Goal: Task Accomplishment & Management: Complete application form

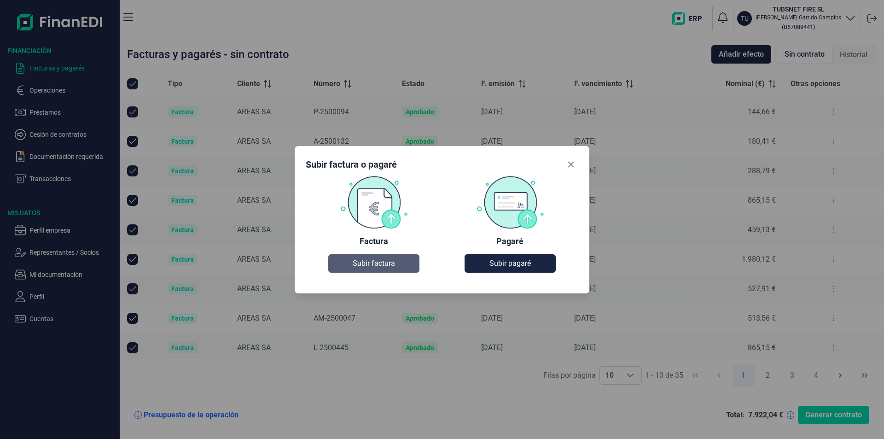
drag, startPoint x: 403, startPoint y: 278, endPoint x: 394, endPoint y: 269, distance: 12.4
click at [402, 277] on div "Factura Subir factura [PERSON_NAME] [PERSON_NAME]" at bounding box center [442, 228] width 273 height 107
click at [390, 264] on span "Subir factura" at bounding box center [374, 263] width 42 height 11
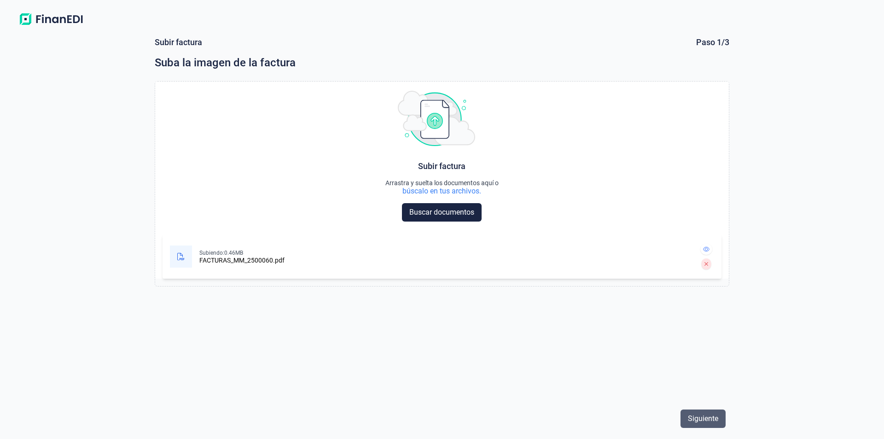
click at [705, 422] on span "Siguiente" at bounding box center [703, 418] width 30 height 11
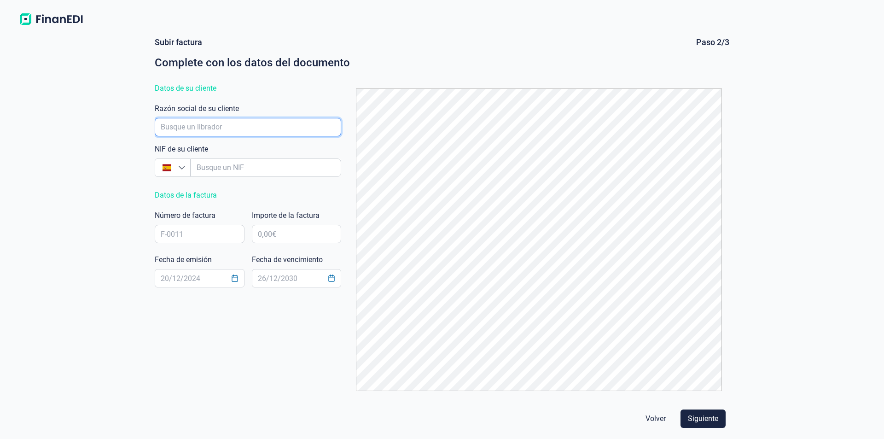
click at [193, 127] on input "empresaAutocomplete" at bounding box center [248, 127] width 186 height 18
type input "A0822501"
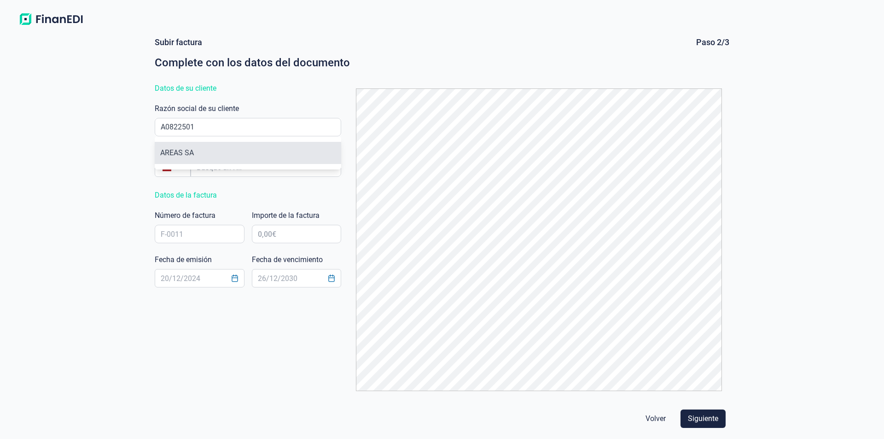
click at [220, 142] on ul "AREAS SA" at bounding box center [248, 152] width 186 height 33
click at [220, 154] on li "AREAS SA" at bounding box center [248, 153] width 186 height 22
type input "A08225013"
type input "AREAS SA"
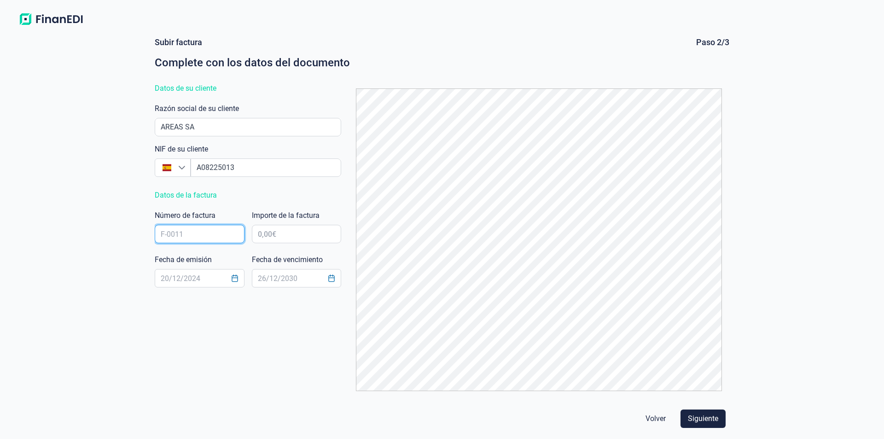
click at [206, 229] on input "text" at bounding box center [200, 234] width 90 height 18
type input "MM-2500060"
click at [278, 244] on div "Importe de la factura" at bounding box center [297, 228] width 90 height 37
click at [275, 233] on input "text" at bounding box center [297, 234] width 90 height 18
type input "763,44 €"
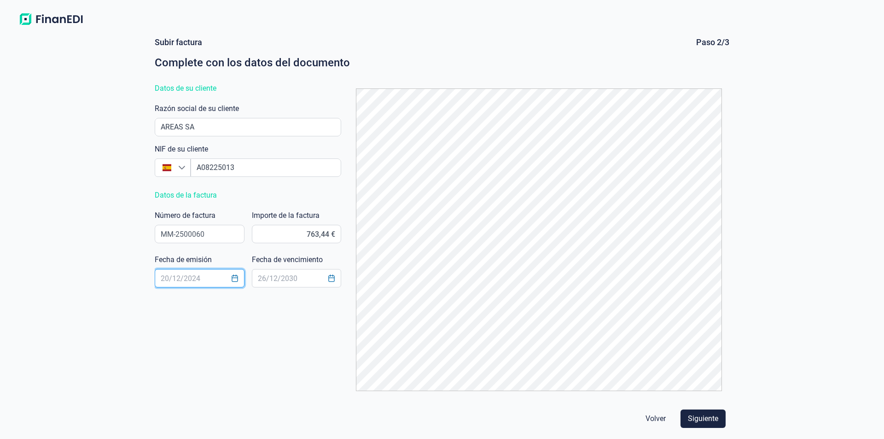
click at [165, 279] on input "text" at bounding box center [200, 278] width 90 height 18
type input "[DATE]"
click at [704, 414] on span "Siguiente" at bounding box center [703, 418] width 30 height 11
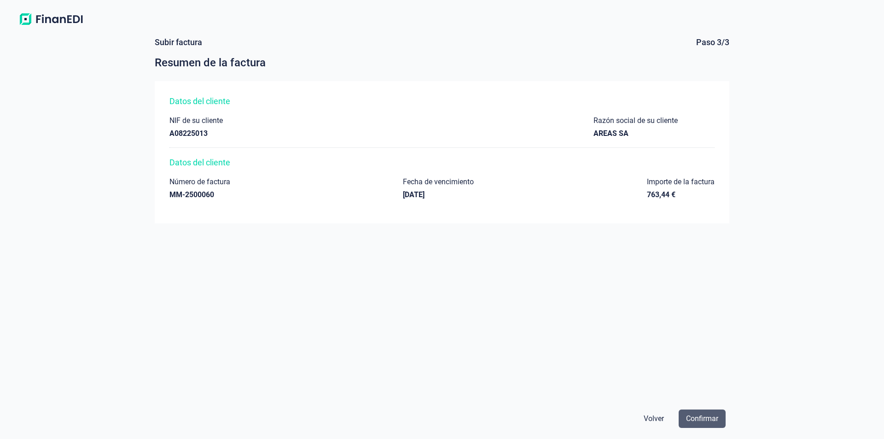
click at [704, 415] on span "Confirmar" at bounding box center [702, 418] width 32 height 11
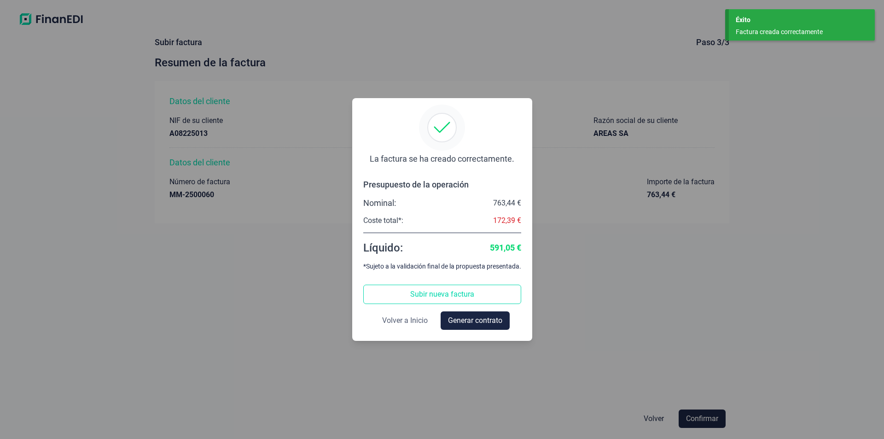
click at [396, 320] on span "Volver a Inicio" at bounding box center [405, 320] width 46 height 11
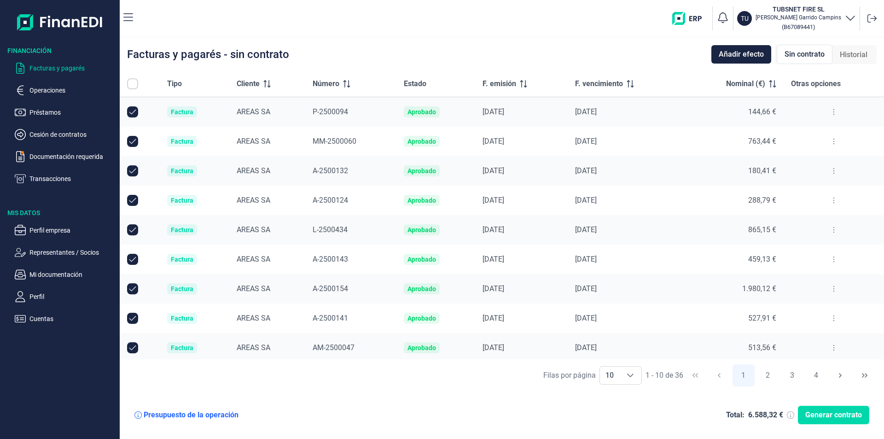
checkbox input "true"
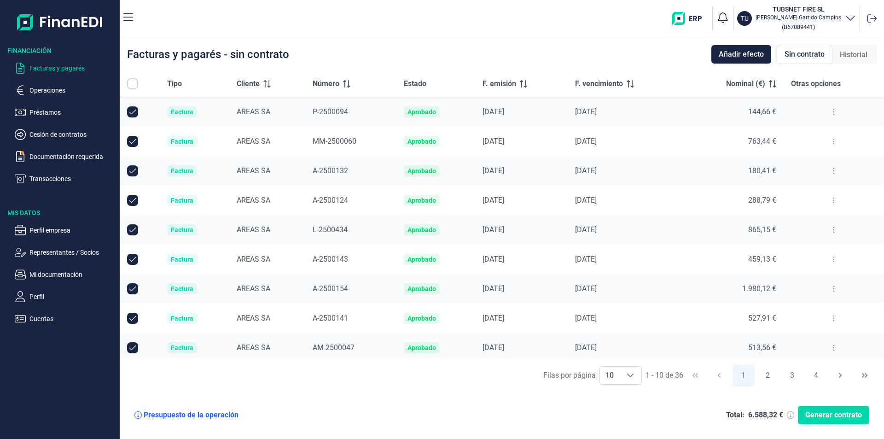
checkbox input "true"
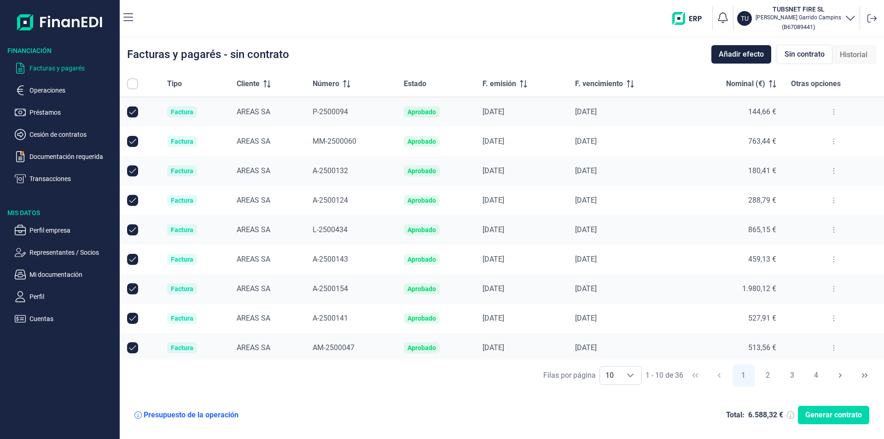
checkbox input "true"
click at [826, 141] on button at bounding box center [834, 141] width 17 height 15
click at [809, 164] on span "Ver detalle de la factura" at bounding box center [796, 164] width 67 height 9
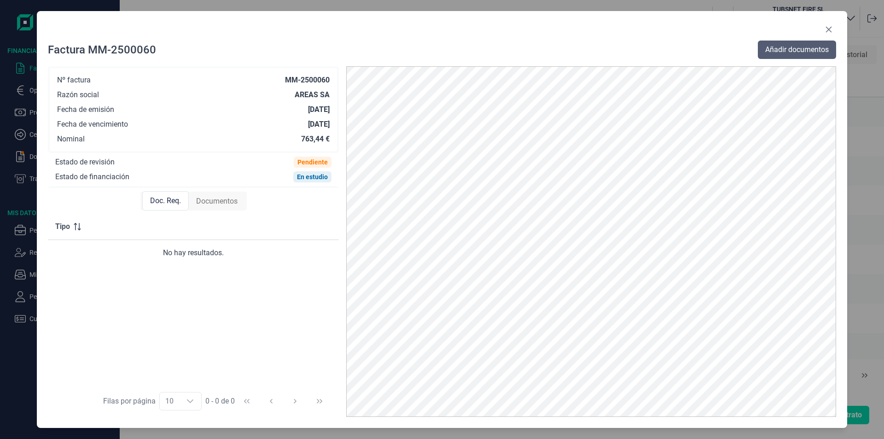
click at [785, 53] on span "Añadir documentos" at bounding box center [797, 49] width 64 height 11
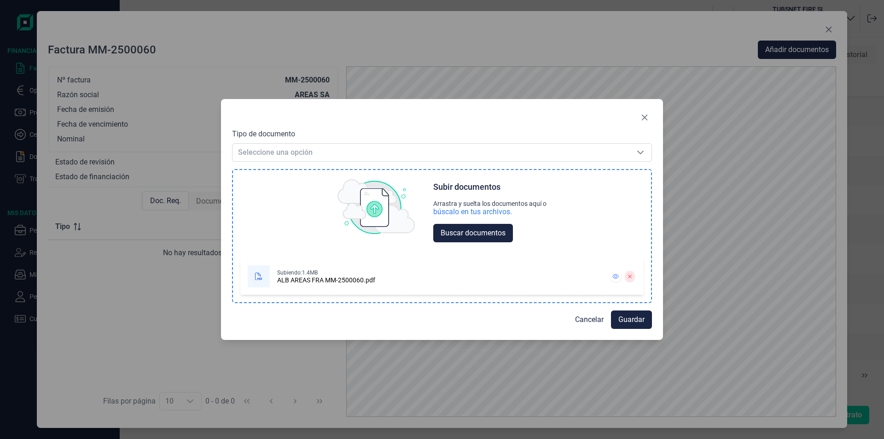
click at [304, 174] on div "Subir documentos Arrastra y suelta los documentos aquí o búscalo en tus archivo…" at bounding box center [442, 212] width 418 height 85
click at [294, 148] on span "Seleccione una opción" at bounding box center [431, 152] width 397 height 17
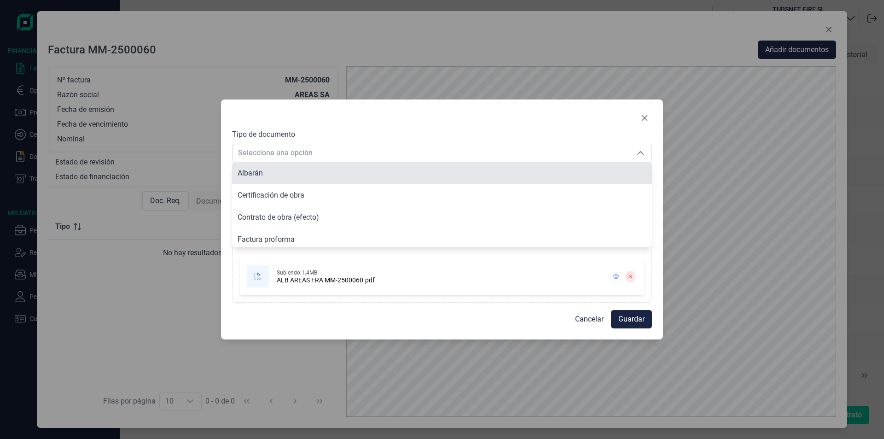
click at [290, 166] on li "Albarán" at bounding box center [442, 173] width 420 height 22
type input "Albarán"
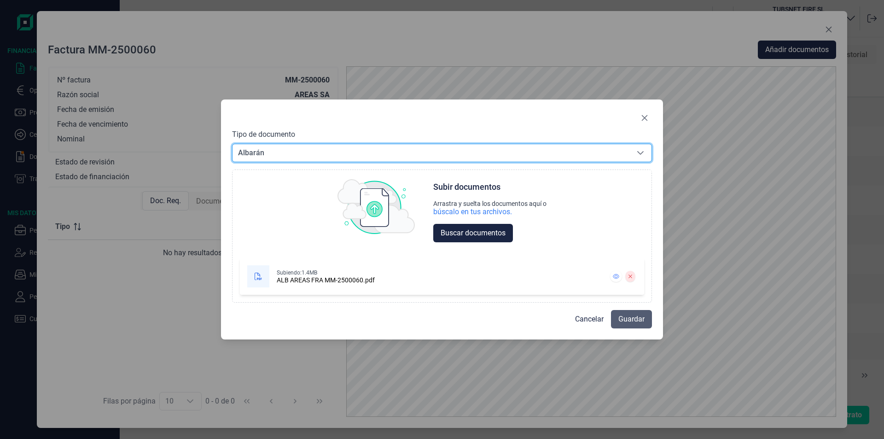
click at [640, 319] on span "Guardar" at bounding box center [631, 319] width 26 height 11
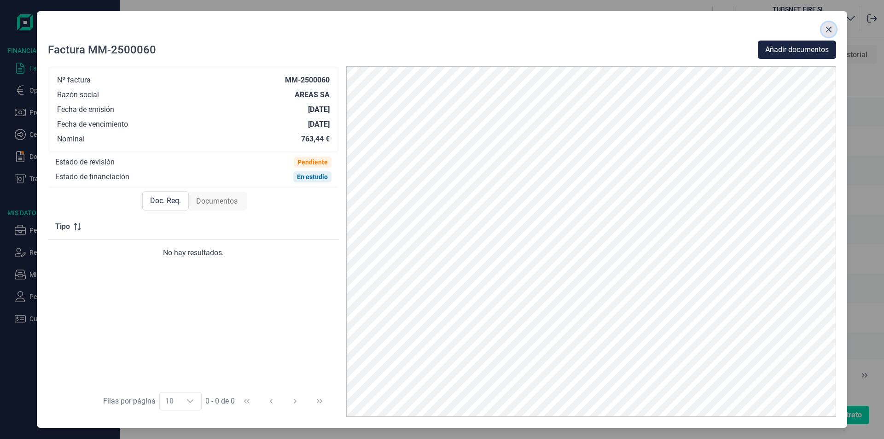
click at [829, 26] on icon "Close" at bounding box center [828, 29] width 7 height 7
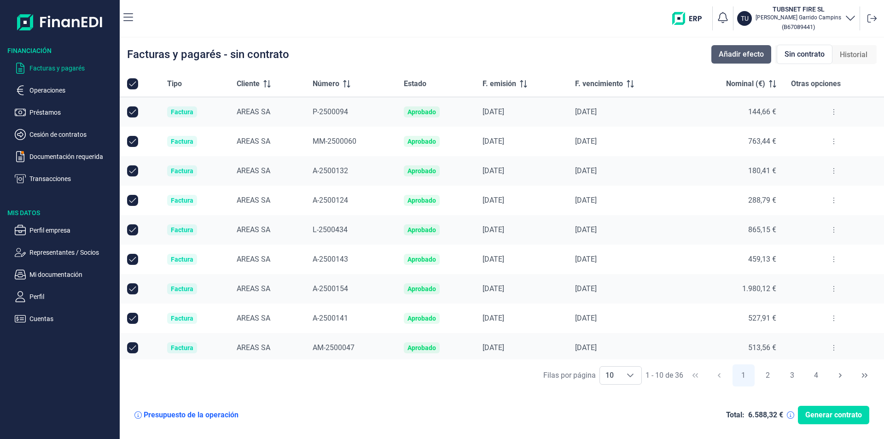
click at [761, 52] on span "Añadir efecto" at bounding box center [741, 54] width 45 height 11
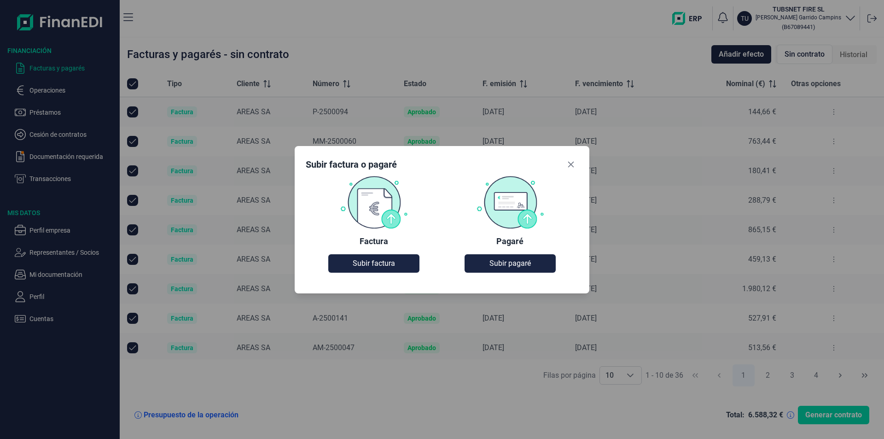
click at [382, 187] on img at bounding box center [374, 201] width 68 height 53
drag, startPoint x: 392, startPoint y: 243, endPoint x: 394, endPoint y: 269, distance: 25.9
click at [392, 246] on div "Factura Subir factura" at bounding box center [374, 224] width 136 height 98
click at [394, 269] on span "Subir factura" at bounding box center [374, 263] width 42 height 11
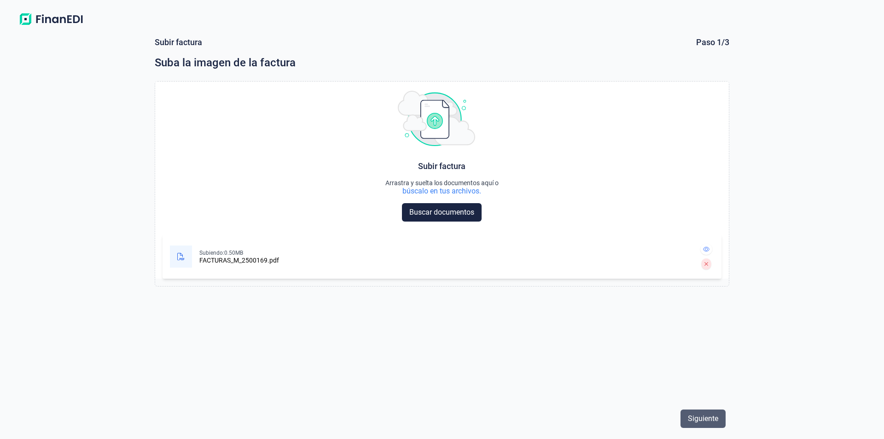
click at [703, 424] on span "Siguiente" at bounding box center [703, 418] width 30 height 11
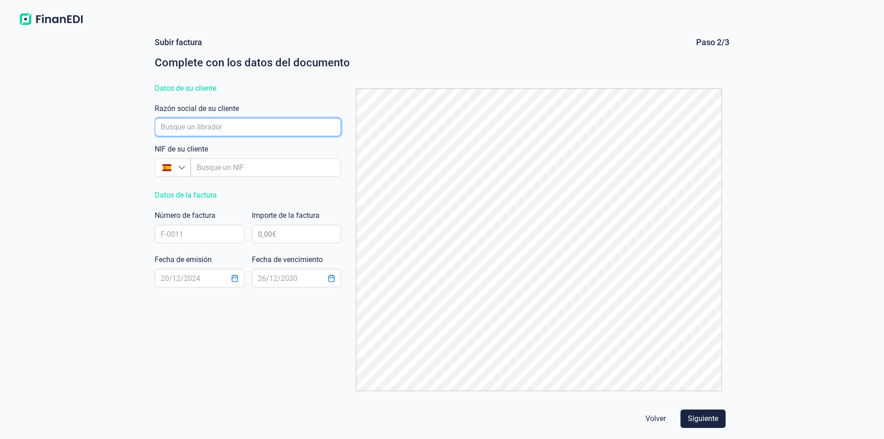
drag, startPoint x: 195, startPoint y: 127, endPoint x: 202, endPoint y: 128, distance: 6.6
click at [195, 127] on input "empresaAutocomplete" at bounding box center [248, 127] width 186 height 18
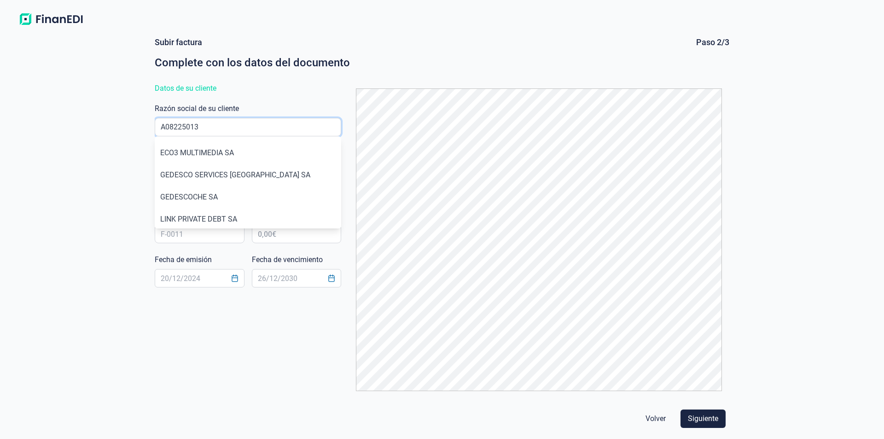
type input "A08225013"
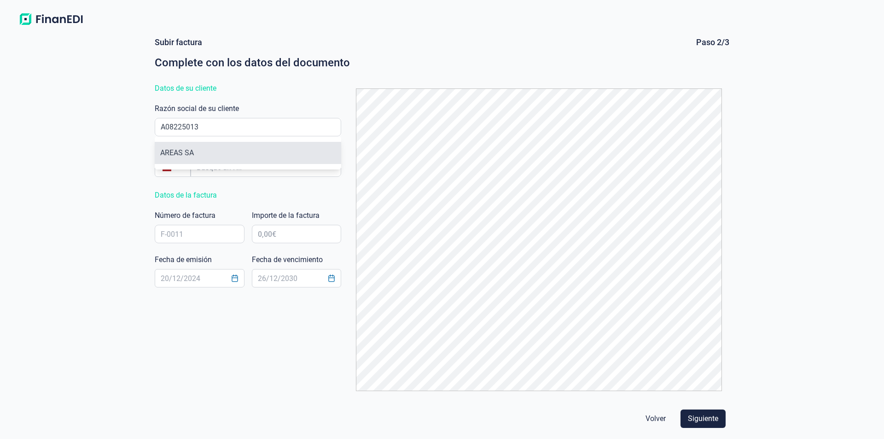
click at [240, 146] on li "AREAS SA" at bounding box center [248, 153] width 186 height 22
type input "A08225013"
type input "AREAS SA"
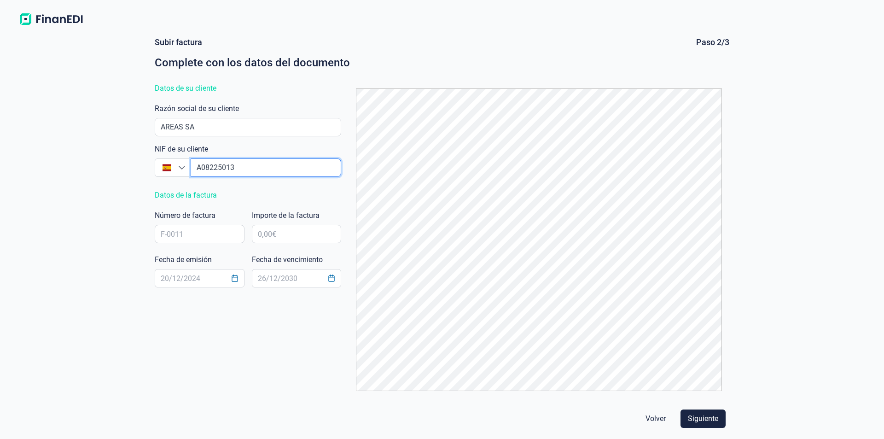
click at [222, 166] on input "empresaAutocomplete" at bounding box center [266, 167] width 151 height 18
click at [191, 230] on input "text" at bounding box center [200, 234] width 90 height 18
type input "M-2500169"
click at [292, 235] on input "text" at bounding box center [297, 234] width 90 height 18
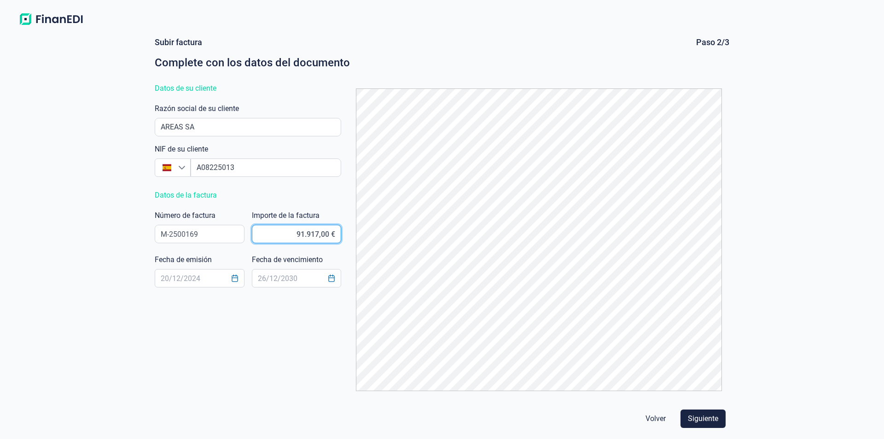
type input "919.173,00 €"
type input "9.191,73 €"
type input "[DATE]"
click at [716, 409] on button "Siguiente" at bounding box center [703, 418] width 45 height 18
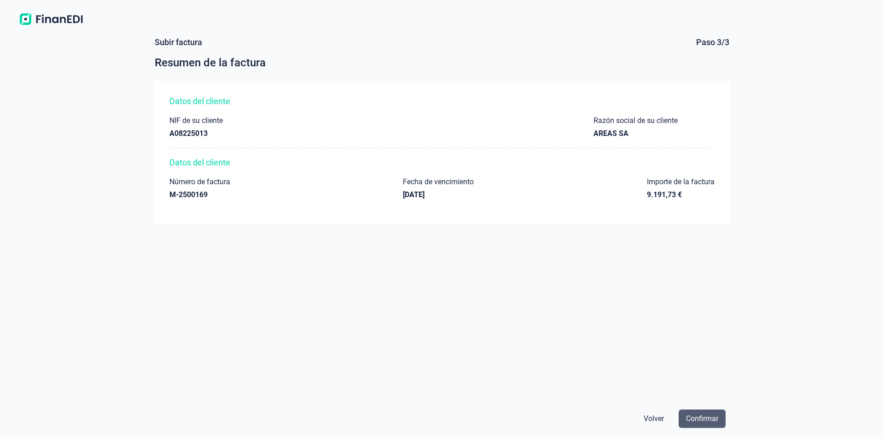
click at [721, 418] on button "Confirmar" at bounding box center [702, 418] width 47 height 18
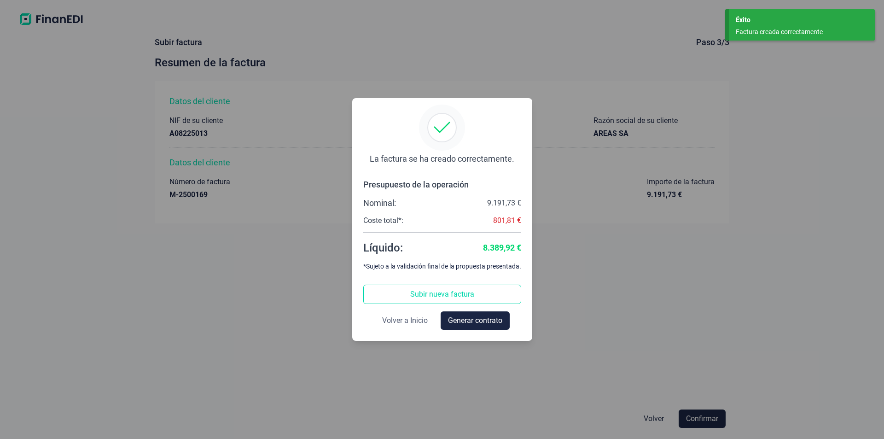
click at [392, 314] on button "Volver a Inicio" at bounding box center [405, 320] width 60 height 18
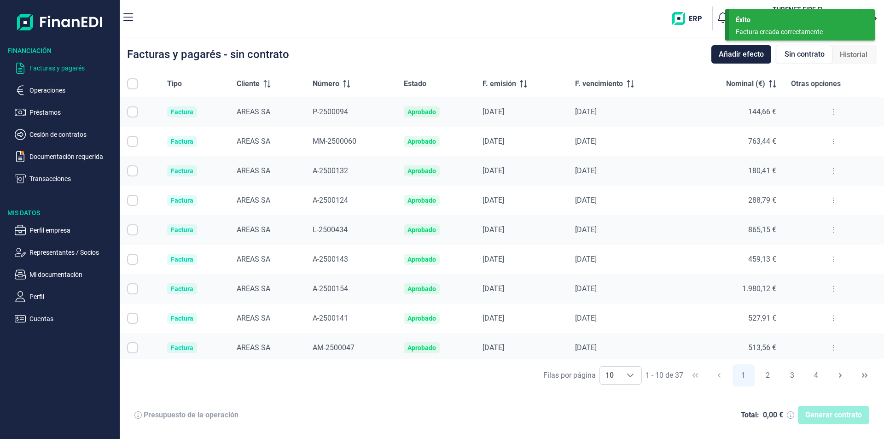
checkbox input "true"
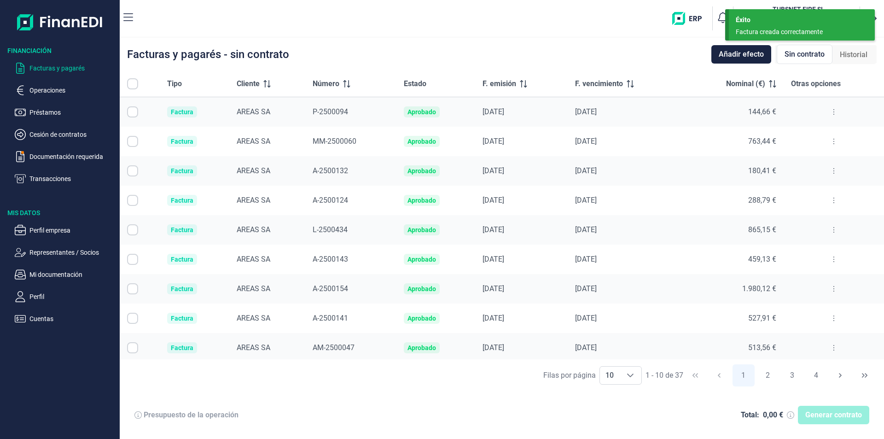
checkbox input "true"
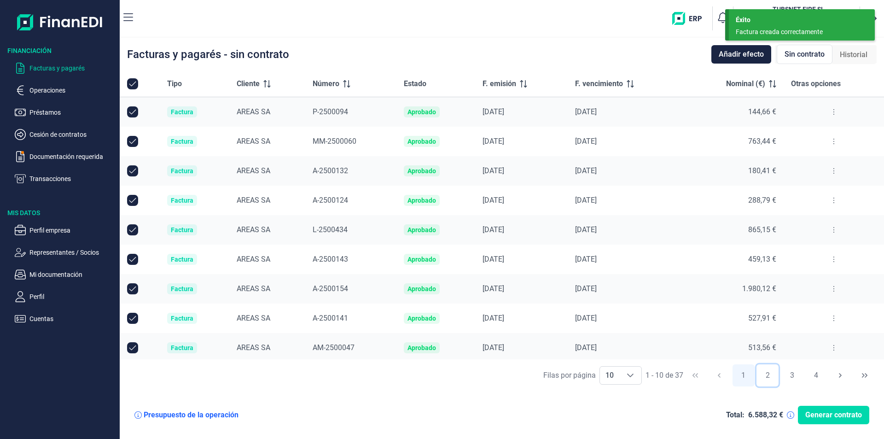
click at [767, 373] on button "2" at bounding box center [768, 375] width 22 height 22
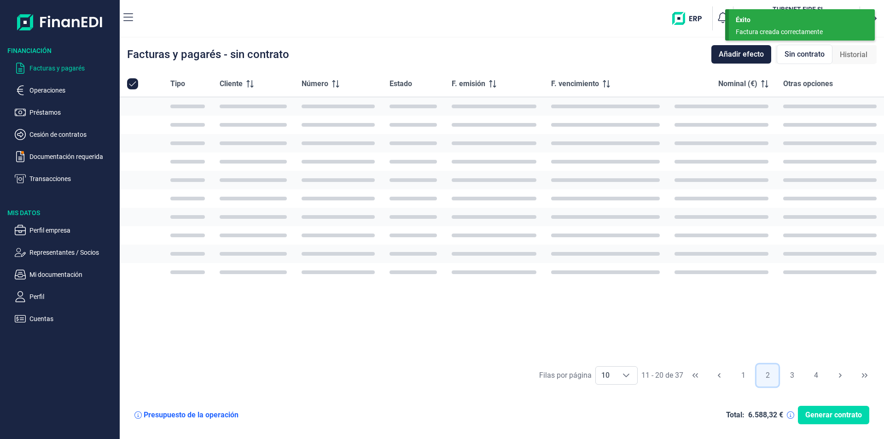
checkbox input "false"
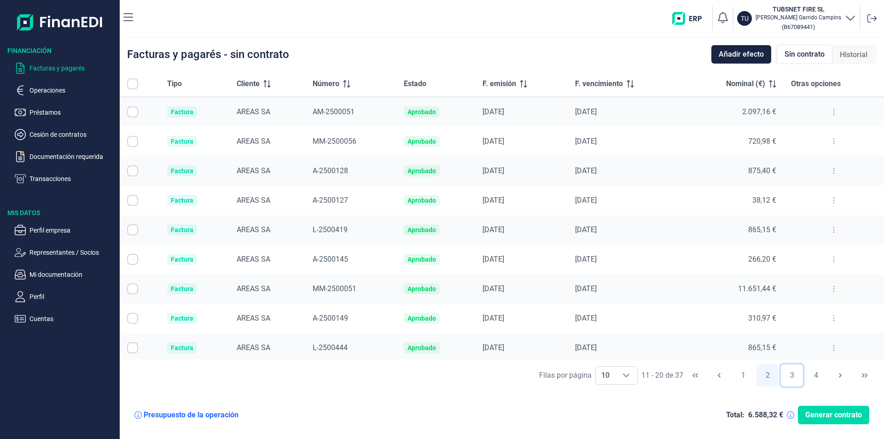
click at [798, 370] on button "3" at bounding box center [792, 375] width 22 height 22
click at [833, 261] on icon at bounding box center [834, 259] width 2 height 7
click at [818, 276] on li "Ver detalle de la factura" at bounding box center [790, 282] width 95 height 17
click at [778, 280] on span "Ver detalle de la factura" at bounding box center [796, 282] width 67 height 9
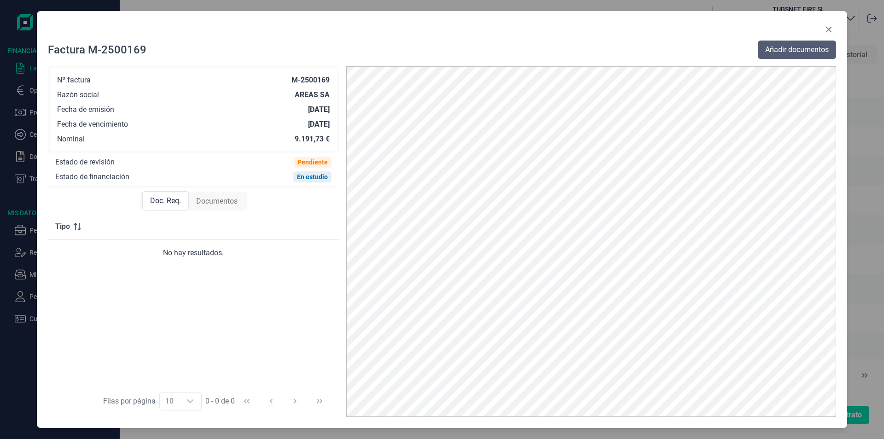
click at [809, 48] on span "Añadir documentos" at bounding box center [797, 49] width 64 height 11
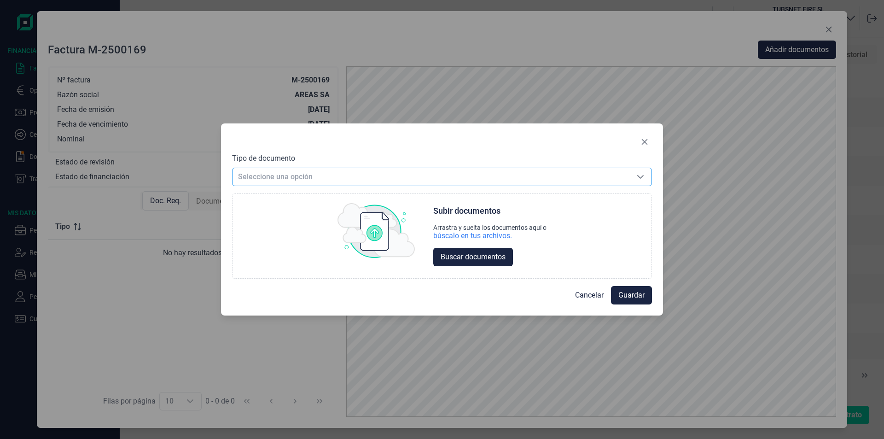
click at [348, 181] on span "Seleccione una opción" at bounding box center [431, 176] width 397 height 17
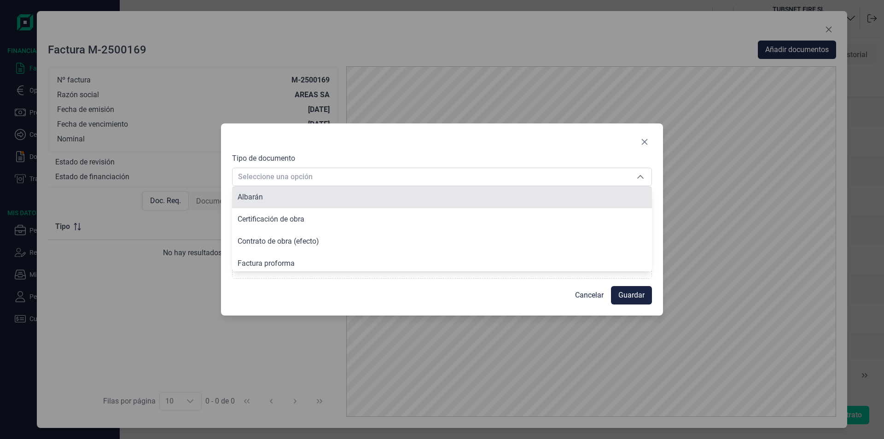
click at [242, 199] on span "Albarán" at bounding box center [250, 196] width 25 height 9
type input "Albarán"
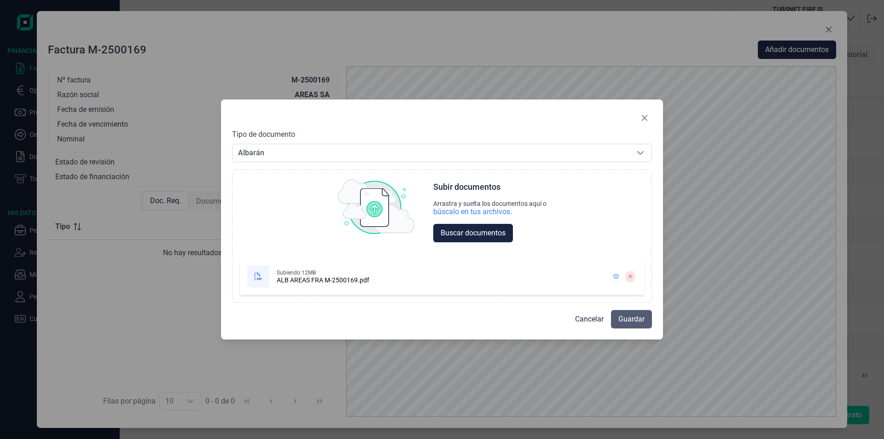
click at [628, 317] on span "Guardar" at bounding box center [631, 319] width 26 height 11
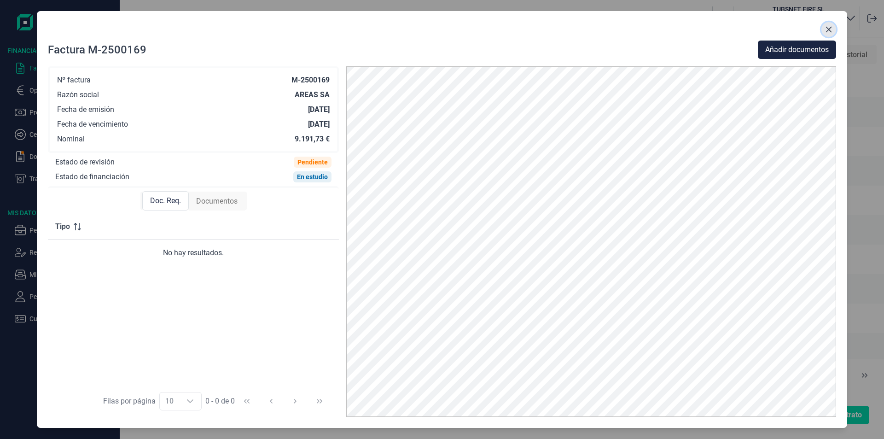
click at [829, 28] on icon "Close" at bounding box center [828, 29] width 7 height 7
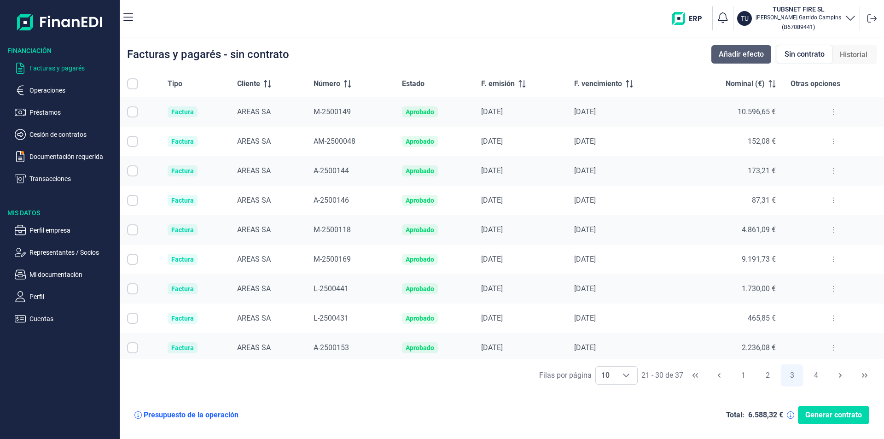
click at [740, 49] on span "Añadir efecto" at bounding box center [741, 54] width 45 height 11
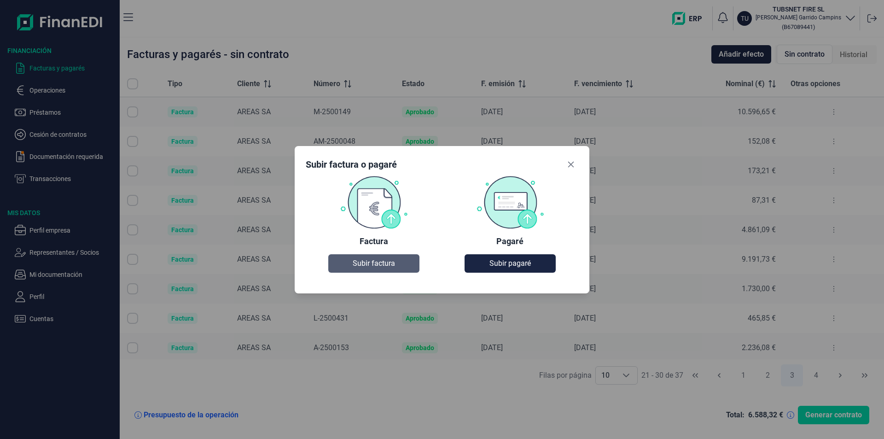
click at [375, 268] on span "Subir factura" at bounding box center [374, 263] width 42 height 11
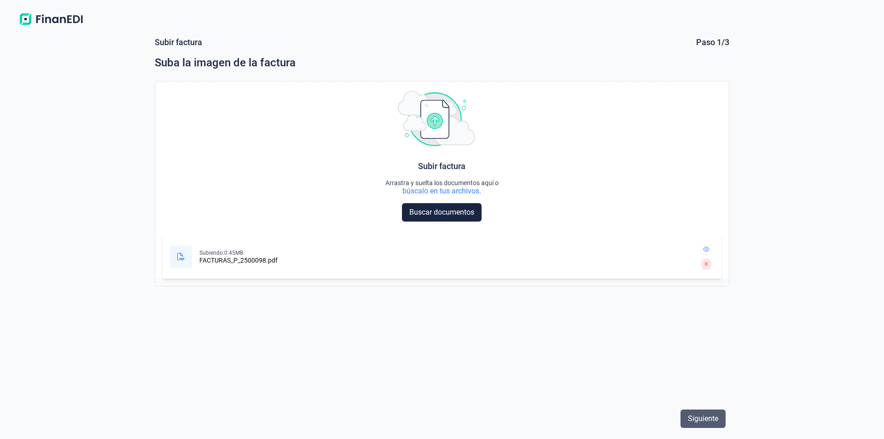
click at [700, 410] on div "Siguiente" at bounding box center [442, 419] width 575 height 26
click at [707, 416] on span "Siguiente" at bounding box center [703, 418] width 30 height 11
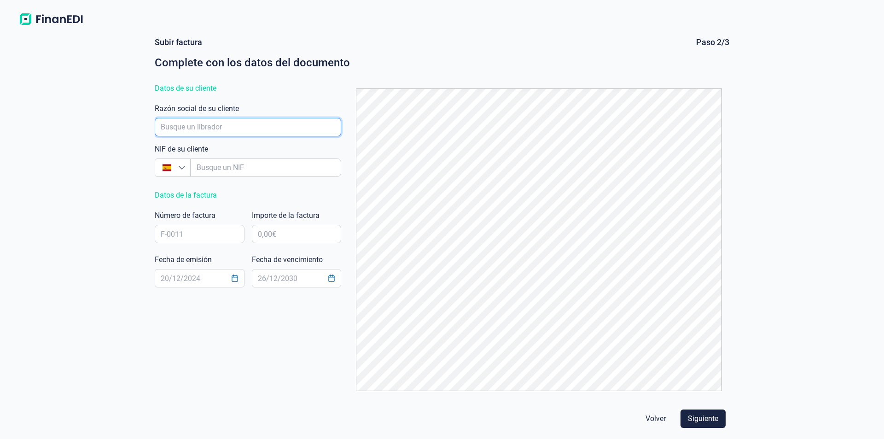
click at [214, 122] on input "empresaAutocomplete" at bounding box center [248, 127] width 186 height 18
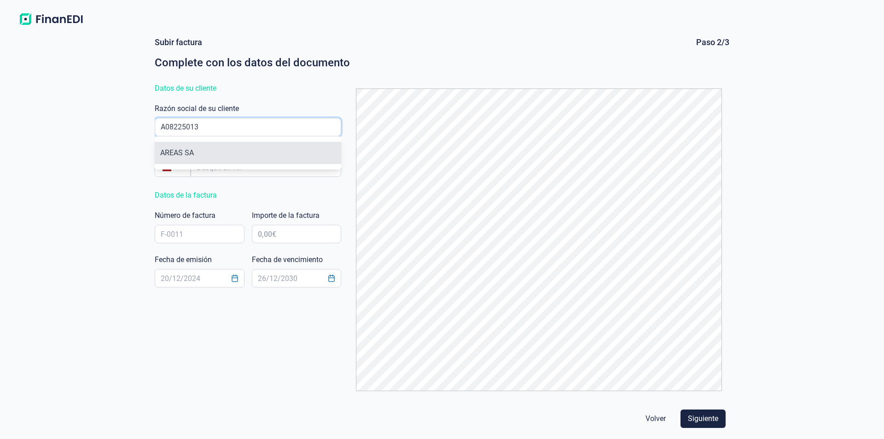
type input "A08225013"
drag, startPoint x: 186, startPoint y: 146, endPoint x: 189, endPoint y: 83, distance: 62.7
click at [186, 143] on li "AREAS SA" at bounding box center [248, 153] width 186 height 22
type input "A08225013"
type input "AREAS SA"
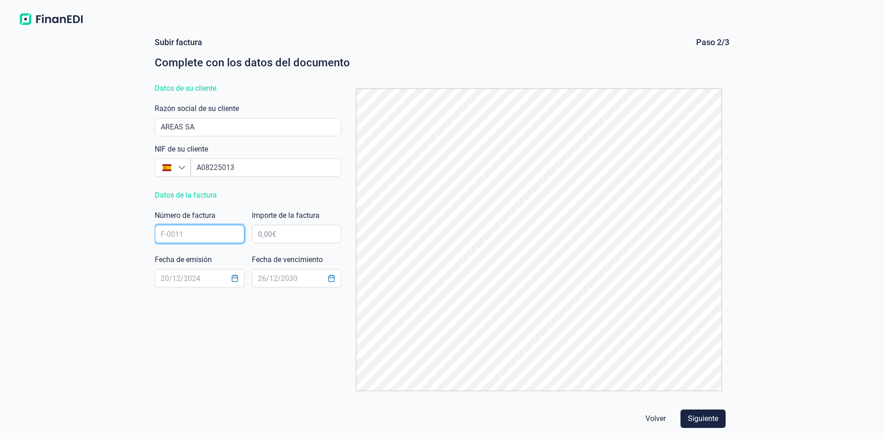
click at [198, 233] on input "text" at bounding box center [200, 234] width 90 height 18
type input "P-2500098"
click at [268, 231] on input "text" at bounding box center [297, 234] width 90 height 18
type input "4.408,31 €"
type input "[DATE]"
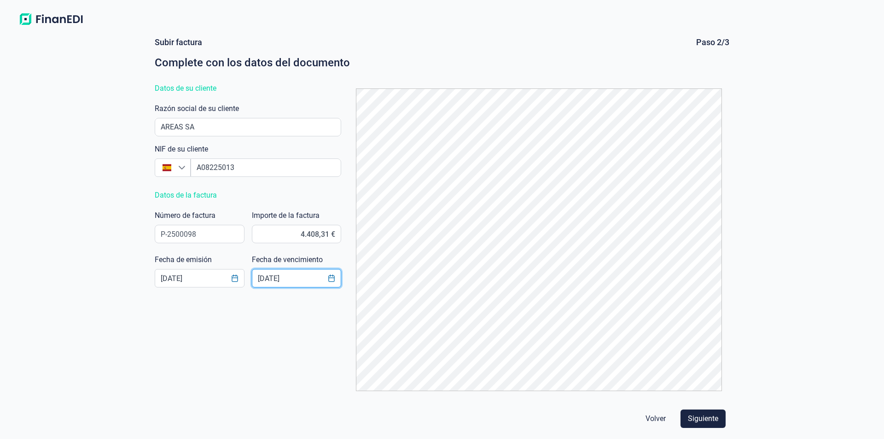
type input "[DATE]"
click at [717, 416] on span "Siguiente" at bounding box center [703, 418] width 30 height 11
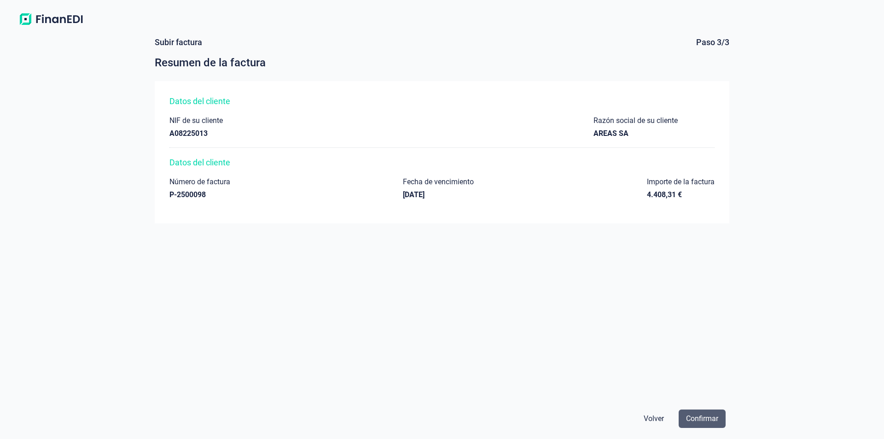
click at [710, 421] on span "Confirmar" at bounding box center [702, 418] width 32 height 11
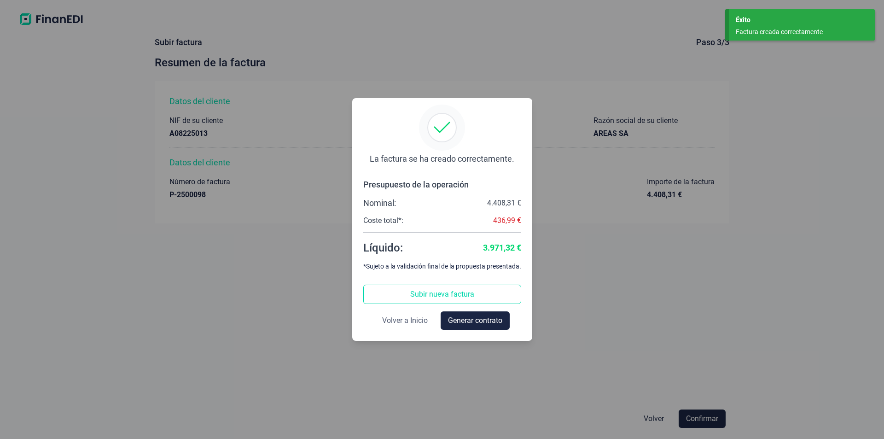
click at [419, 320] on span "Volver a Inicio" at bounding box center [405, 320] width 46 height 11
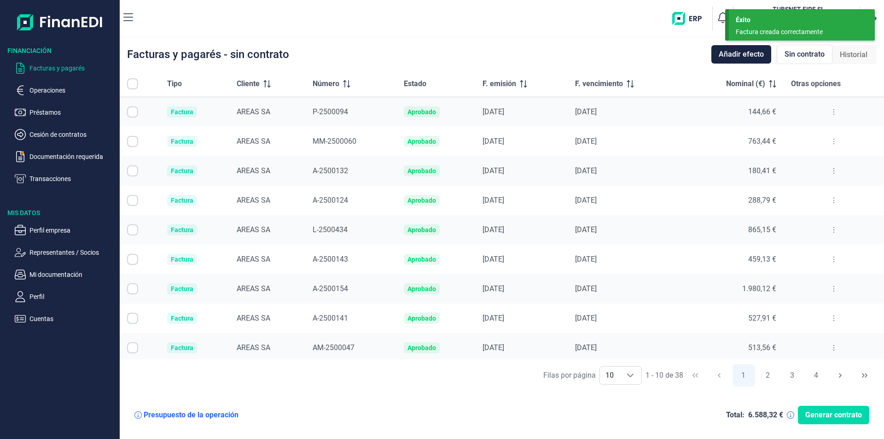
checkbox input "true"
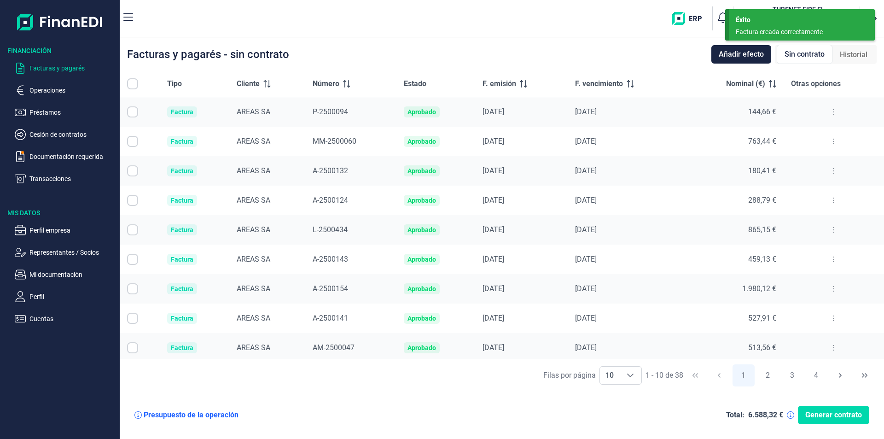
checkbox input "true"
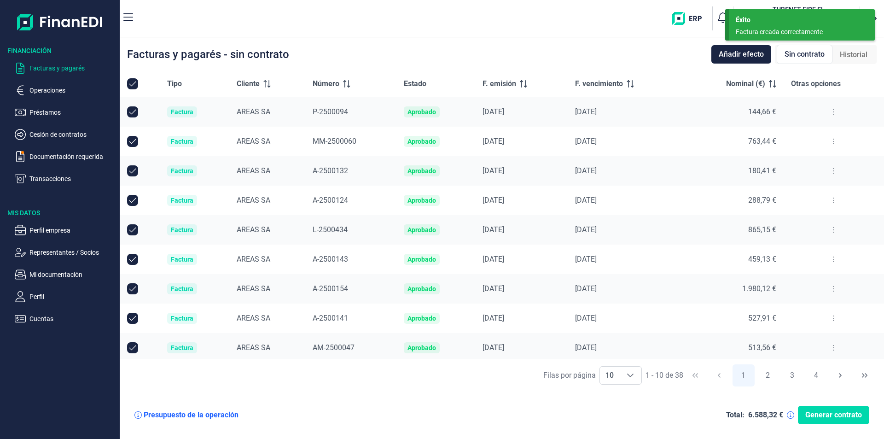
scroll to position [33, 0]
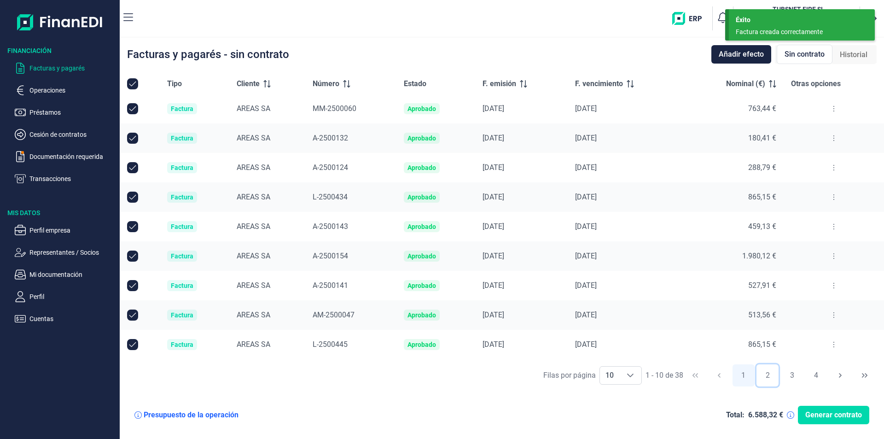
click at [765, 378] on button "2" at bounding box center [768, 375] width 22 height 22
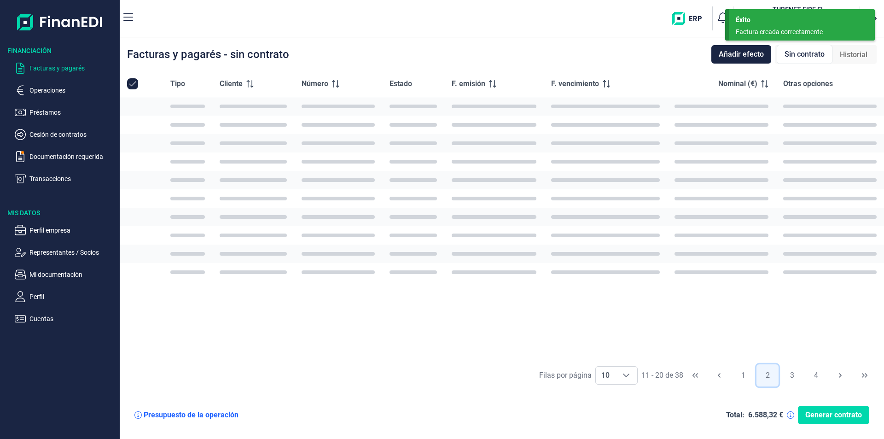
scroll to position [0, 0]
checkbox input "false"
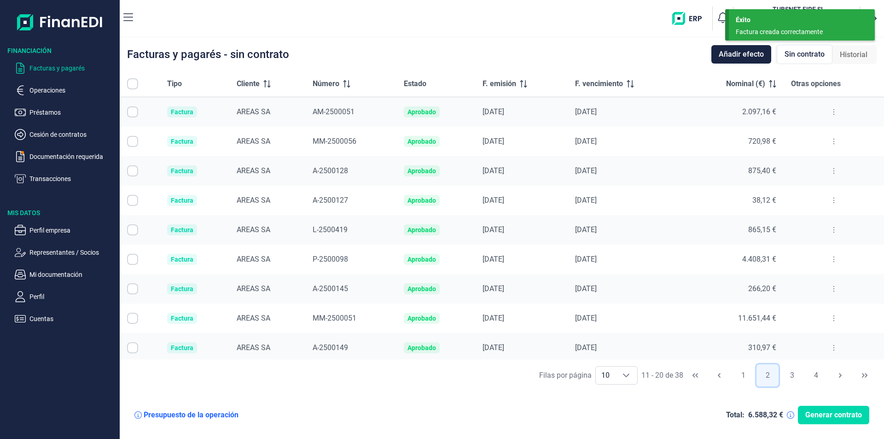
scroll to position [33, 0]
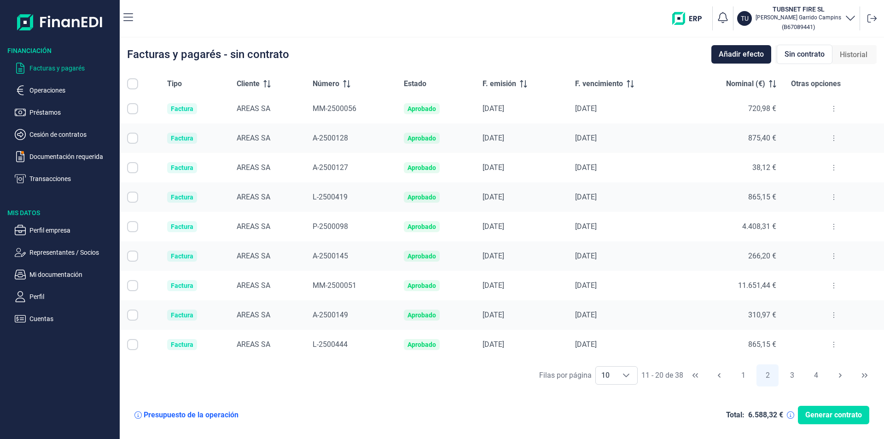
click at [827, 229] on button at bounding box center [834, 226] width 17 height 15
click at [791, 250] on span "Ver detalle de la factura" at bounding box center [796, 249] width 67 height 9
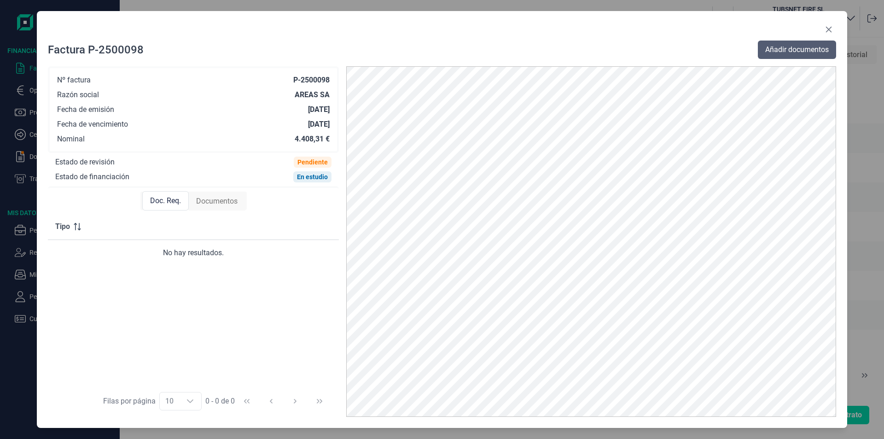
click at [820, 47] on span "Añadir documentos" at bounding box center [797, 49] width 64 height 11
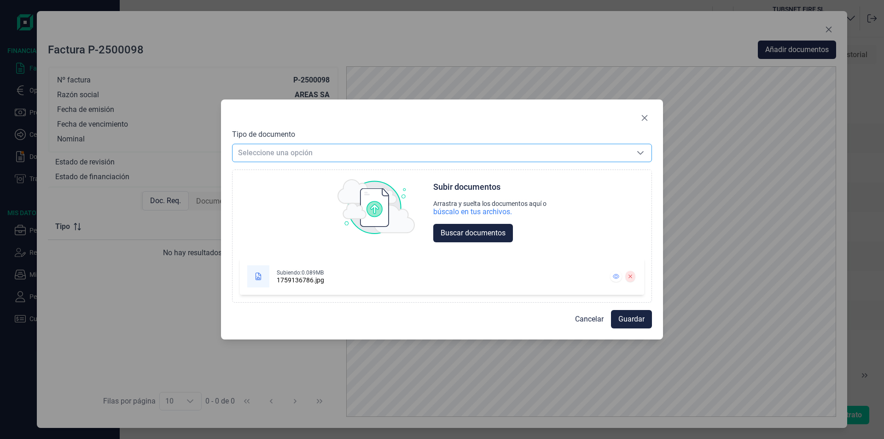
click at [261, 155] on span "Seleccione una opción" at bounding box center [431, 152] width 397 height 17
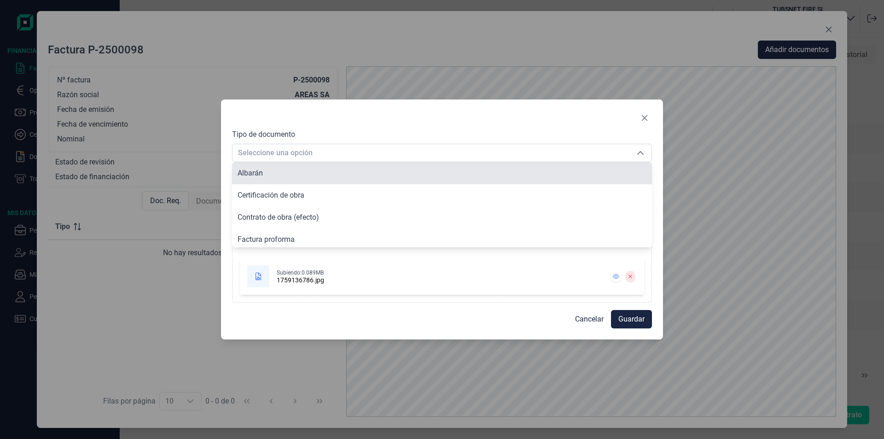
click at [257, 171] on span "Albarán" at bounding box center [250, 173] width 25 height 9
type input "Albarán"
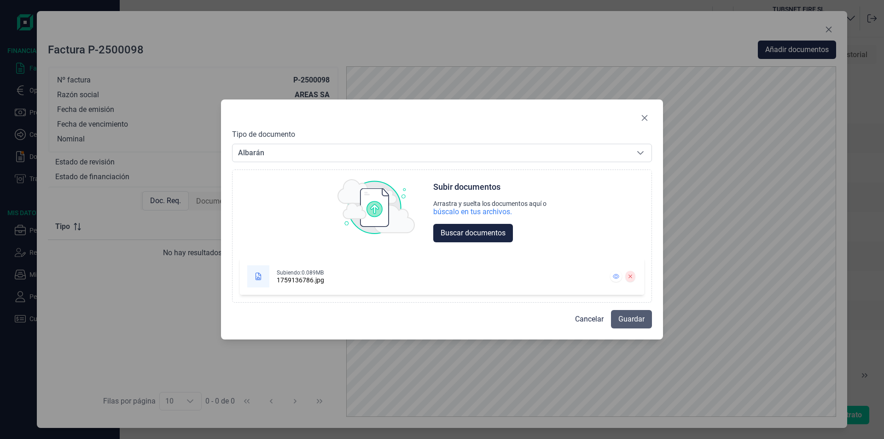
click at [647, 324] on button "Guardar" at bounding box center [631, 319] width 41 height 18
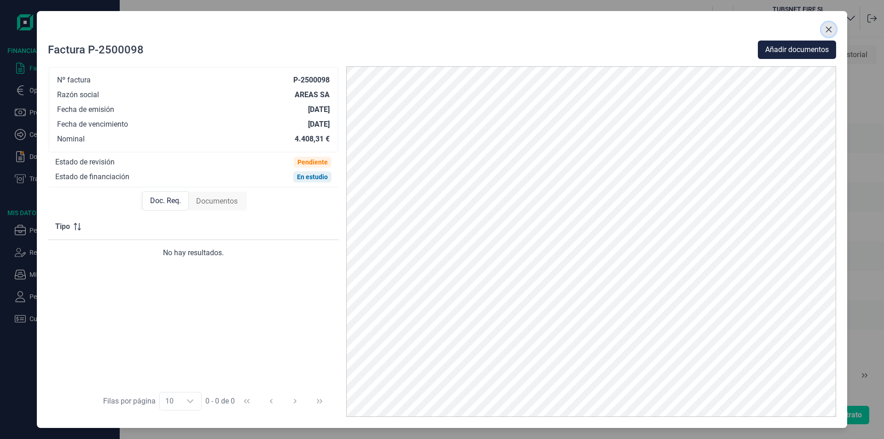
click at [833, 31] on button "Close" at bounding box center [828, 29] width 15 height 15
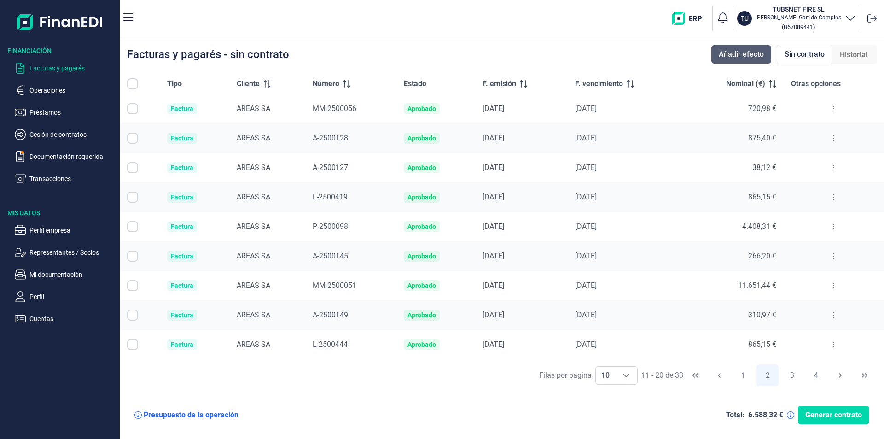
click at [763, 47] on button "Añadir efecto" at bounding box center [741, 54] width 60 height 18
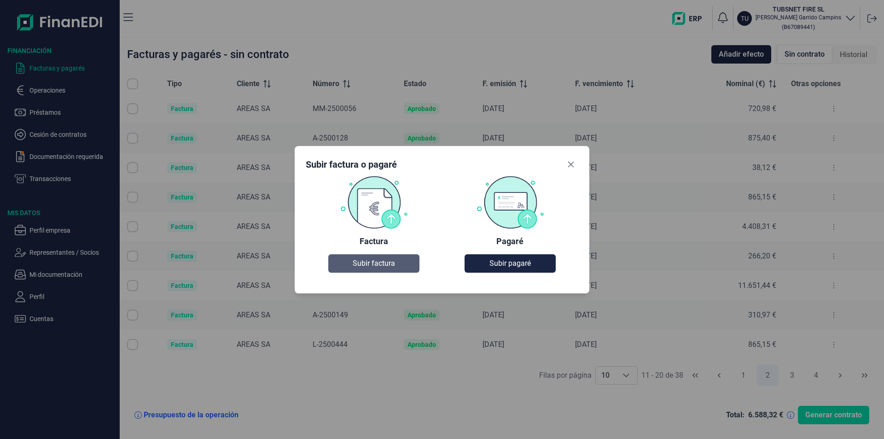
click at [394, 261] on span "Subir factura" at bounding box center [374, 263] width 42 height 11
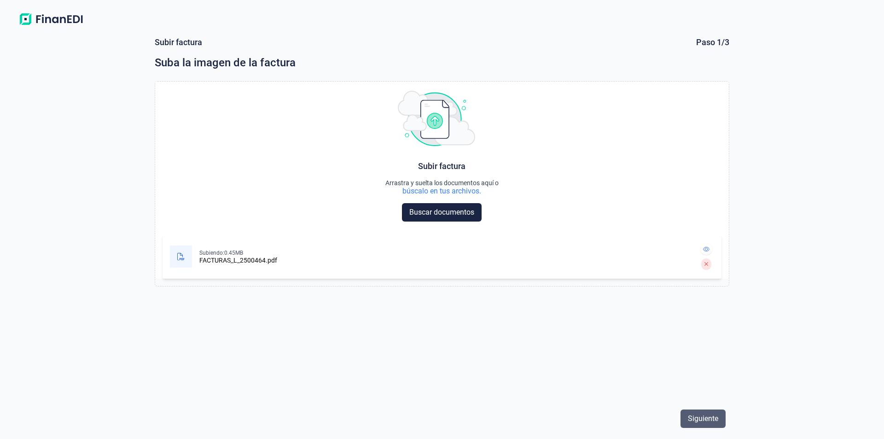
click at [716, 416] on span "Siguiente" at bounding box center [703, 418] width 30 height 11
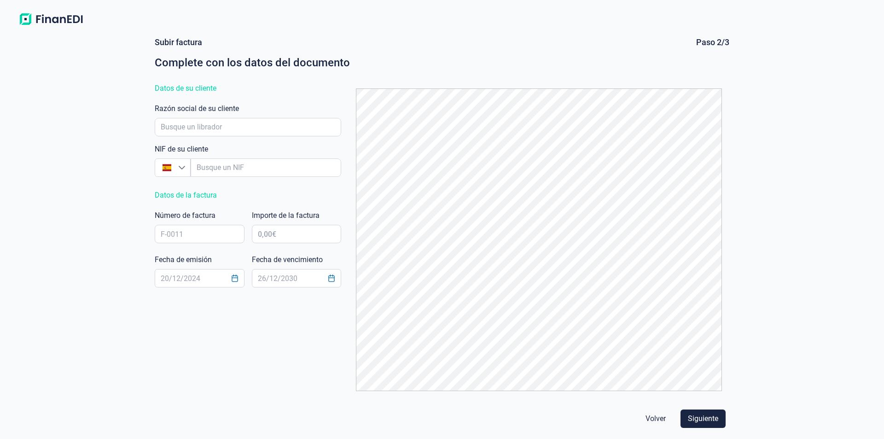
click at [206, 113] on label "Razón social de su cliente" at bounding box center [197, 108] width 84 height 11
click at [211, 122] on input "empresaAutocomplete" at bounding box center [248, 127] width 186 height 18
drag, startPoint x: 232, startPoint y: 116, endPoint x: 235, endPoint y: 122, distance: 6.4
click at [232, 116] on div "Razón social de su cliente" at bounding box center [248, 119] width 186 height 33
click at [235, 122] on input "empresaAutocomplete" at bounding box center [248, 127] width 186 height 18
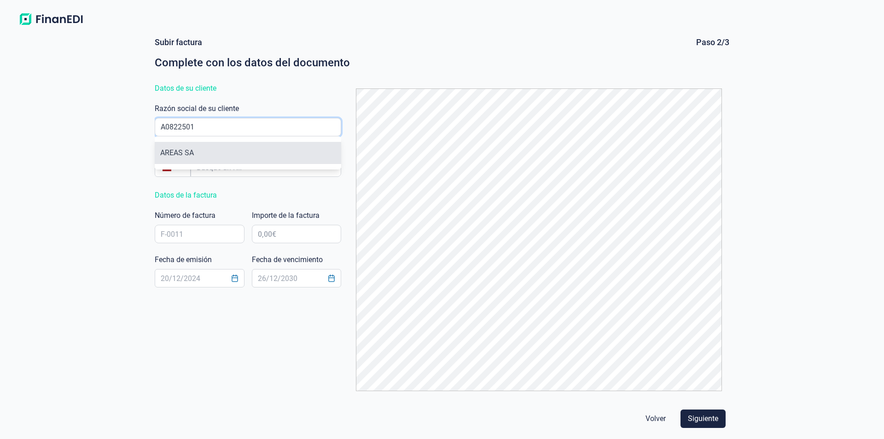
type input "A0822501"
click at [174, 154] on li "AREAS SA" at bounding box center [248, 153] width 186 height 22
type input "A08225013"
type input "AREAS SA"
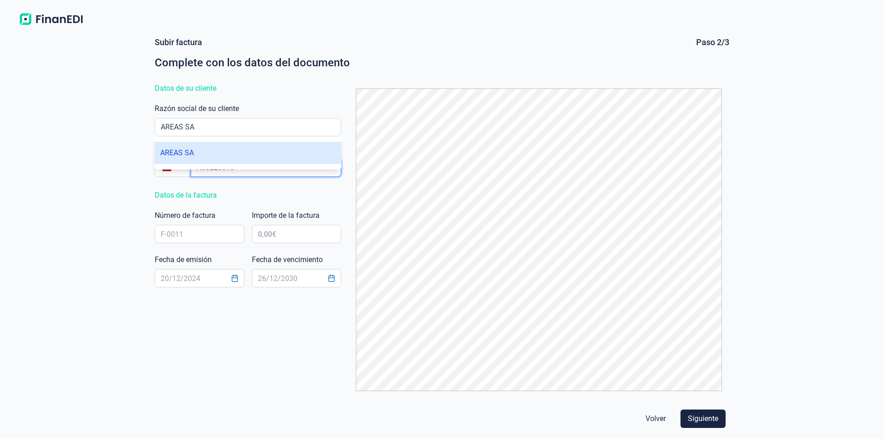
click at [202, 163] on input "empresaAutocomplete" at bounding box center [266, 167] width 151 height 18
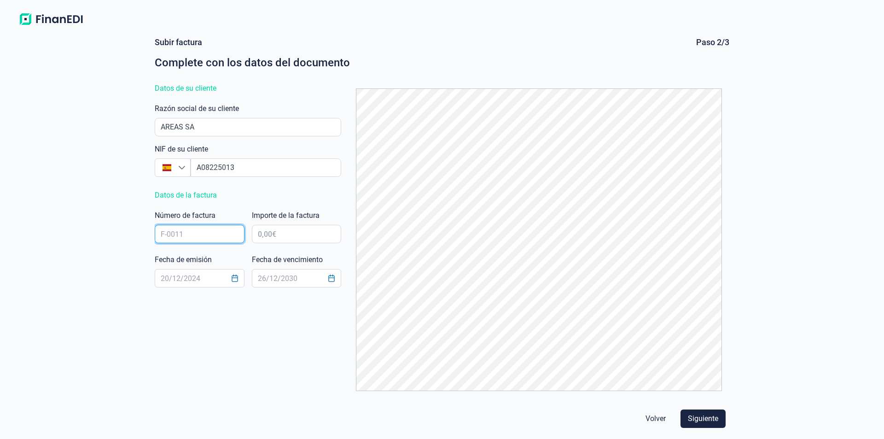
click at [186, 232] on input "text" at bounding box center [200, 234] width 90 height 18
type input "L-2500464"
click at [303, 234] on input "text" at bounding box center [297, 234] width 90 height 18
type input "4.325,75 €"
type input "[DATE]"
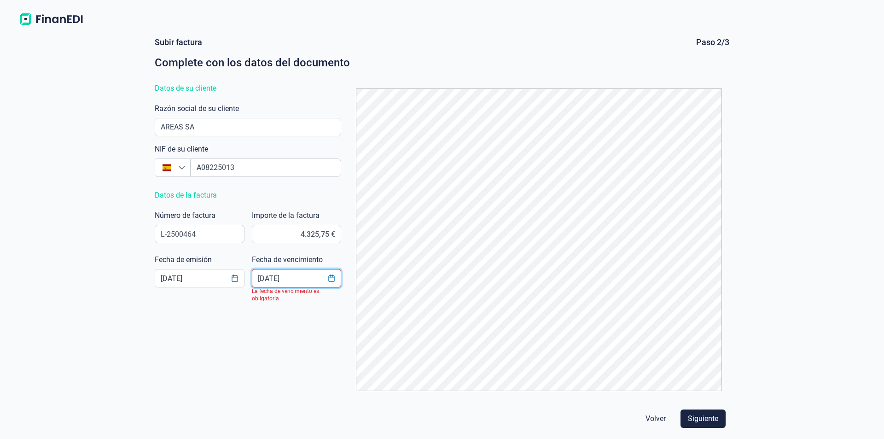
type input "[DATE]"
click at [705, 414] on span "Siguiente" at bounding box center [703, 418] width 30 height 11
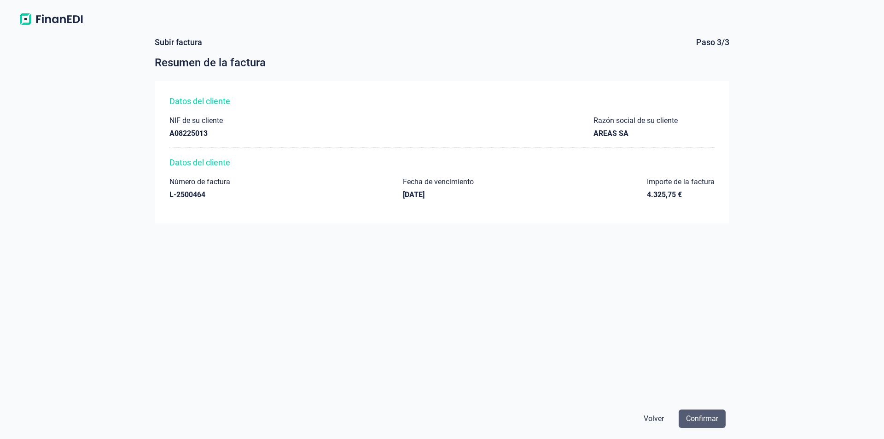
click at [713, 422] on span "Confirmar" at bounding box center [702, 418] width 32 height 11
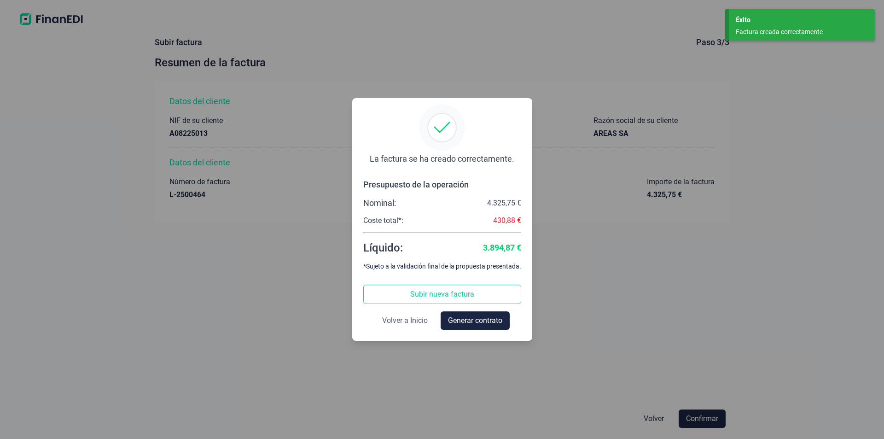
click at [408, 323] on span "Volver a Inicio" at bounding box center [405, 320] width 46 height 11
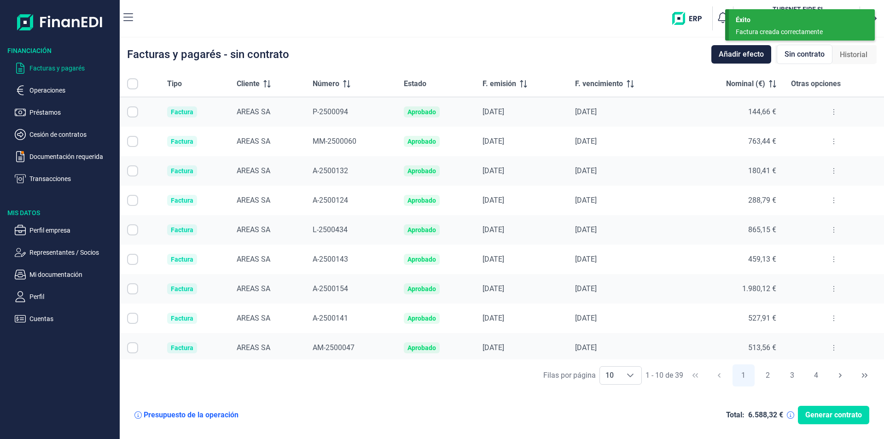
checkbox input "true"
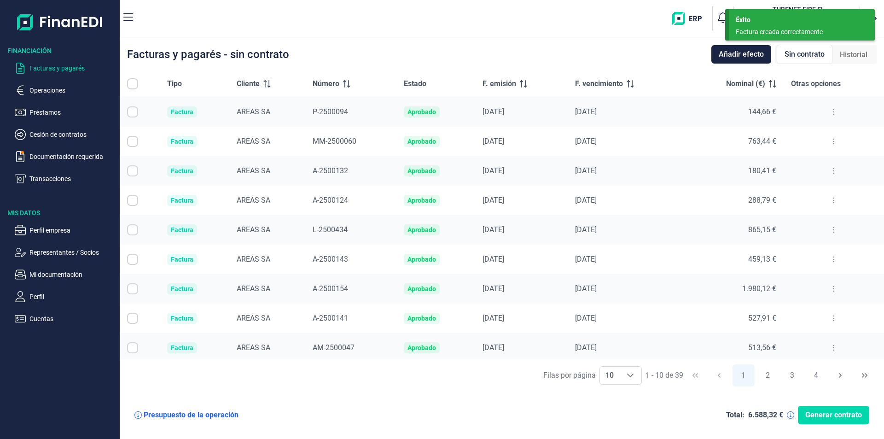
checkbox input "true"
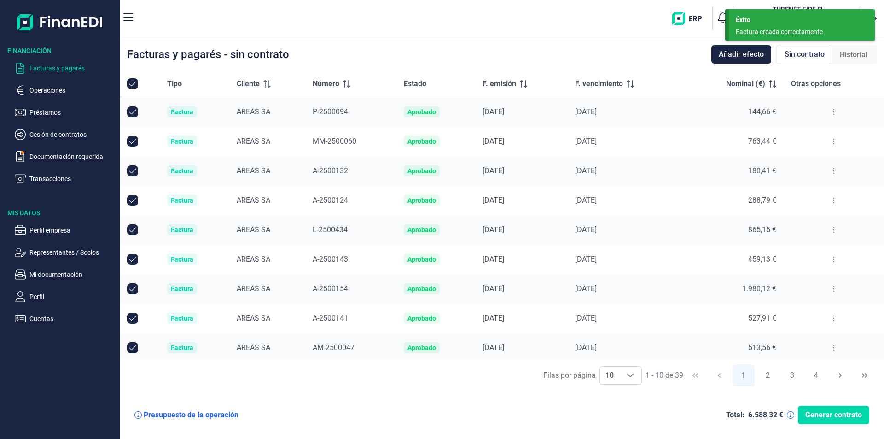
scroll to position [33, 0]
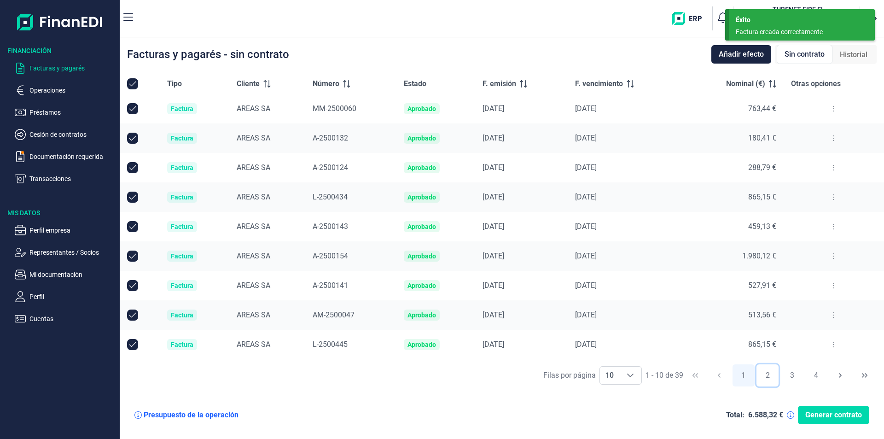
click at [760, 373] on button "2" at bounding box center [768, 375] width 22 height 22
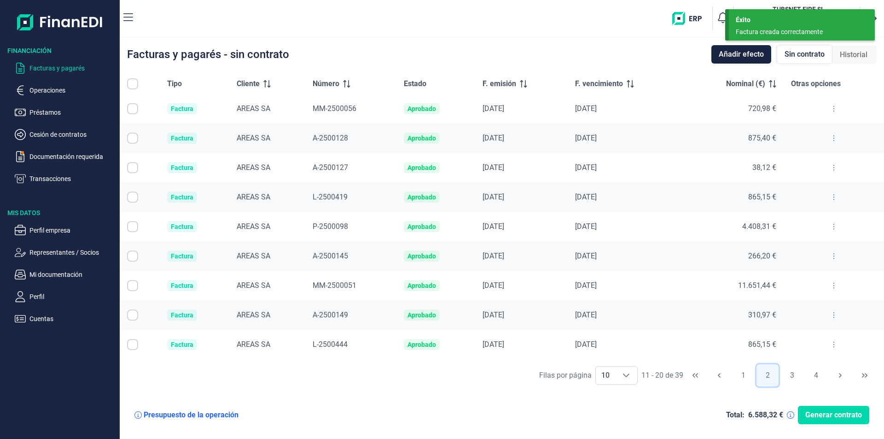
scroll to position [0, 0]
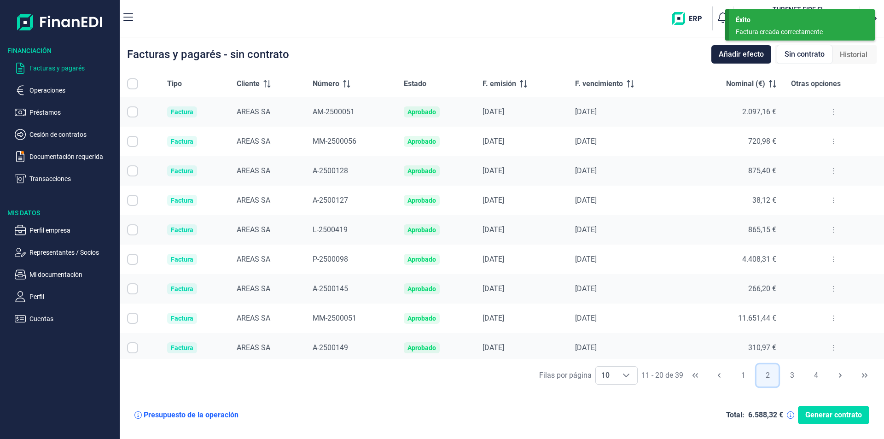
checkbox input "false"
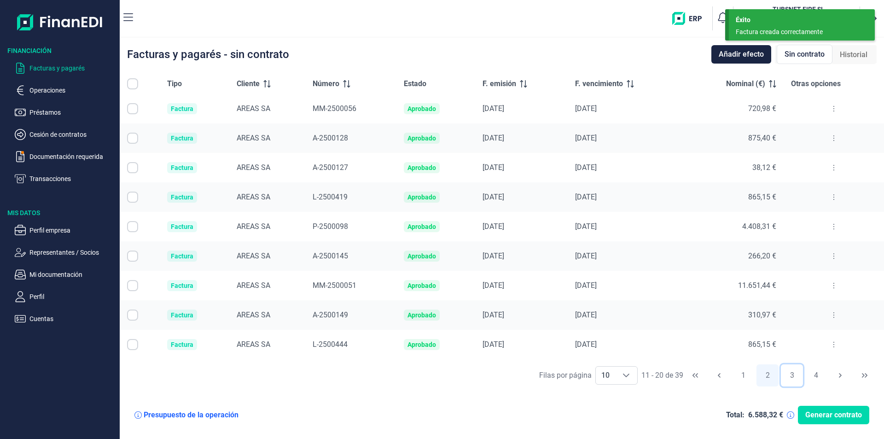
click at [792, 377] on button "3" at bounding box center [792, 375] width 22 height 22
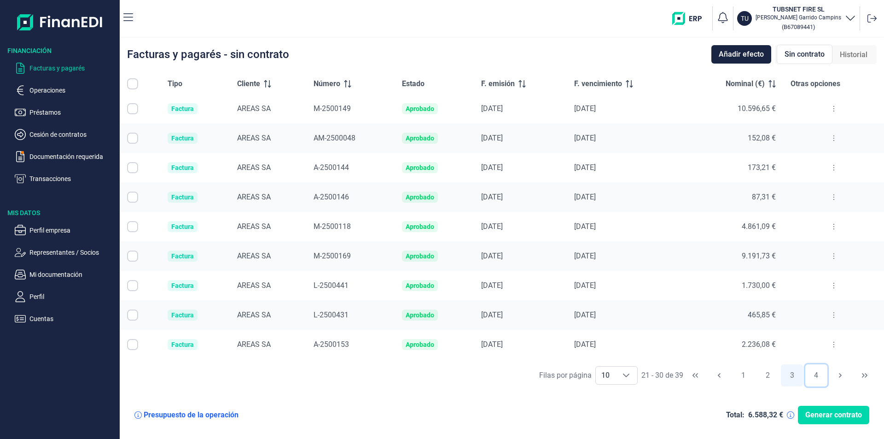
click at [819, 375] on button "4" at bounding box center [816, 375] width 22 height 22
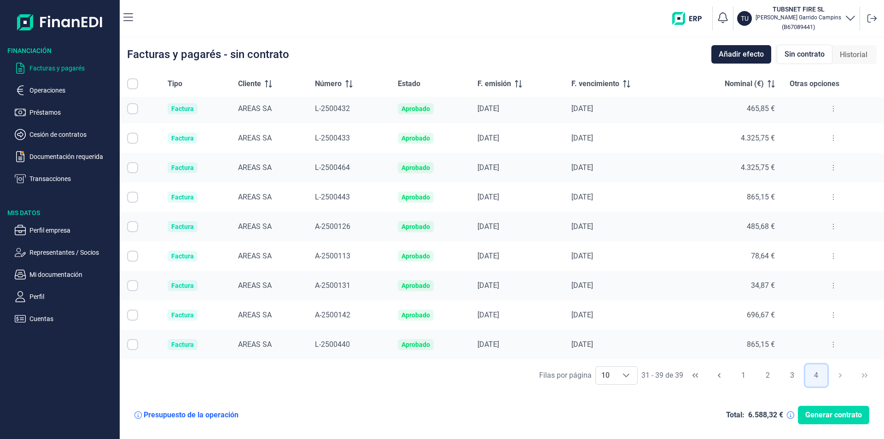
scroll to position [0, 0]
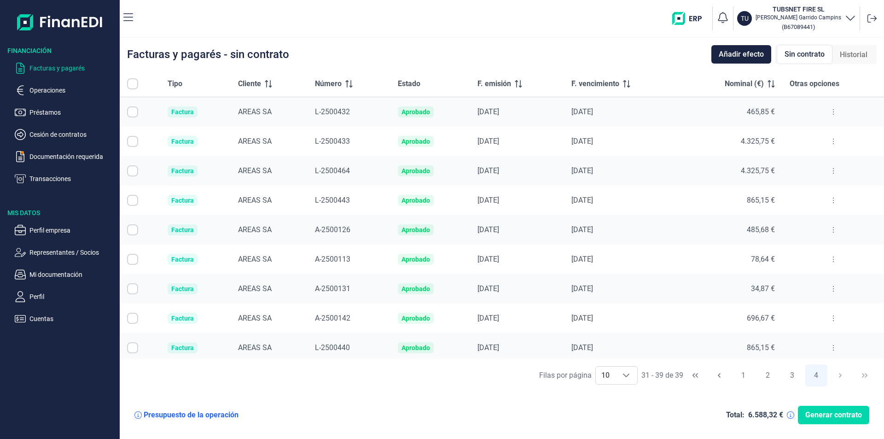
click at [825, 172] on button at bounding box center [833, 170] width 17 height 15
drag, startPoint x: 815, startPoint y: 185, endPoint x: 814, endPoint y: 191, distance: 6.1
click at [814, 191] on ul "Ver detalle de la factura" at bounding box center [789, 194] width 95 height 20
click at [809, 192] on span "Ver detalle de la factura" at bounding box center [796, 193] width 67 height 9
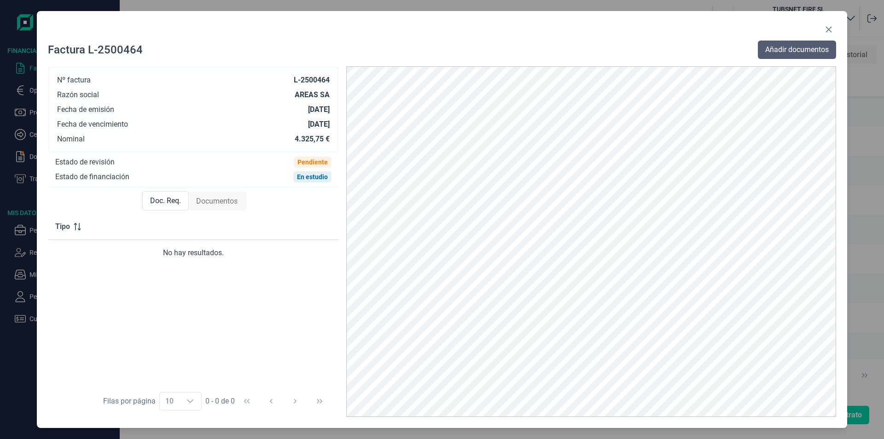
drag, startPoint x: 817, startPoint y: 49, endPoint x: 801, endPoint y: 49, distance: 16.1
click at [817, 49] on span "Añadir documentos" at bounding box center [797, 49] width 64 height 11
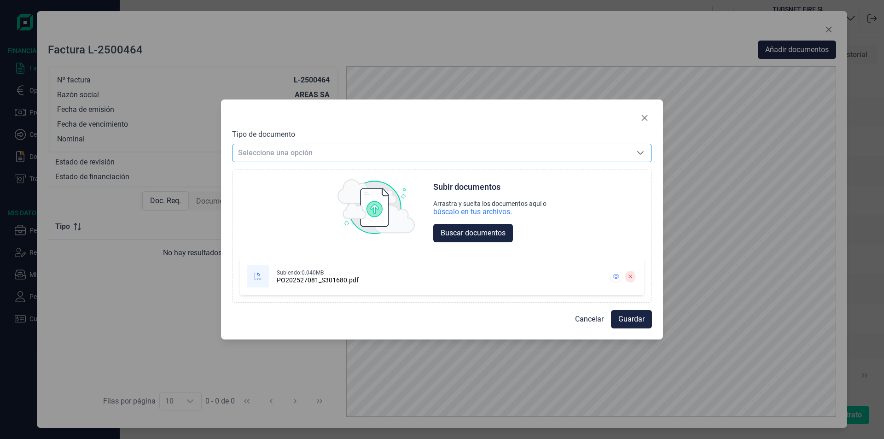
click at [331, 173] on div "Subir documentos Arrastra y suelta los documentos aquí o búscalo en tus archivo…" at bounding box center [442, 212] width 419 height 85
click at [323, 157] on span "Seleccione una opción" at bounding box center [431, 152] width 397 height 17
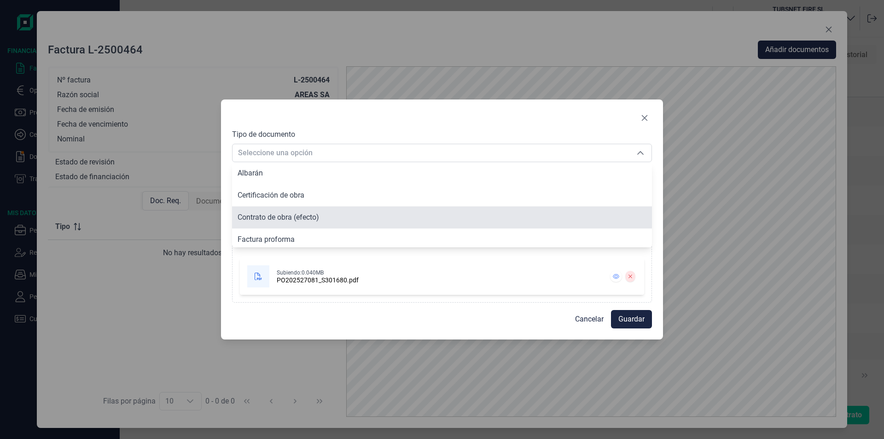
scroll to position [70, 0]
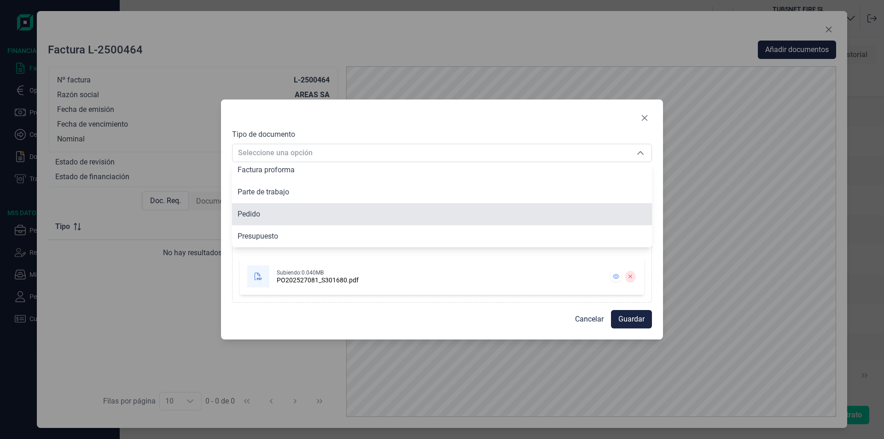
click at [239, 211] on span "Pedido" at bounding box center [249, 214] width 23 height 9
type input "Pedido"
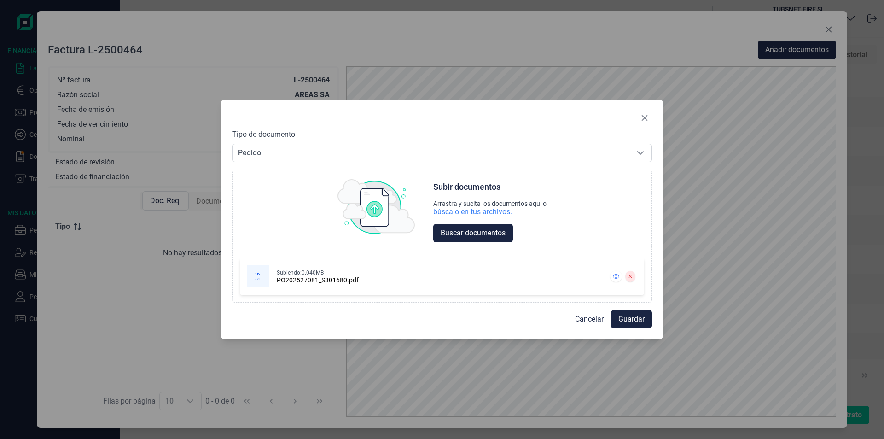
click at [643, 330] on div "Tipo de documento Pedido Pedido Pedido Choose Subir documentos Arrastra y suelt…" at bounding box center [442, 219] width 442 height 240
click at [630, 313] on button "Guardar" at bounding box center [631, 319] width 41 height 18
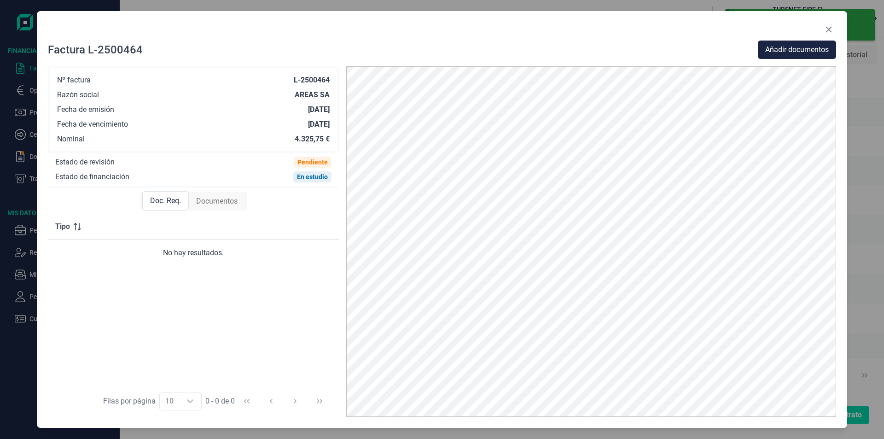
click at [210, 201] on span "Documentos" at bounding box center [216, 201] width 41 height 11
click at [827, 22] on button "Close" at bounding box center [828, 29] width 15 height 15
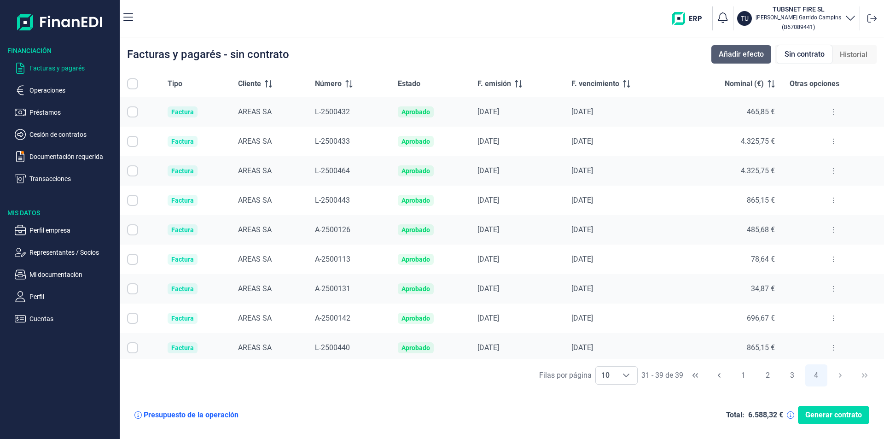
click at [761, 52] on span "Añadir efecto" at bounding box center [741, 54] width 45 height 11
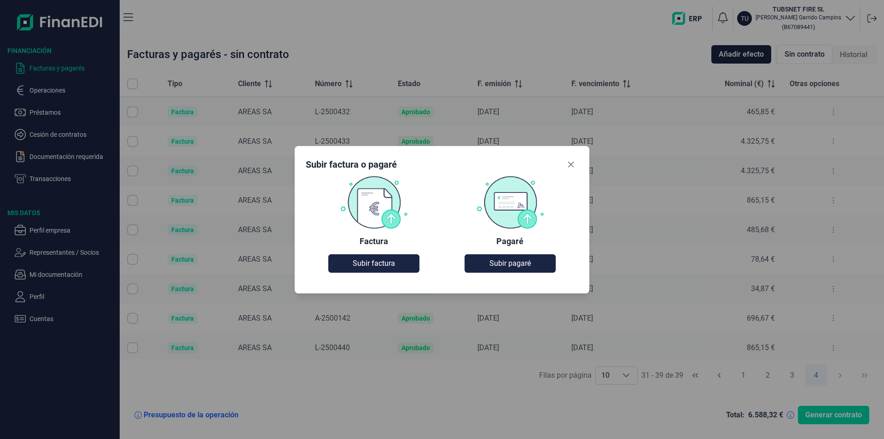
click at [378, 251] on div "Factura Subir factura" at bounding box center [374, 224] width 136 height 98
click at [383, 265] on span "Subir factura" at bounding box center [374, 263] width 42 height 11
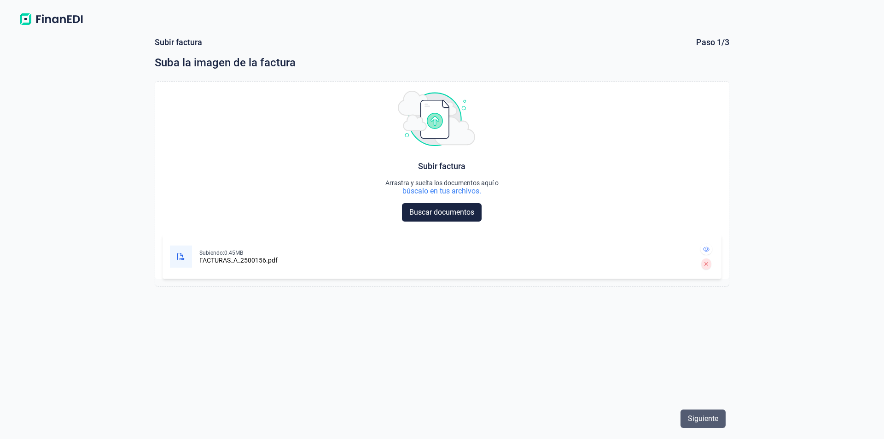
click at [713, 423] on span "Siguiente" at bounding box center [703, 418] width 30 height 11
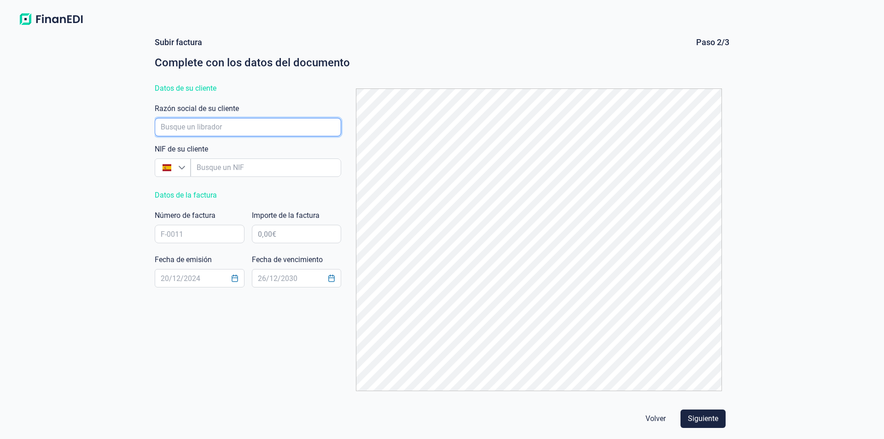
click at [259, 127] on input "empresaAutocomplete" at bounding box center [248, 127] width 186 height 18
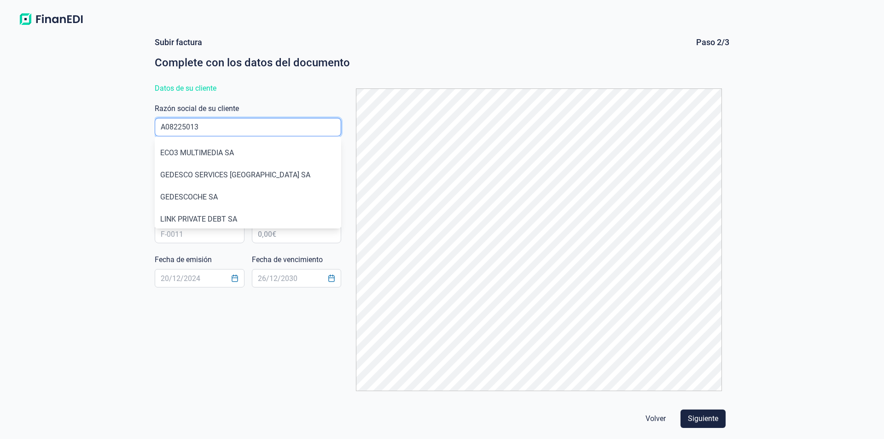
type input "A08225013"
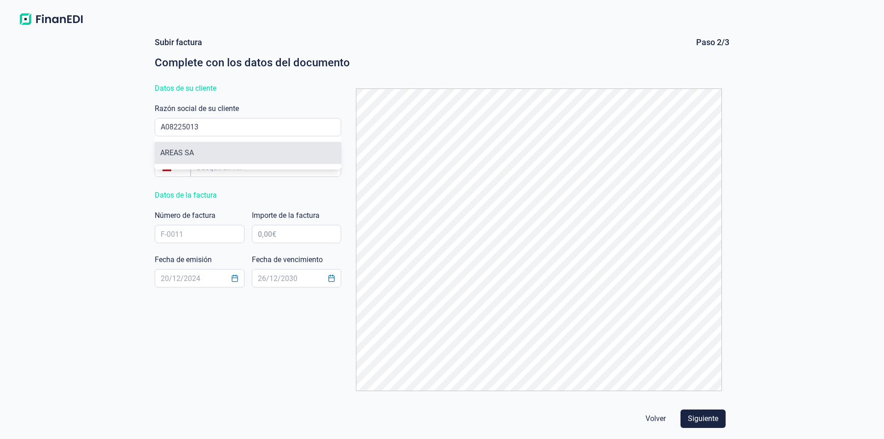
click at [206, 150] on li "AREAS SA" at bounding box center [248, 153] width 186 height 22
type input "A08225013"
type input "AREAS SA"
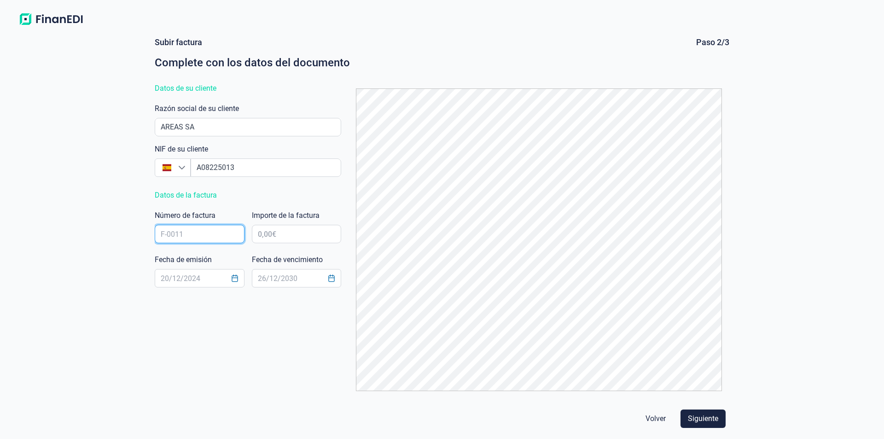
click at [184, 226] on input "text" at bounding box center [200, 234] width 90 height 18
type input "A-2500156"
type input "1.111,43 €"
type input "[DATE]"
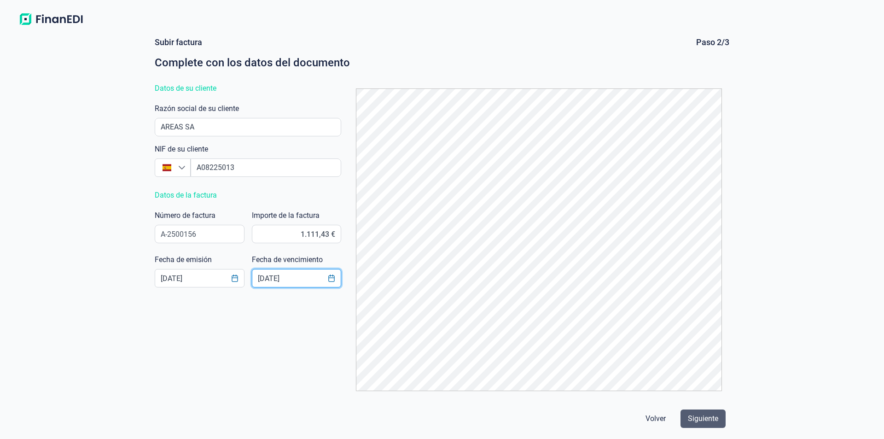
type input "[DATE]"
click at [708, 418] on span "Siguiente" at bounding box center [703, 418] width 30 height 11
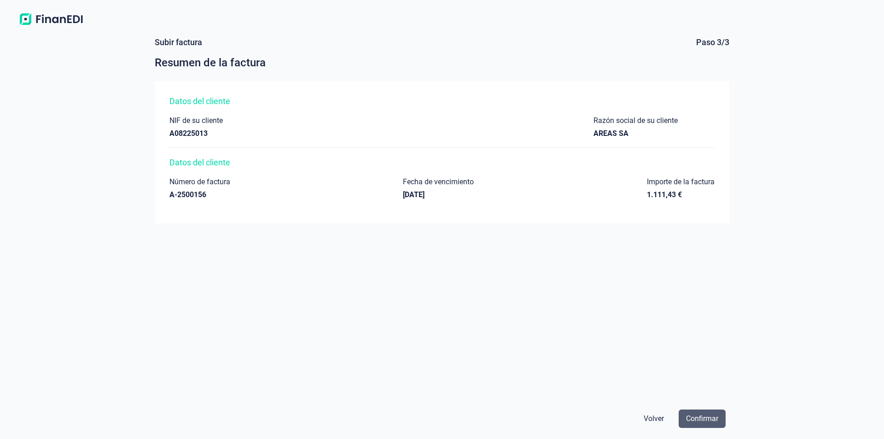
click at [708, 417] on span "Confirmar" at bounding box center [702, 418] width 32 height 11
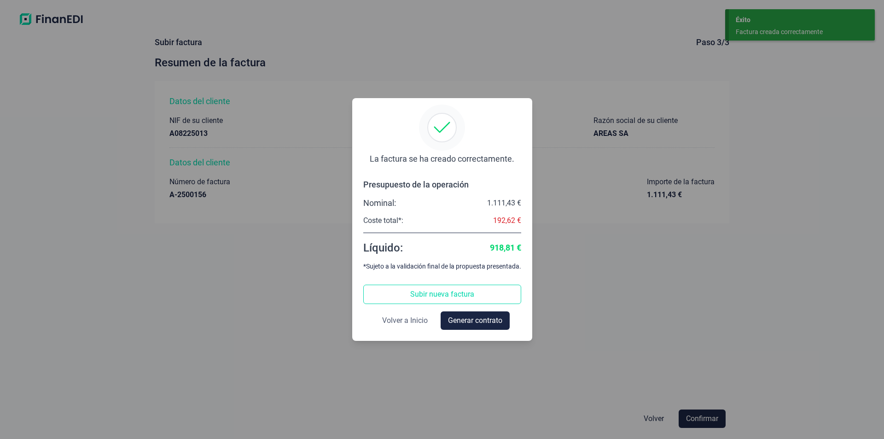
click at [407, 324] on span "Volver a Inicio" at bounding box center [405, 320] width 46 height 11
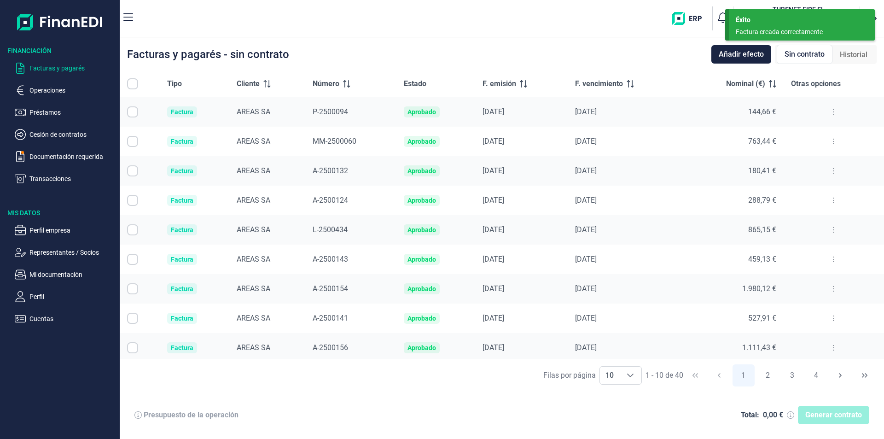
checkbox input "true"
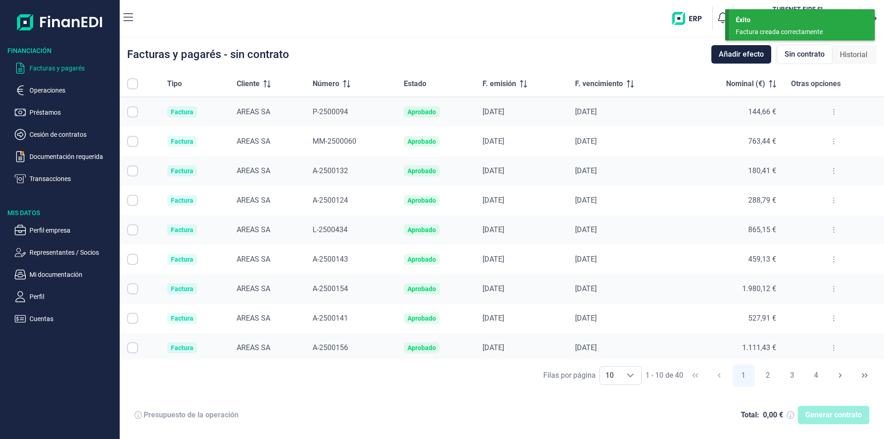
checkbox input "true"
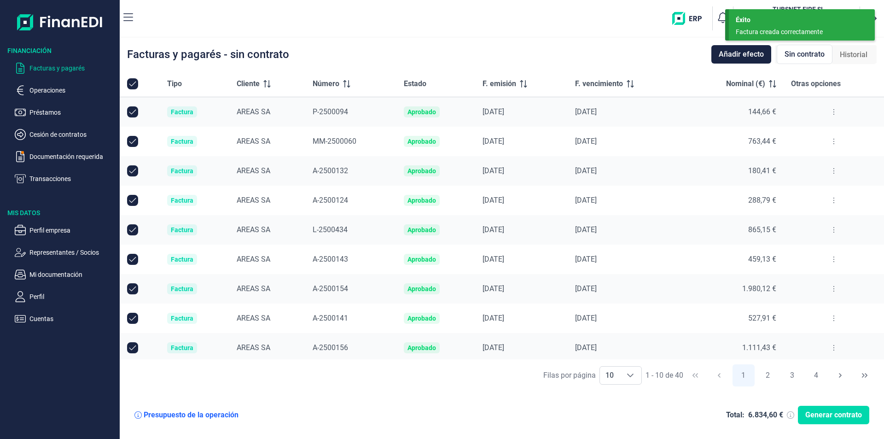
checkbox input "true"
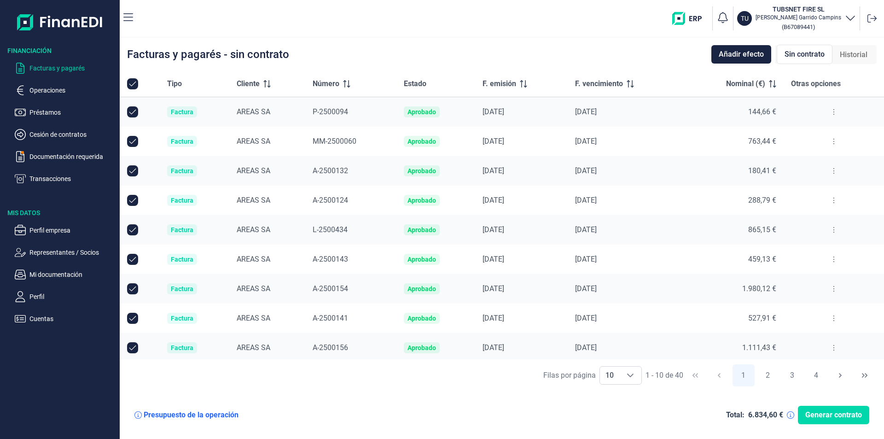
scroll to position [33, 0]
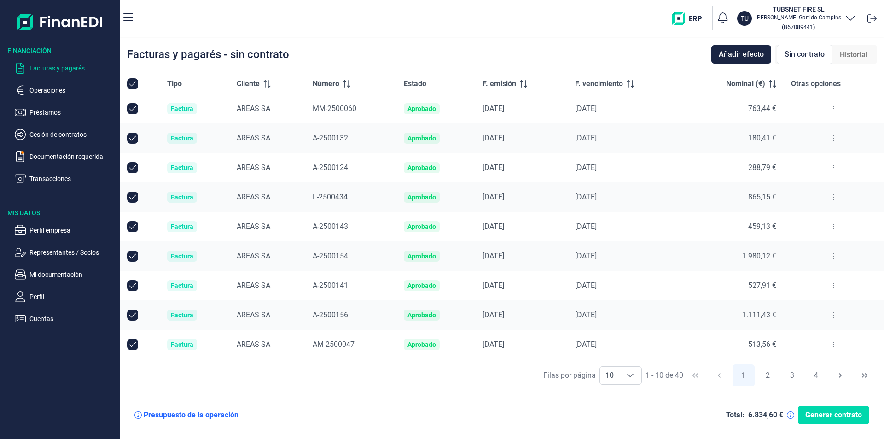
click at [832, 314] on button at bounding box center [834, 315] width 17 height 15
click at [822, 343] on li "Ver detalle de la factura" at bounding box center [790, 338] width 95 height 17
click at [775, 339] on span "Ver detalle de la factura" at bounding box center [796, 337] width 67 height 9
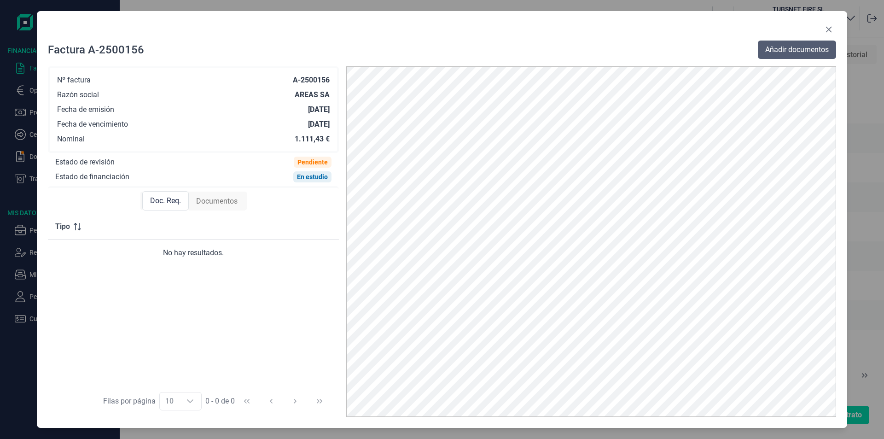
click at [814, 43] on button "Añadir documentos" at bounding box center [797, 50] width 78 height 18
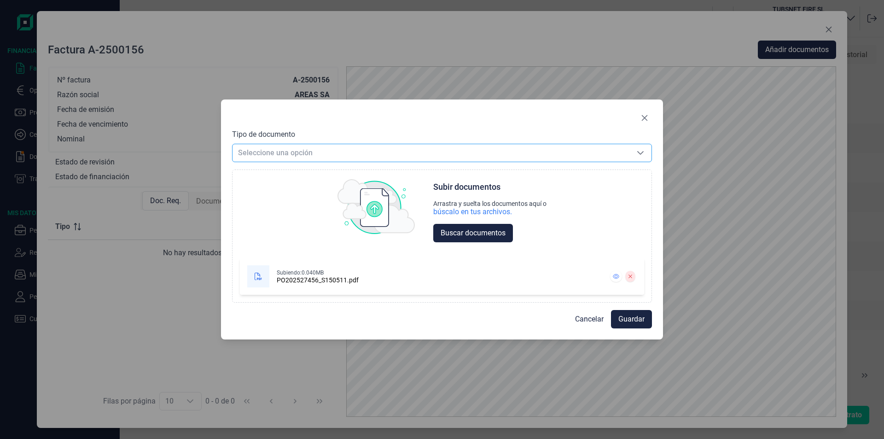
click at [293, 157] on span "Seleccione una opción" at bounding box center [431, 152] width 397 height 17
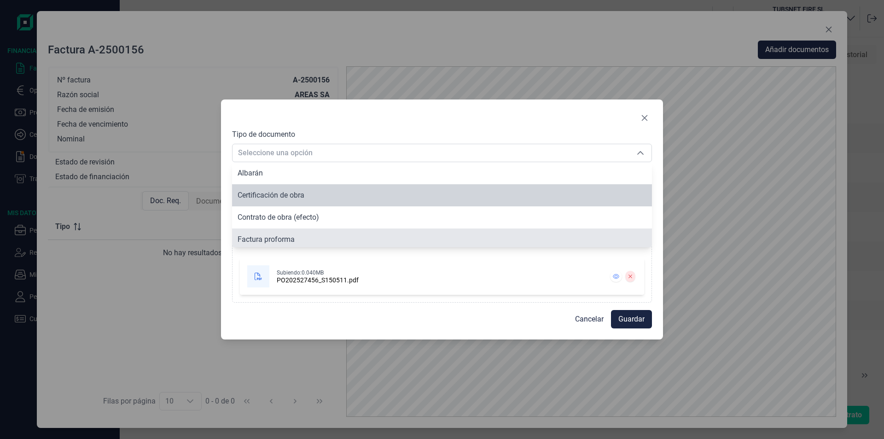
scroll to position [70, 0]
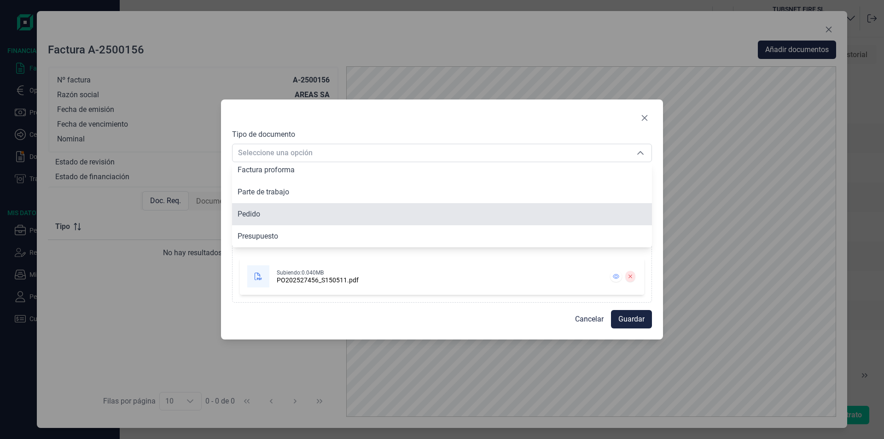
click at [264, 213] on li "Pedido" at bounding box center [442, 214] width 420 height 22
type input "Pedido"
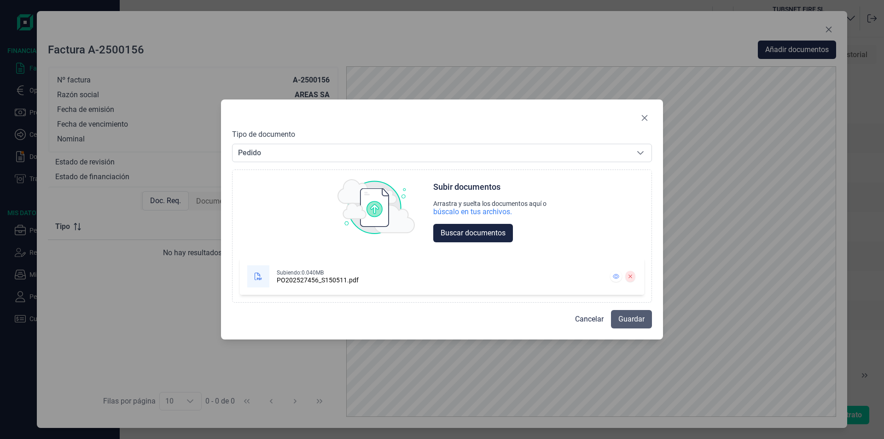
click at [633, 317] on span "Guardar" at bounding box center [631, 319] width 26 height 11
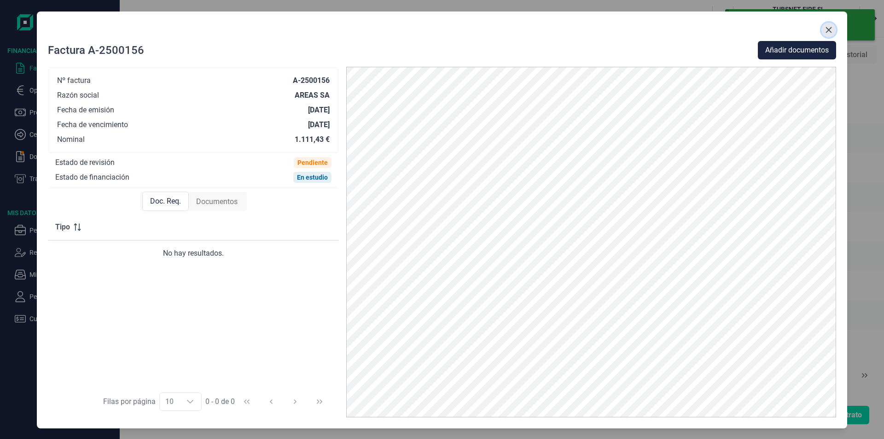
click at [828, 30] on icon "Close" at bounding box center [829, 30] width 6 height 6
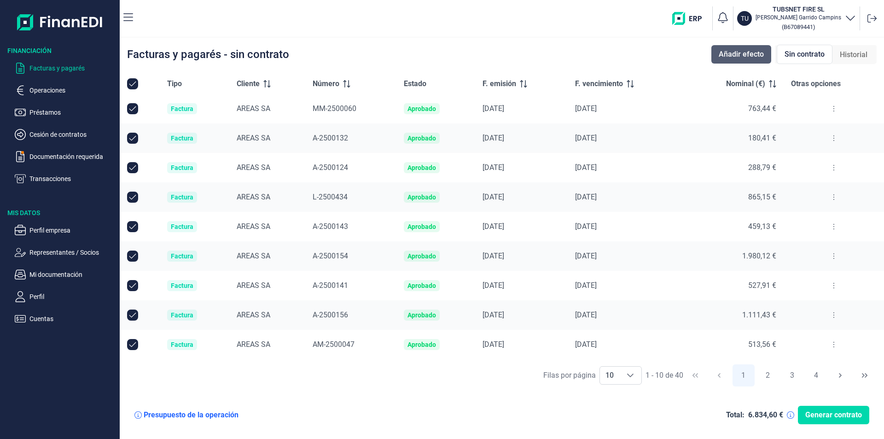
click at [757, 56] on span "Añadir efecto" at bounding box center [741, 54] width 45 height 11
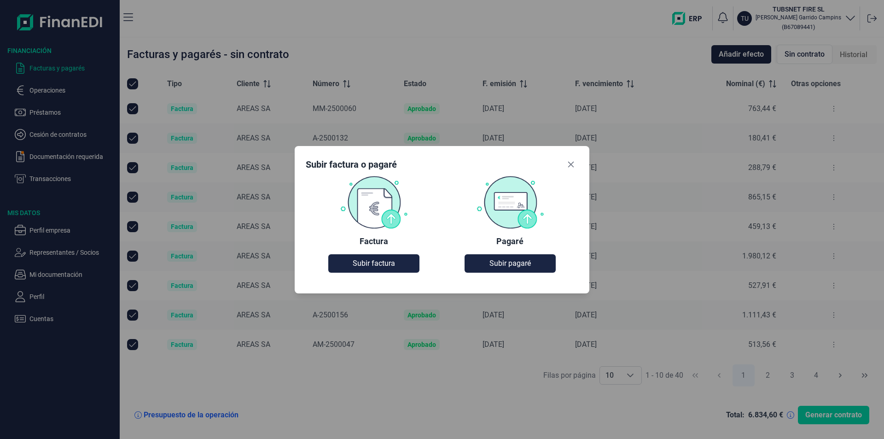
drag, startPoint x: 429, startPoint y: 259, endPoint x: 420, endPoint y: 259, distance: 9.2
click at [426, 259] on div "Factura Subir factura" at bounding box center [374, 224] width 136 height 98
click at [410, 258] on button "Subir factura" at bounding box center [373, 263] width 91 height 18
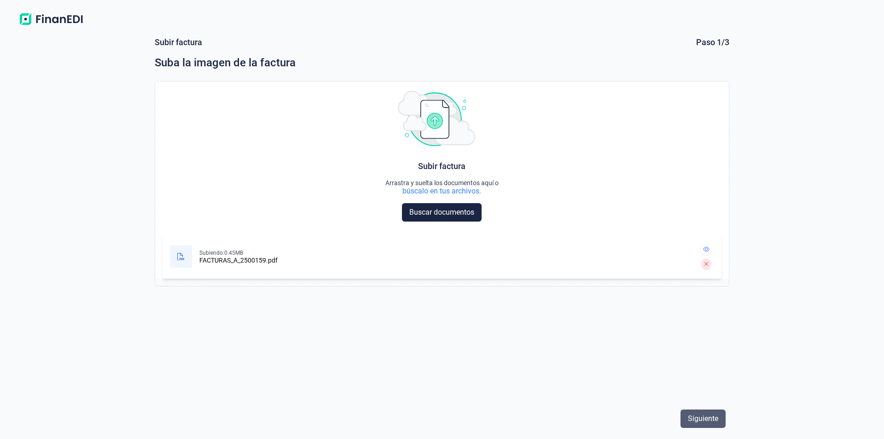
click at [709, 419] on span "Siguiente" at bounding box center [703, 418] width 30 height 11
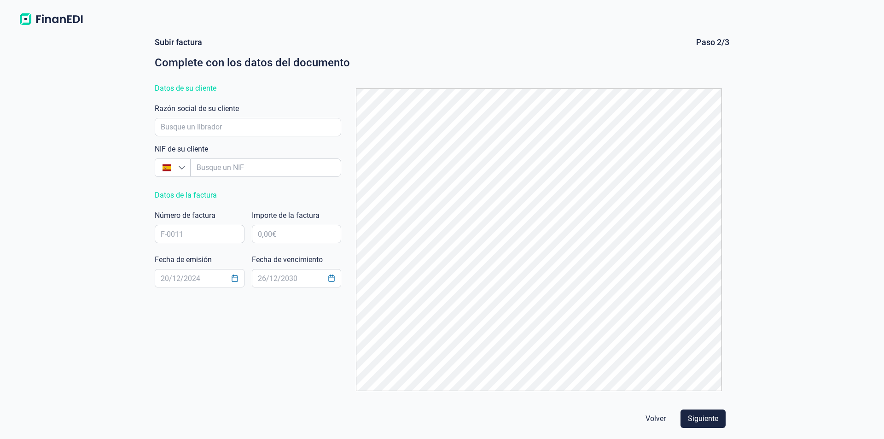
click at [220, 139] on div "NIF de su cliente España Razón social de su cliente" at bounding box center [248, 141] width 186 height 77
click at [218, 128] on input "empresaAutocomplete" at bounding box center [248, 127] width 186 height 18
type input "A0822501"
click at [187, 158] on li "AREAS SA" at bounding box center [248, 153] width 186 height 22
type input "A08225013"
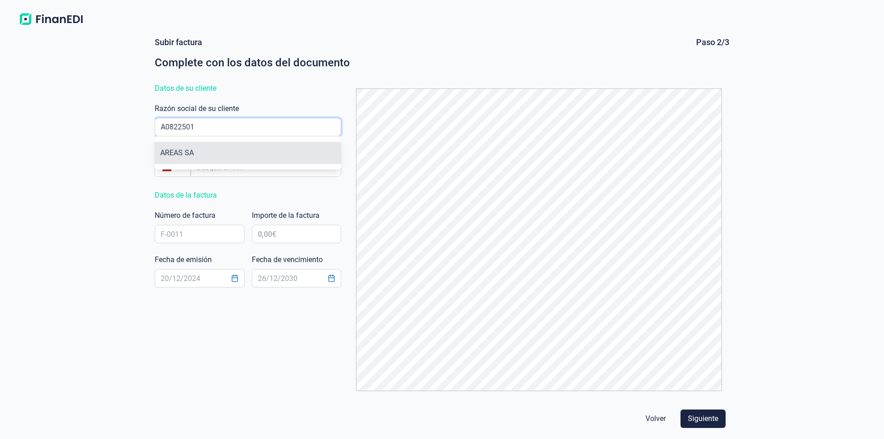
type input "AREAS SA"
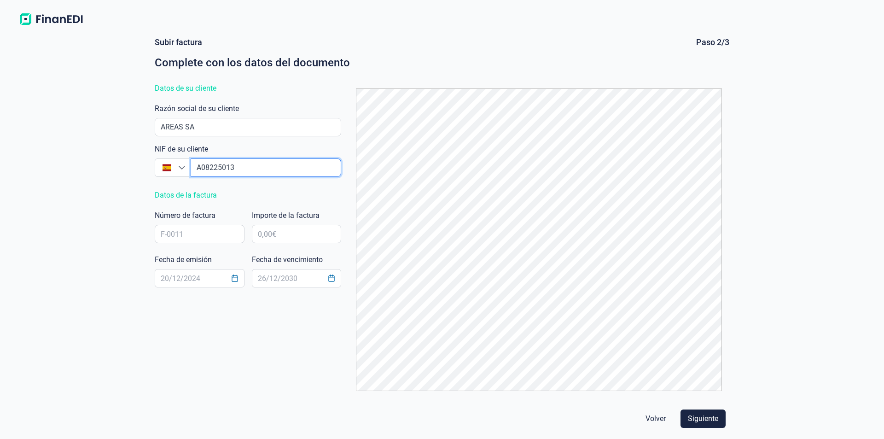
click at [222, 160] on input "empresaAutocomplete" at bounding box center [266, 167] width 151 height 18
click at [198, 239] on input "text" at bounding box center [200, 234] width 90 height 18
type input "A-2500159"
click at [268, 224] on div "Importe de la factura El importe de la factura es obligatorio" at bounding box center [297, 228] width 90 height 37
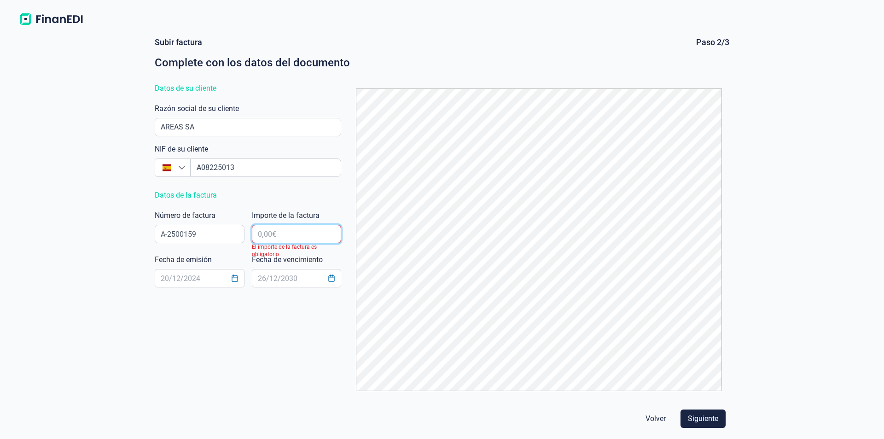
click at [283, 232] on input "text" at bounding box center [297, 234] width 90 height 18
type input "158,27 €"
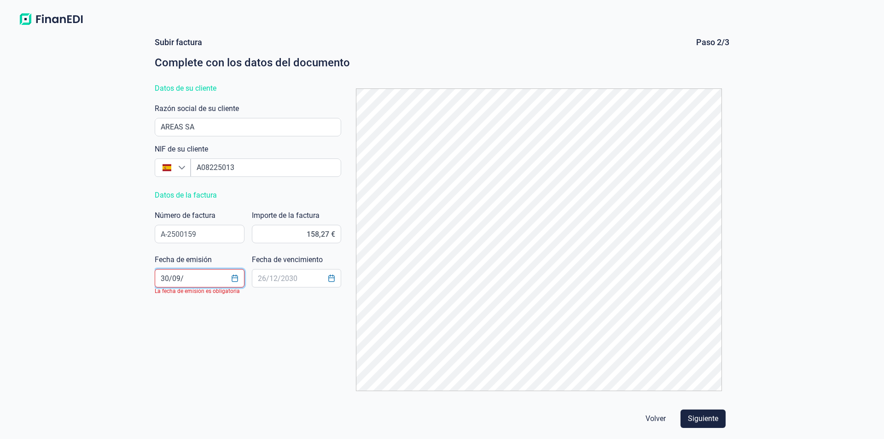
type input "30/09/"
type input "/"
click at [160, 279] on input "text" at bounding box center [200, 278] width 90 height 18
type input "[DATE]"
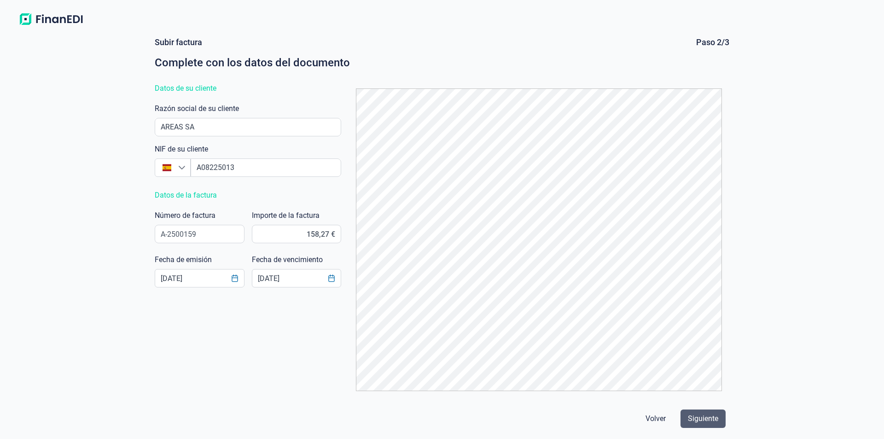
click at [691, 415] on span "Siguiente" at bounding box center [703, 418] width 30 height 11
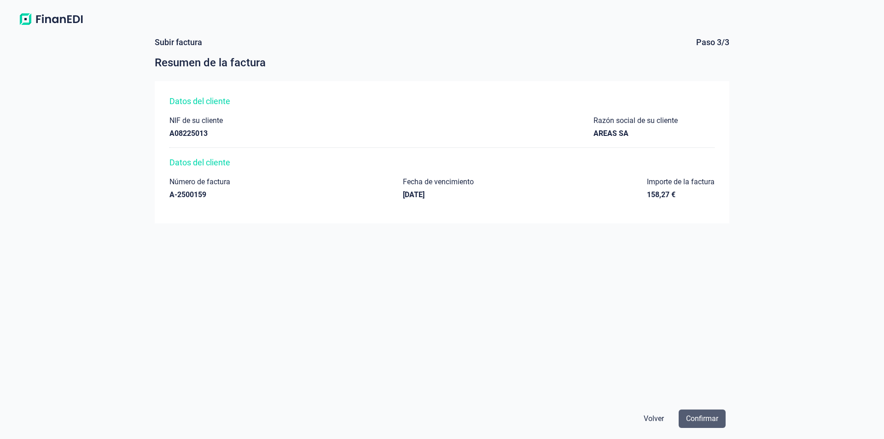
click at [705, 422] on span "Confirmar" at bounding box center [702, 418] width 32 height 11
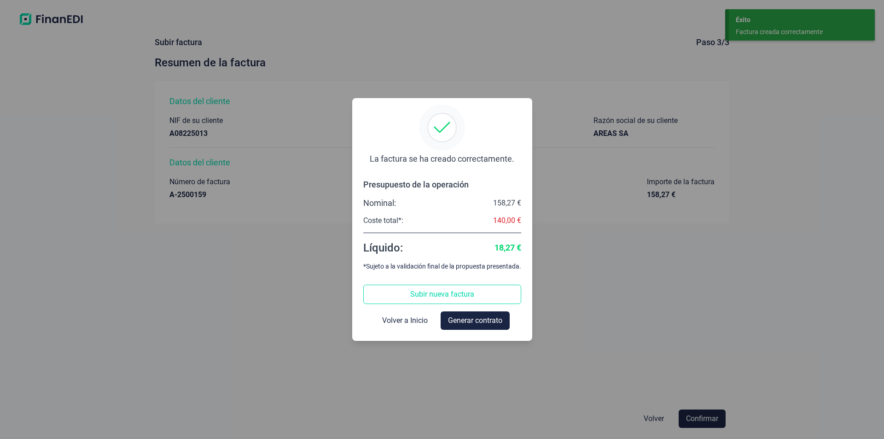
click at [383, 333] on div "La factura se ha creado correctamente. Presupuesto de la operación Nominal: 158…" at bounding box center [442, 219] width 180 height 243
click at [387, 326] on button "Volver a Inicio" at bounding box center [405, 320] width 60 height 18
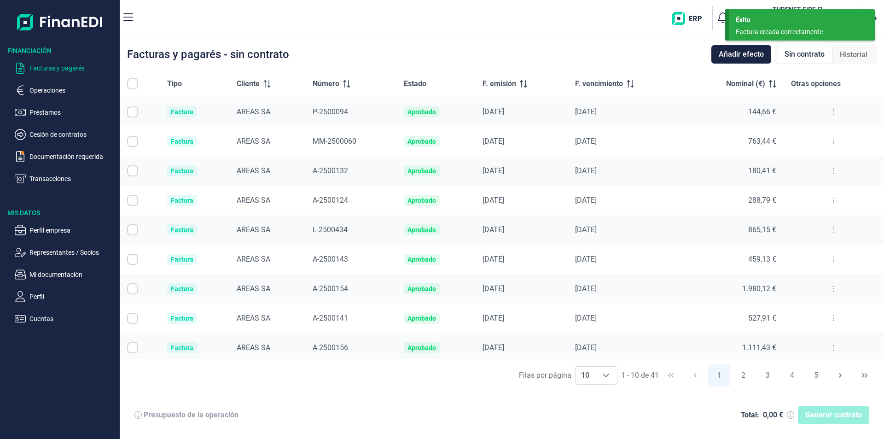
checkbox input "true"
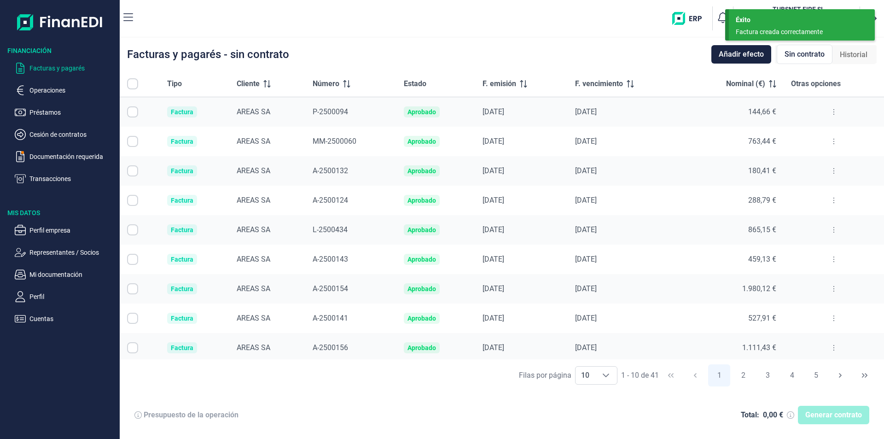
checkbox input "true"
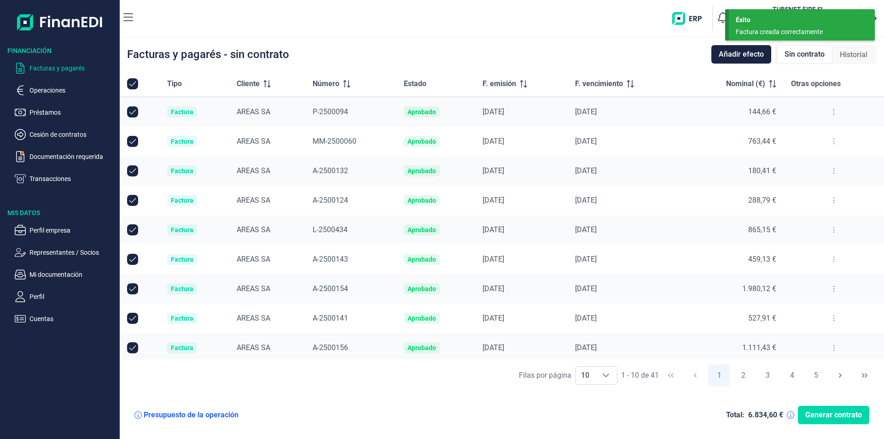
scroll to position [33, 0]
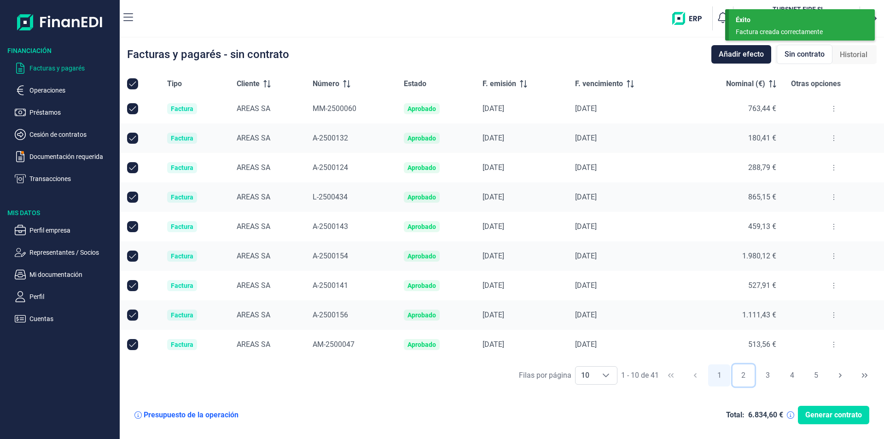
click at [749, 377] on button "2" at bounding box center [744, 375] width 22 height 22
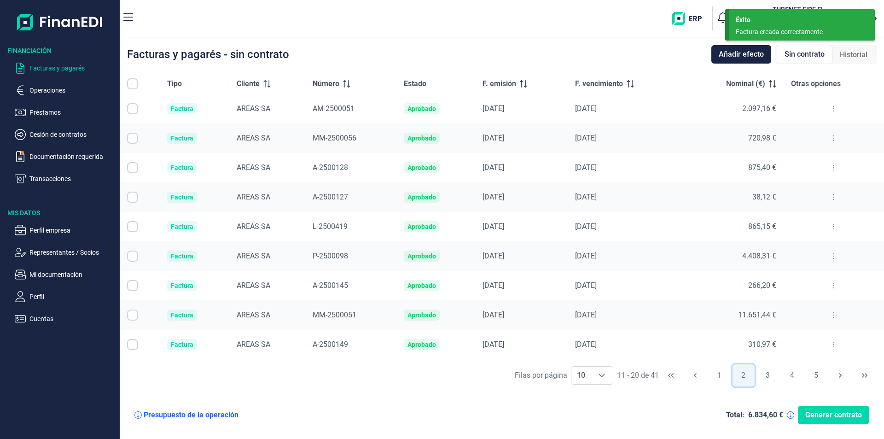
checkbox input "false"
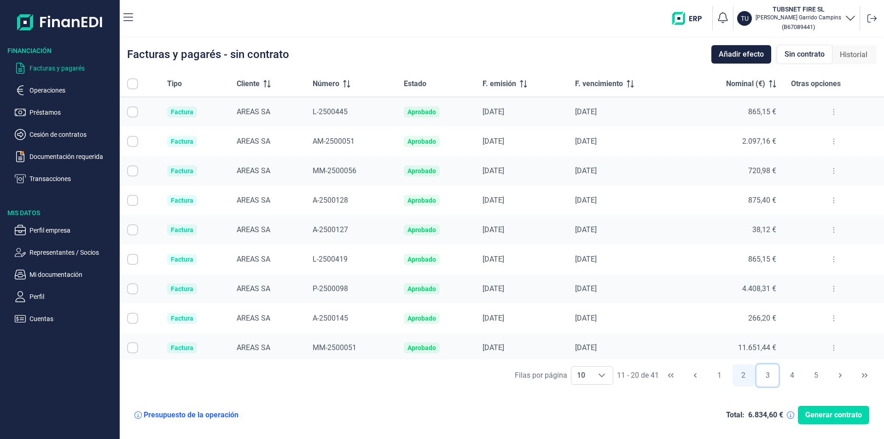
click at [774, 377] on button "3" at bounding box center [768, 375] width 22 height 22
click at [793, 369] on button "4" at bounding box center [792, 375] width 22 height 22
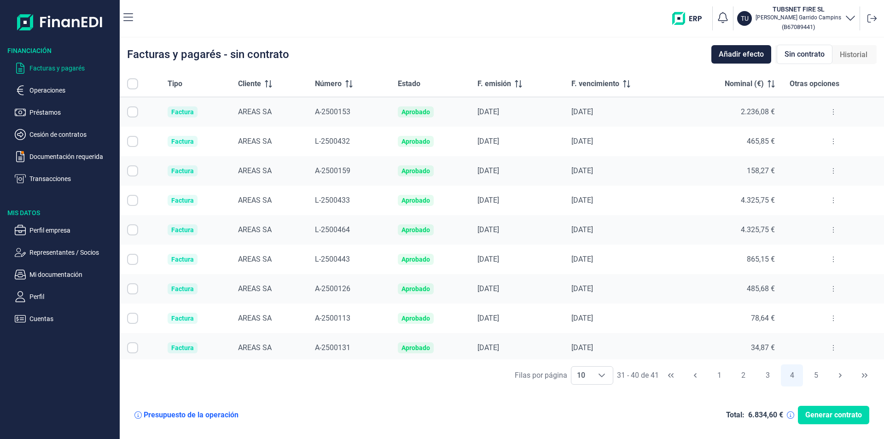
click at [833, 172] on icon at bounding box center [834, 170] width 2 height 7
click at [804, 195] on span "Ver detalle de la factura" at bounding box center [796, 193] width 67 height 9
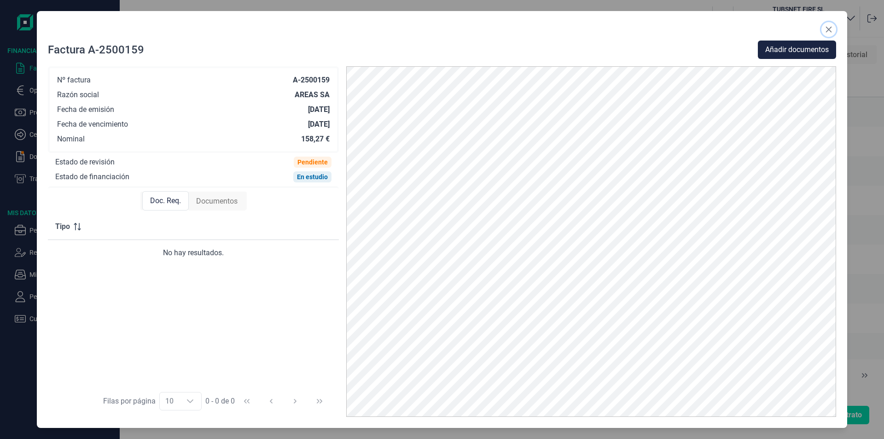
drag, startPoint x: 825, startPoint y: 28, endPoint x: 809, endPoint y: 35, distance: 17.5
click at [825, 28] on icon "Close" at bounding box center [828, 29] width 7 height 7
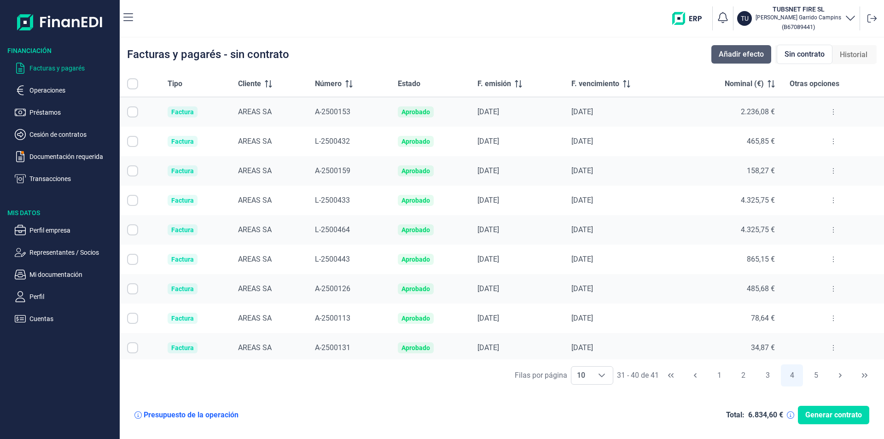
click at [766, 50] on button "Añadir efecto" at bounding box center [741, 54] width 60 height 18
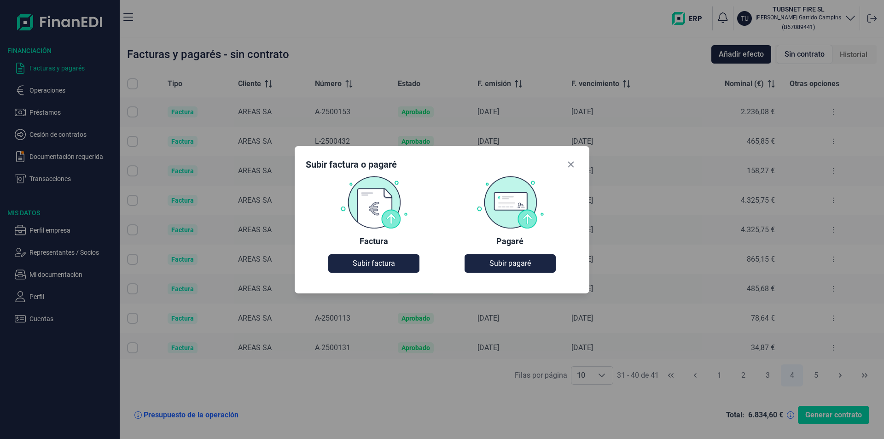
click at [367, 236] on div "Factura" at bounding box center [374, 241] width 29 height 11
click at [369, 263] on span "Subir factura" at bounding box center [374, 263] width 42 height 11
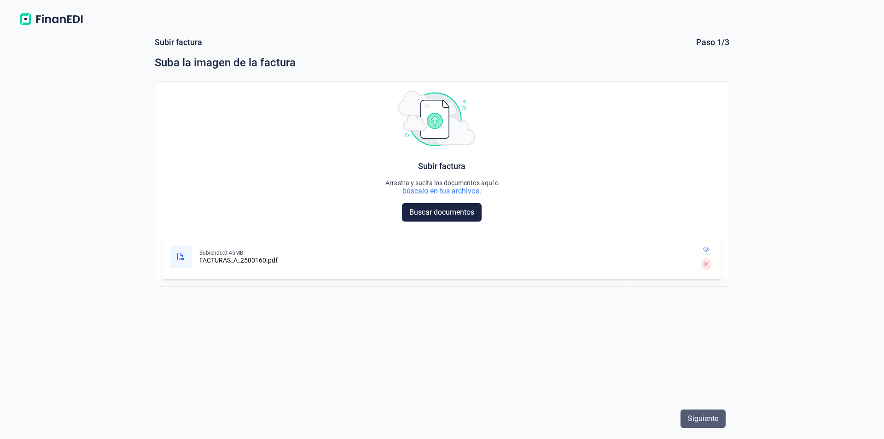
click at [703, 416] on span "Siguiente" at bounding box center [703, 418] width 30 height 11
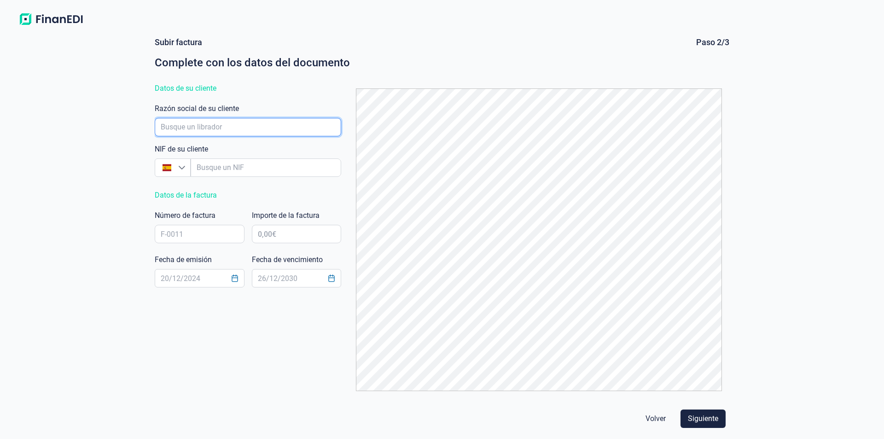
click at [198, 121] on input "empresaAutocomplete" at bounding box center [248, 127] width 186 height 18
type input "A08225013"
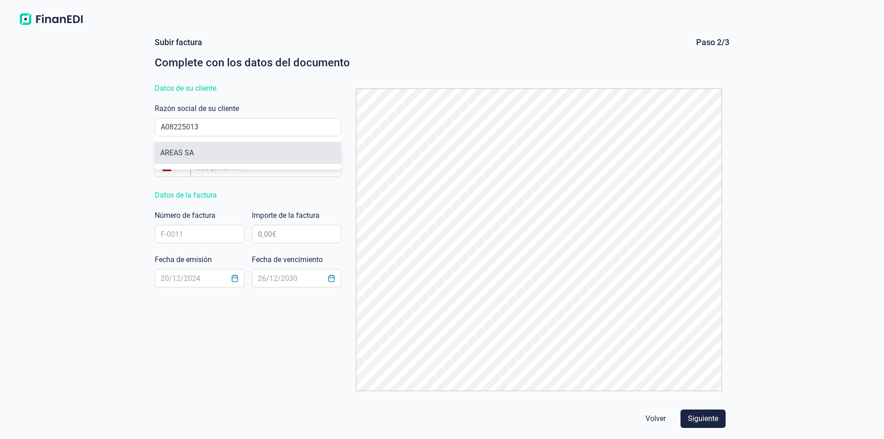
click at [247, 153] on li "AREAS SA" at bounding box center [248, 153] width 186 height 22
type input "A08225013"
type input "AREAS SA"
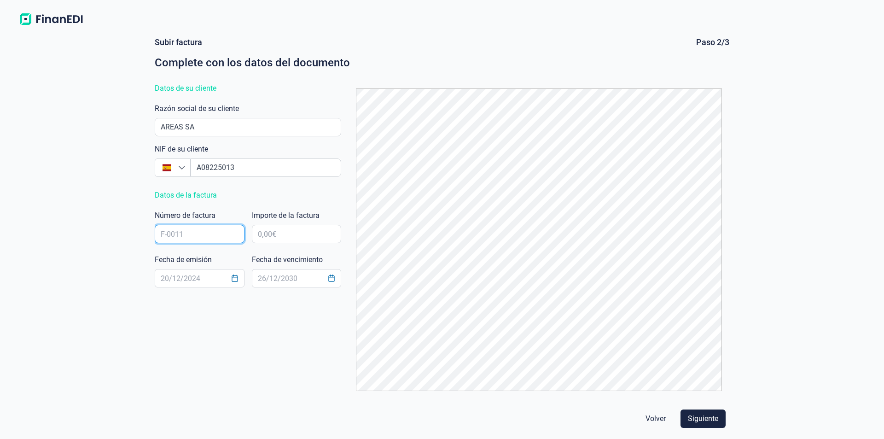
click at [190, 233] on input "text" at bounding box center [200, 234] width 90 height 18
type input "A-2500160"
click at [297, 237] on input "text" at bounding box center [297, 234] width 90 height 18
type input "286,27 €"
type input "[DATE]"
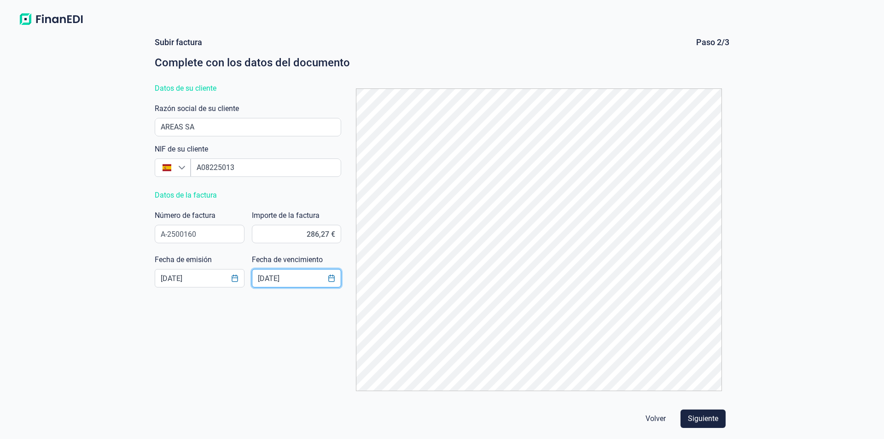
type input "[DATE]"
click at [703, 422] on span "Siguiente" at bounding box center [703, 418] width 30 height 11
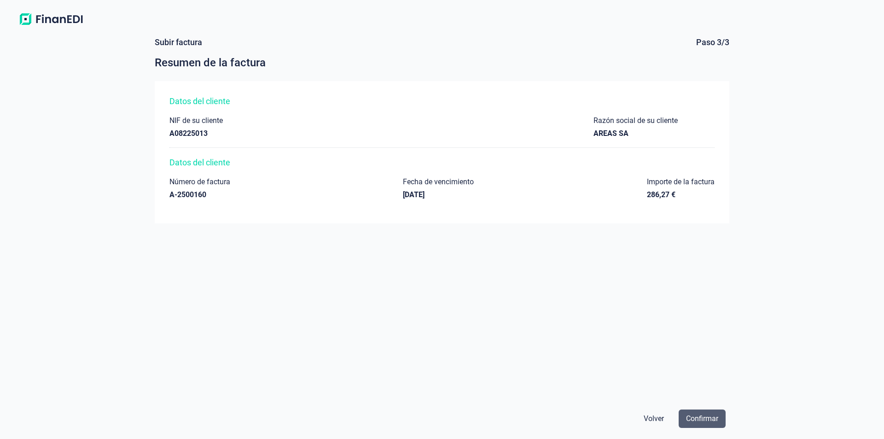
click at [712, 413] on span "Confirmar" at bounding box center [702, 418] width 32 height 11
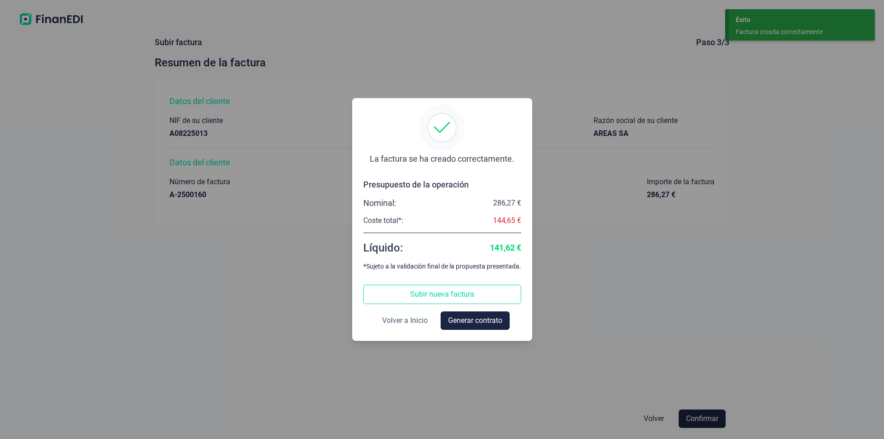
click at [387, 328] on button "Volver a Inicio" at bounding box center [405, 320] width 60 height 18
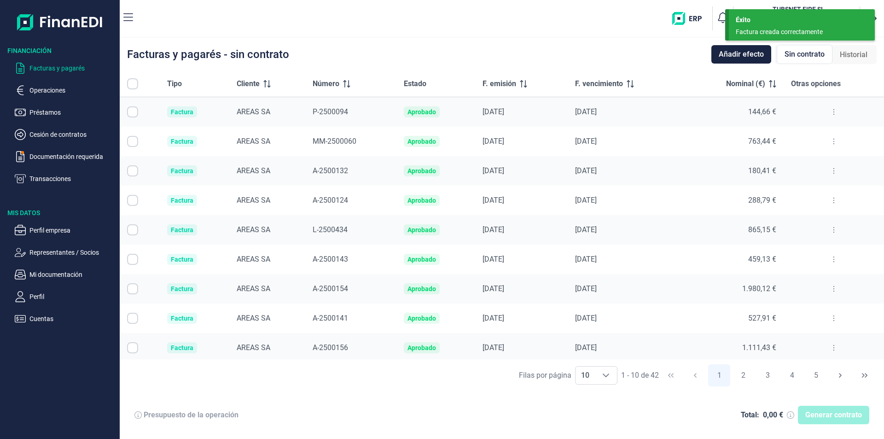
checkbox input "true"
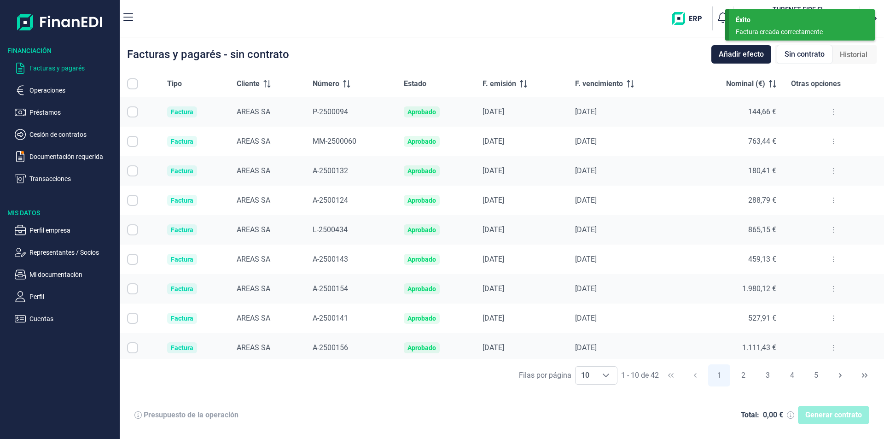
checkbox input "true"
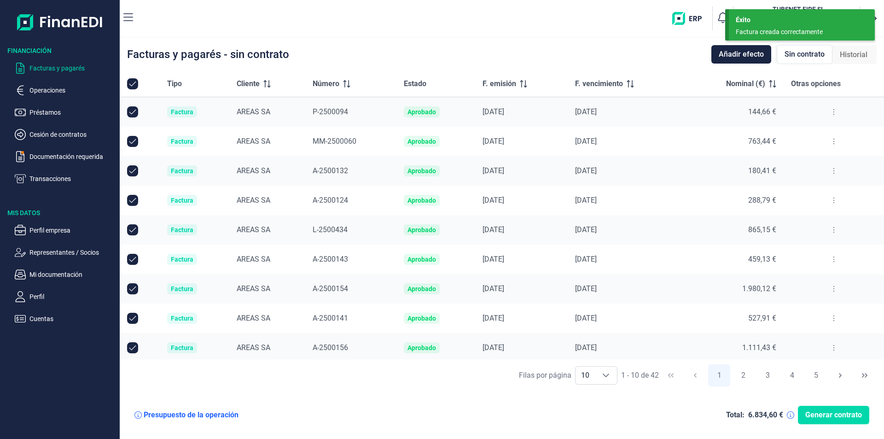
scroll to position [33, 0]
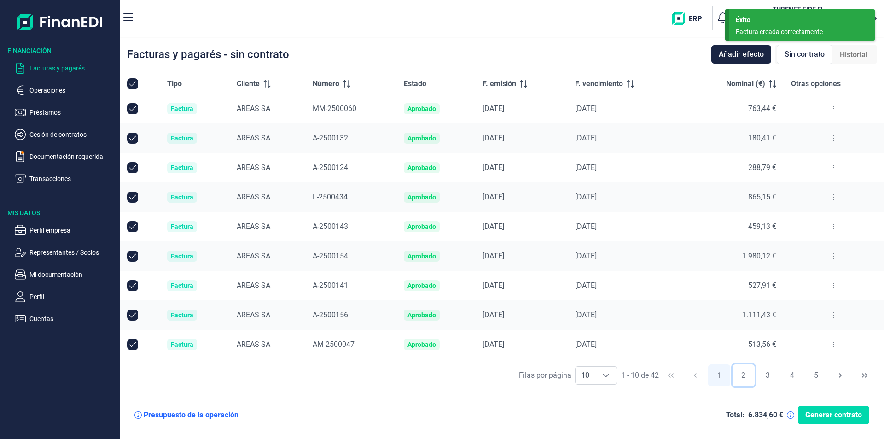
click at [740, 377] on button "2" at bounding box center [744, 375] width 22 height 22
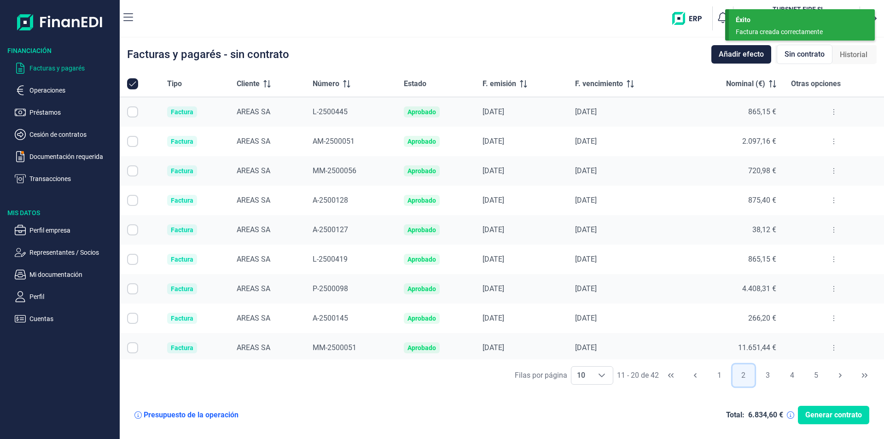
checkbox input "false"
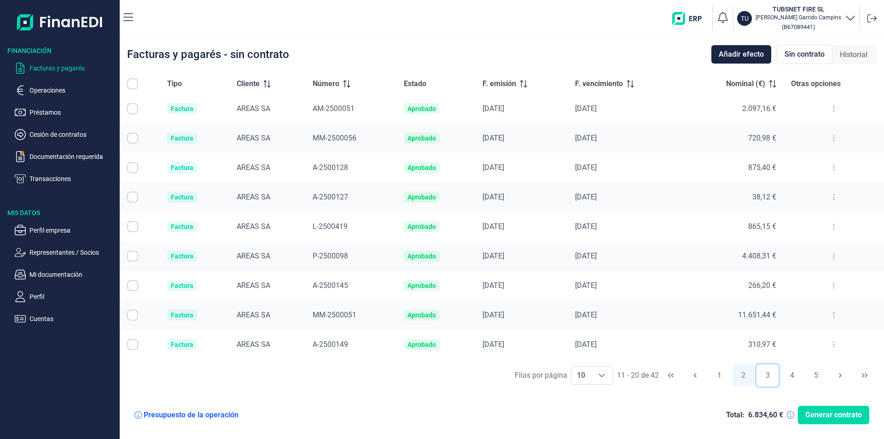
click at [771, 378] on button "3" at bounding box center [768, 375] width 22 height 22
click at [793, 378] on button "4" at bounding box center [792, 375] width 22 height 22
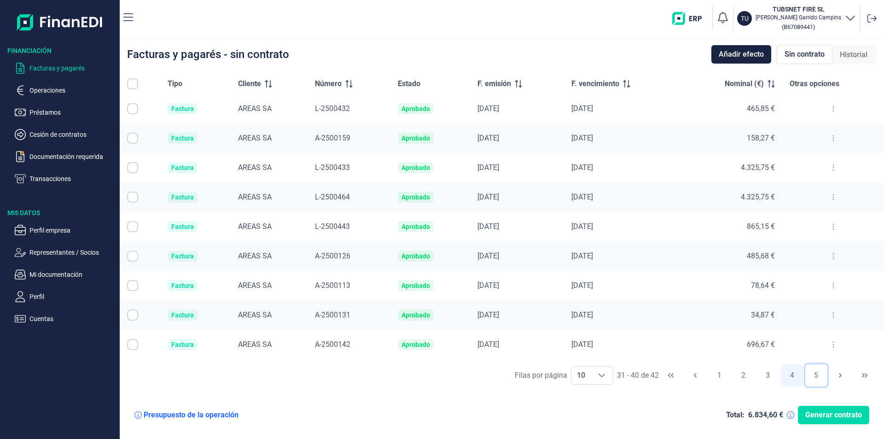
click at [817, 380] on button "5" at bounding box center [816, 375] width 22 height 22
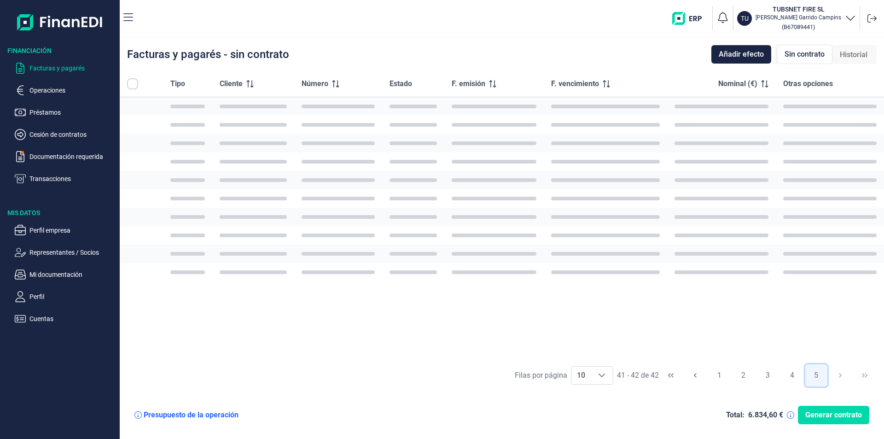
scroll to position [0, 0]
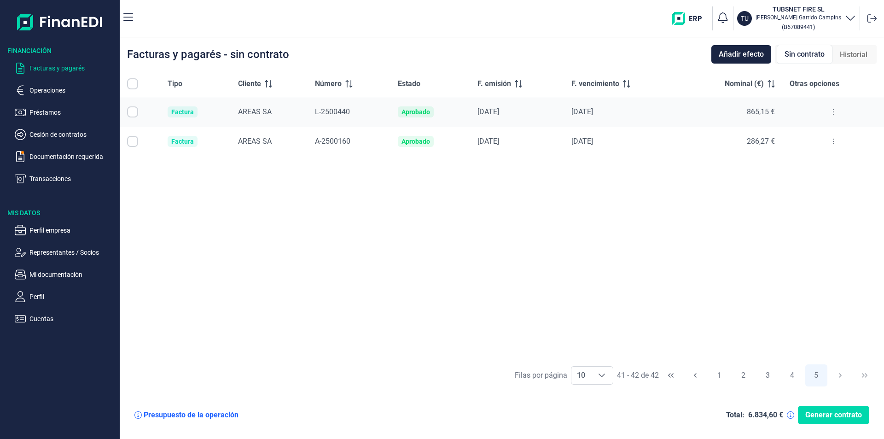
click at [831, 146] on button at bounding box center [833, 141] width 17 height 15
click at [818, 163] on span "Ver detalle de la factura" at bounding box center [799, 164] width 67 height 9
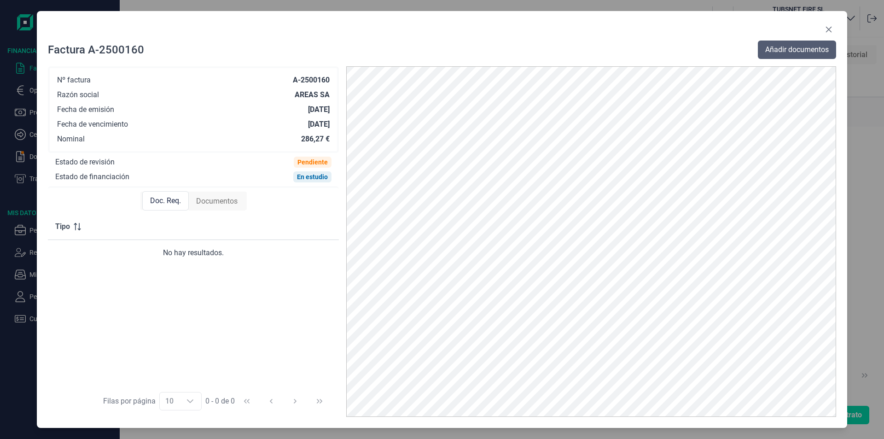
click at [792, 45] on button "Añadir documentos" at bounding box center [797, 50] width 78 height 18
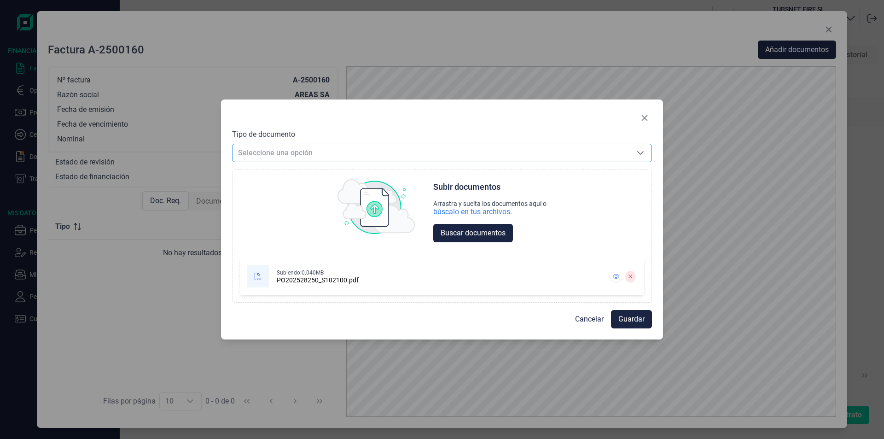
click at [377, 153] on span "Seleccione una opción" at bounding box center [431, 152] width 397 height 17
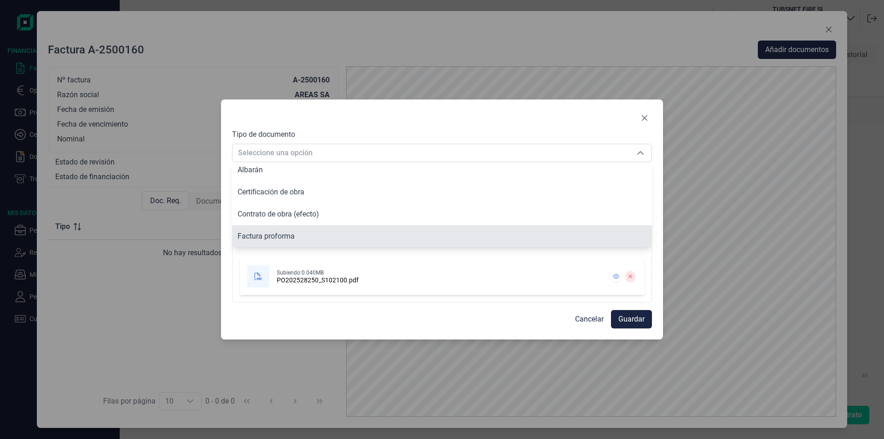
scroll to position [70, 0]
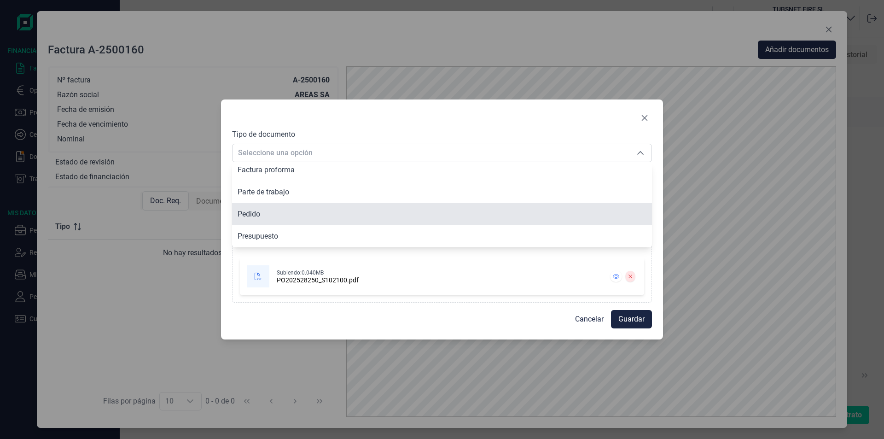
click at [241, 207] on li "Pedido" at bounding box center [442, 214] width 420 height 22
type input "Pedido"
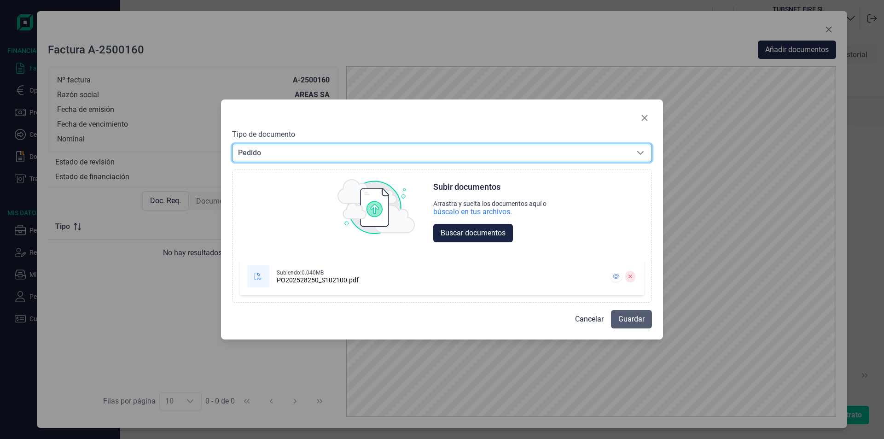
click at [643, 316] on span "Guardar" at bounding box center [631, 319] width 26 height 11
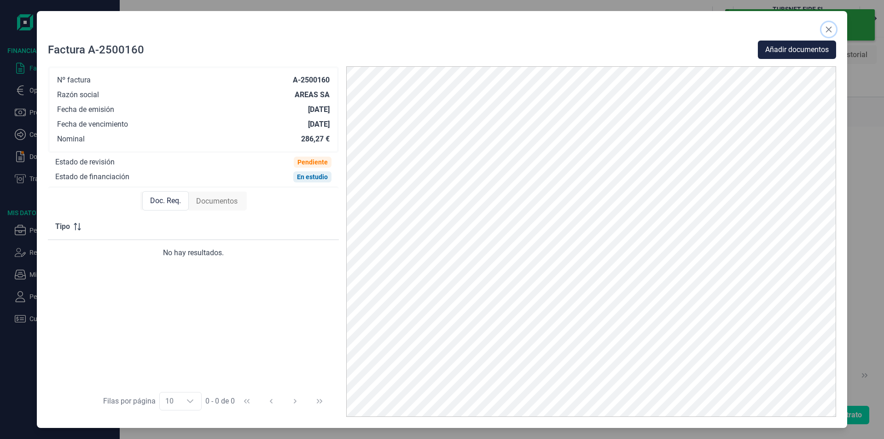
drag, startPoint x: 834, startPoint y: 33, endPoint x: 773, endPoint y: 35, distance: 61.7
click at [834, 33] on button "Close" at bounding box center [828, 29] width 15 height 15
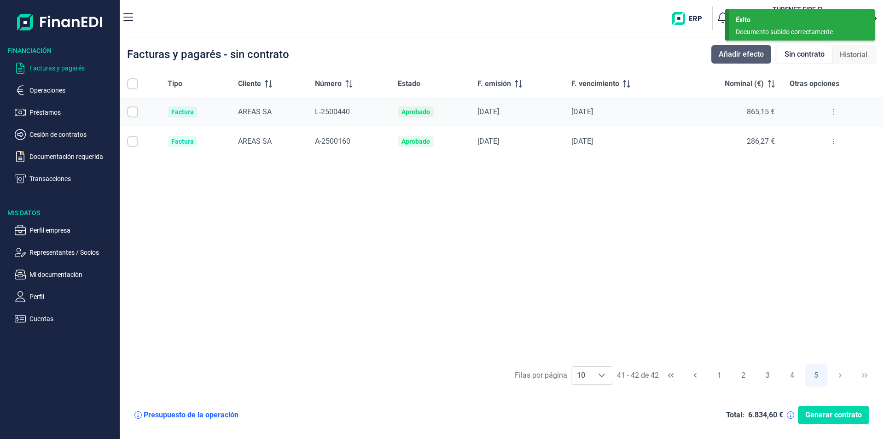
click at [747, 57] on span "Añadir efecto" at bounding box center [741, 54] width 45 height 11
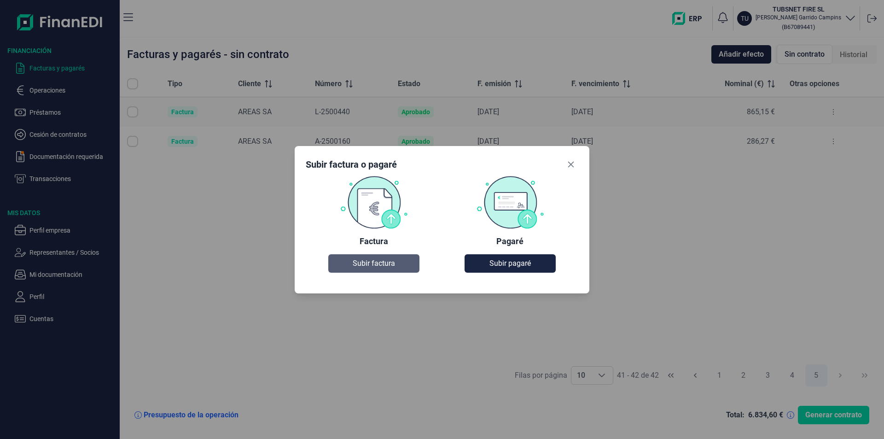
click at [373, 267] on span "Subir factura" at bounding box center [374, 263] width 42 height 11
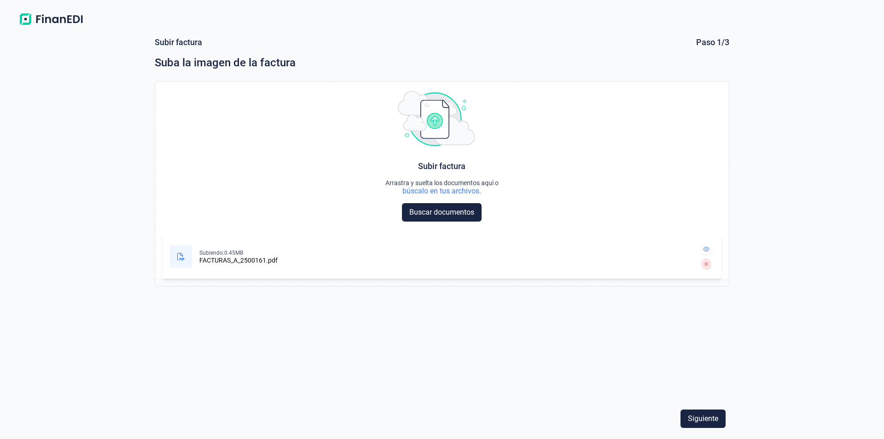
click at [707, 408] on div "Siguiente" at bounding box center [442, 419] width 575 height 26
click at [707, 410] on button "Siguiente" at bounding box center [703, 418] width 45 height 18
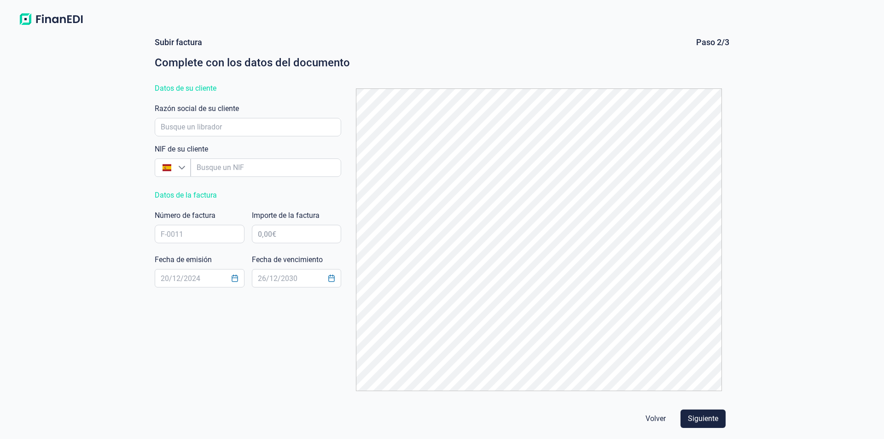
click at [224, 140] on div "NIF de su cliente España España Razón social de su cliente" at bounding box center [248, 141] width 186 height 77
click at [208, 133] on input "empresaAutocomplete" at bounding box center [248, 127] width 186 height 18
type input "A0822501"
click at [192, 153] on li "AREAS SA" at bounding box center [248, 153] width 186 height 22
type input "A08225013"
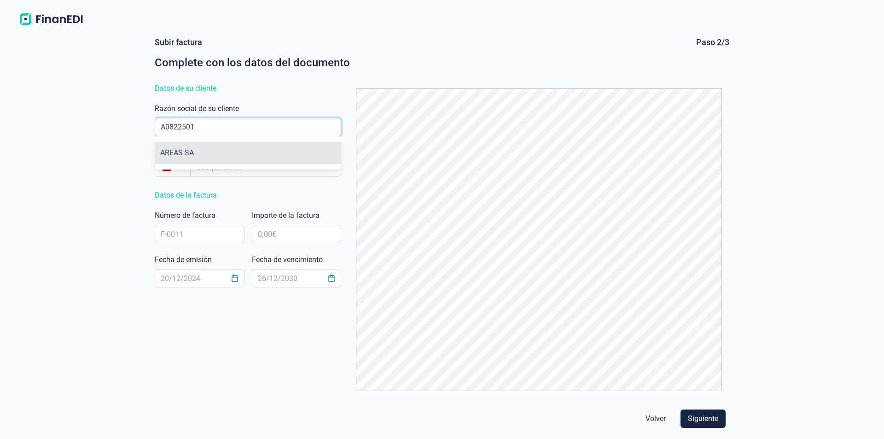
type input "AREAS SA"
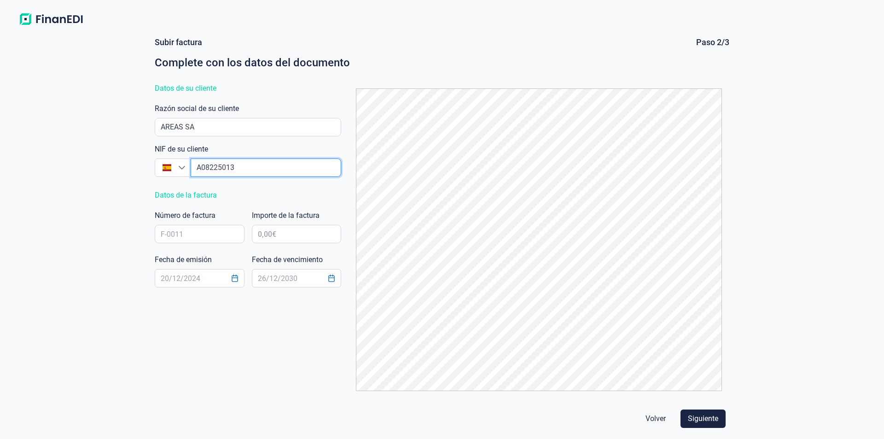
click at [222, 173] on input "empresaAutocomplete" at bounding box center [266, 167] width 151 height 18
click at [204, 230] on input "text" at bounding box center [200, 234] width 90 height 18
type input "A-2500161"
click at [309, 236] on input "text" at bounding box center [297, 234] width 90 height 18
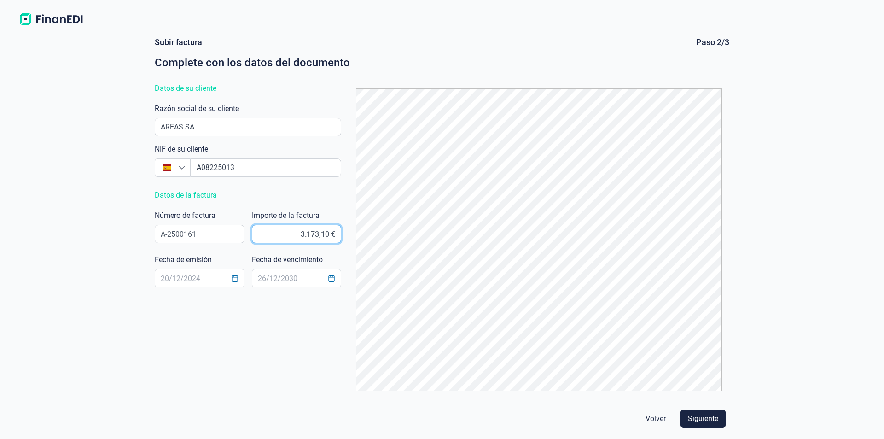
type input "3.173,15 €"
type input "[DATE]"
click at [712, 414] on span "Siguiente" at bounding box center [703, 418] width 30 height 11
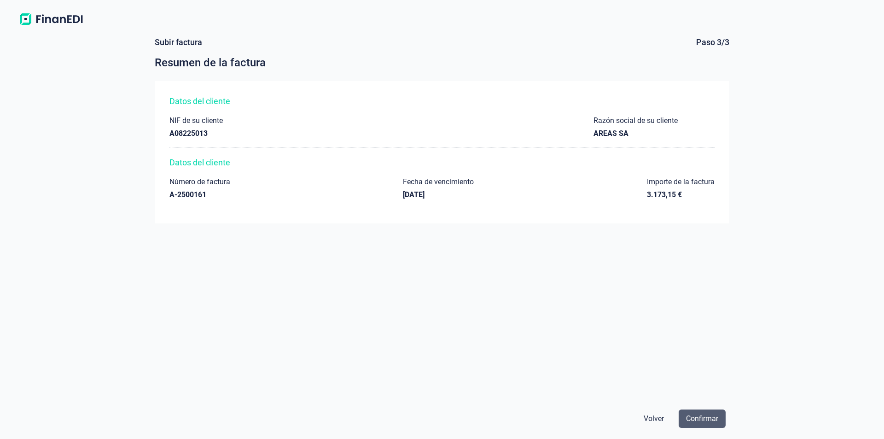
click at [703, 426] on button "Confirmar" at bounding box center [702, 418] width 47 height 18
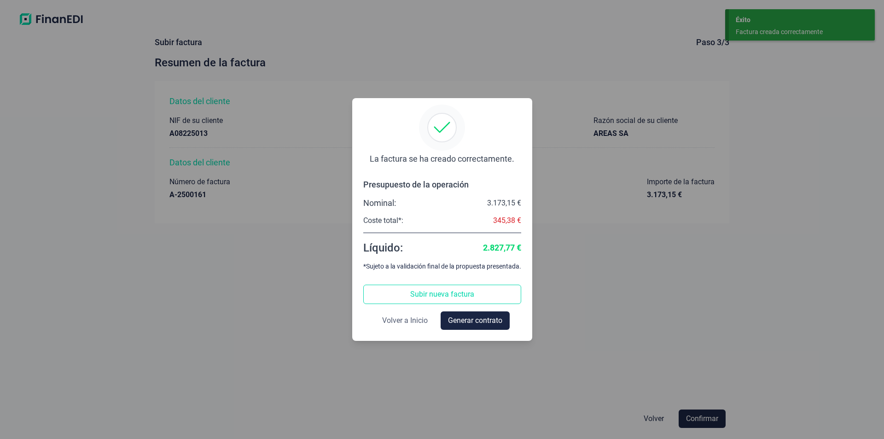
click at [391, 318] on span "Volver a Inicio" at bounding box center [405, 320] width 46 height 11
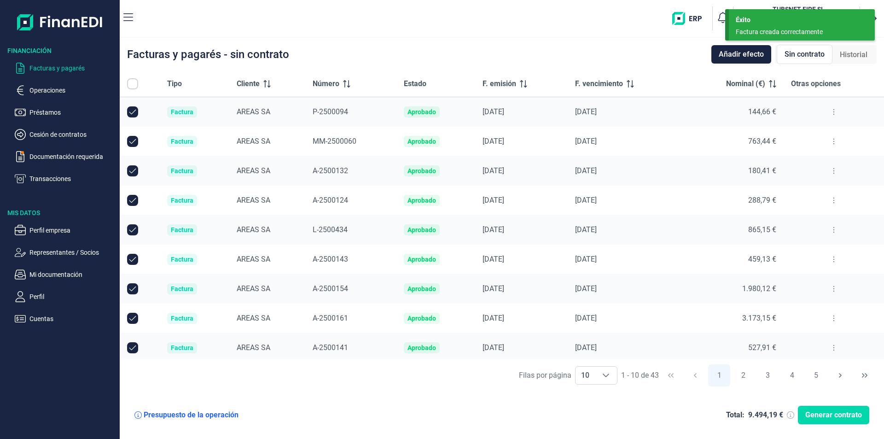
checkbox input "true"
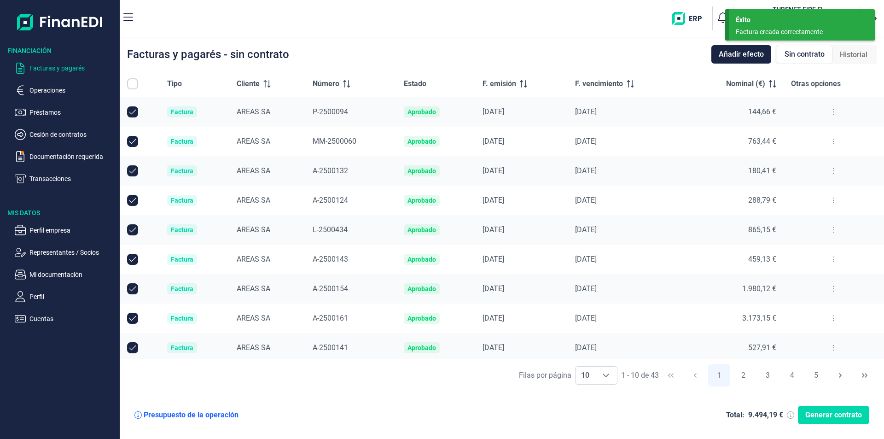
checkbox input "true"
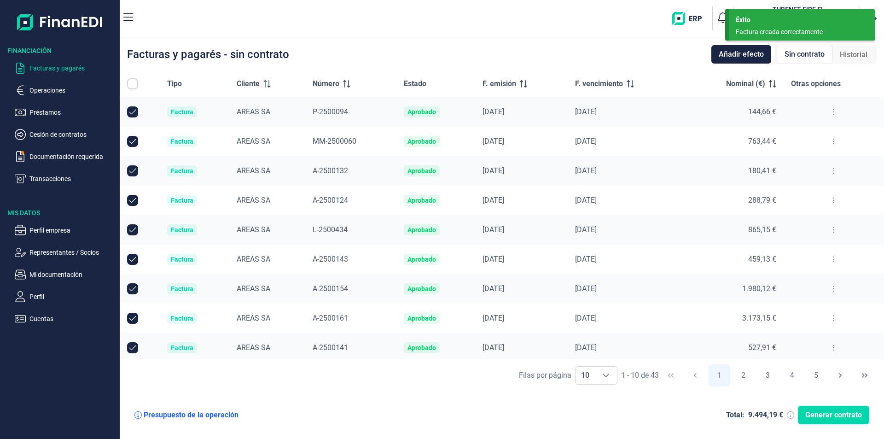
checkbox input "true"
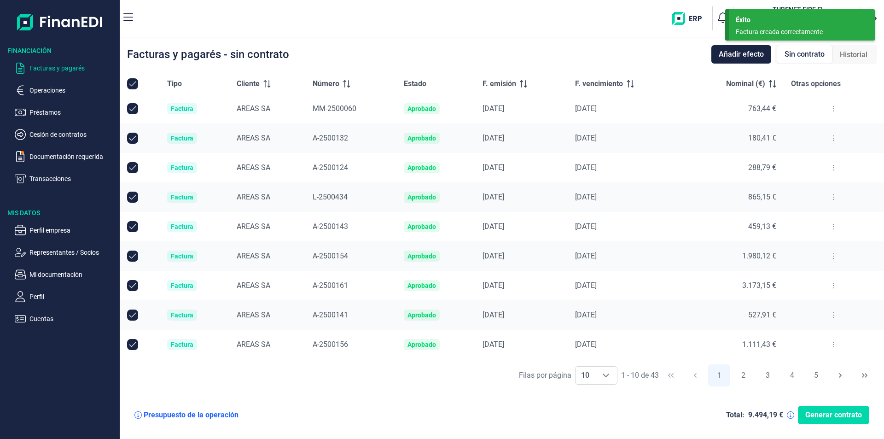
click at [833, 286] on icon at bounding box center [834, 285] width 2 height 7
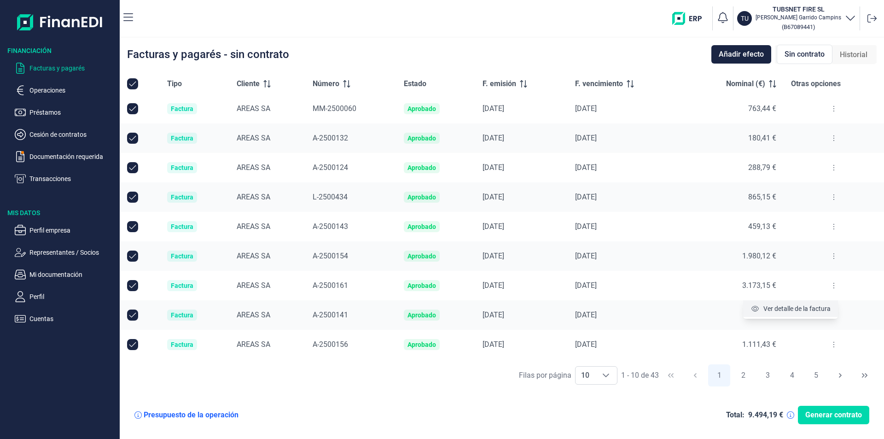
click at [793, 309] on span "Ver detalle de la factura" at bounding box center [796, 308] width 67 height 9
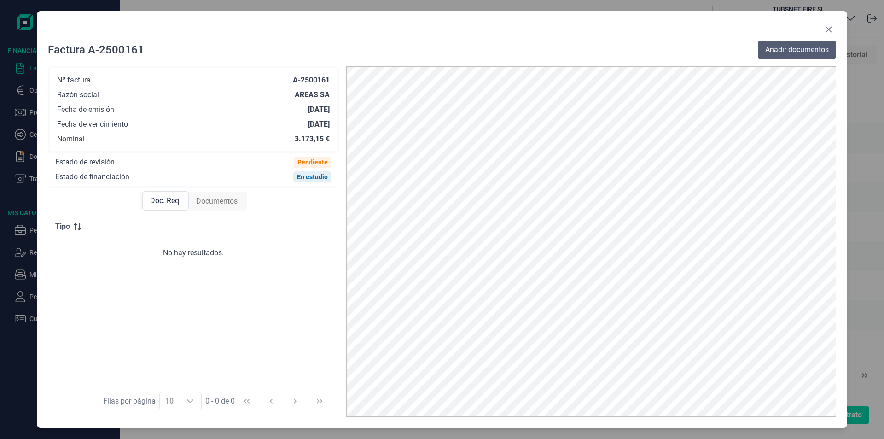
click at [806, 53] on span "Añadir documentos" at bounding box center [797, 49] width 64 height 11
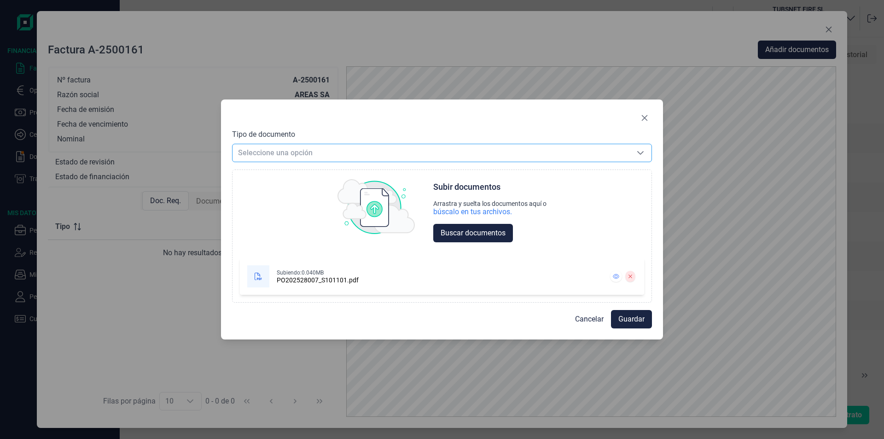
click at [341, 154] on span "Seleccione una opción" at bounding box center [431, 152] width 397 height 17
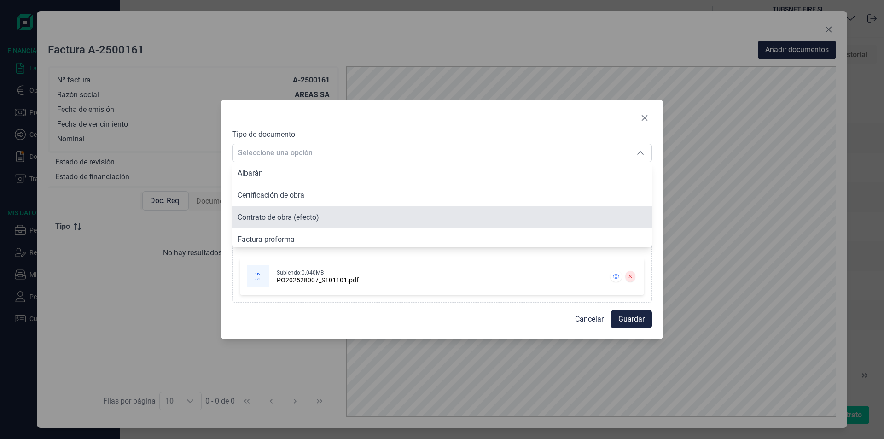
scroll to position [70, 0]
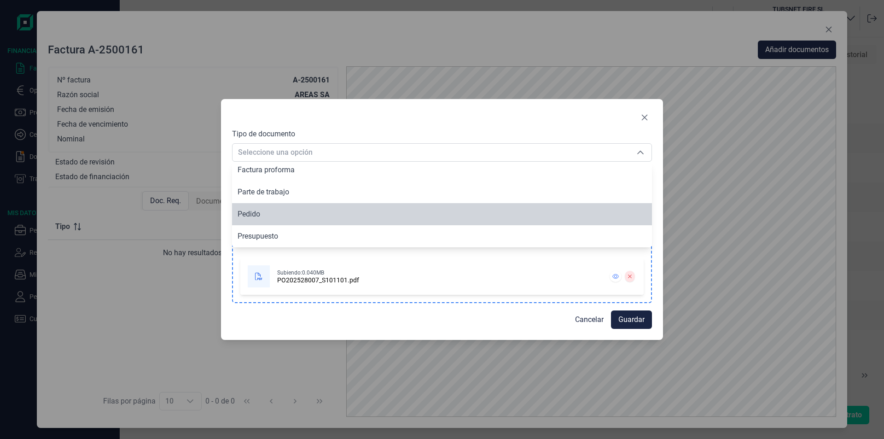
drag, startPoint x: 240, startPoint y: 212, endPoint x: 454, endPoint y: 249, distance: 217.3
click at [240, 212] on span "Pedido" at bounding box center [249, 214] width 23 height 9
type input "Pedido"
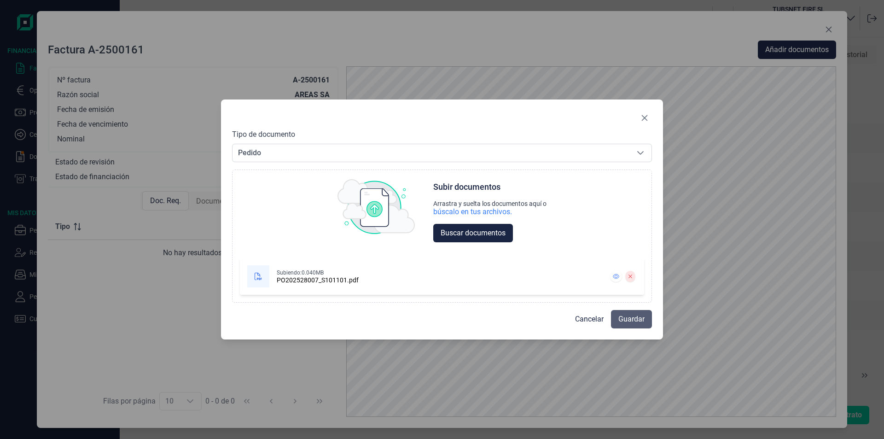
click at [629, 322] on span "Guardar" at bounding box center [631, 319] width 26 height 11
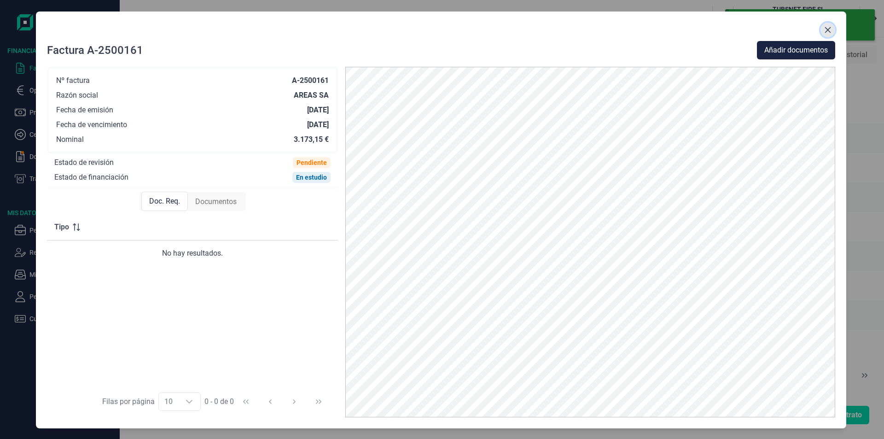
click at [834, 30] on button "Close" at bounding box center [828, 30] width 15 height 15
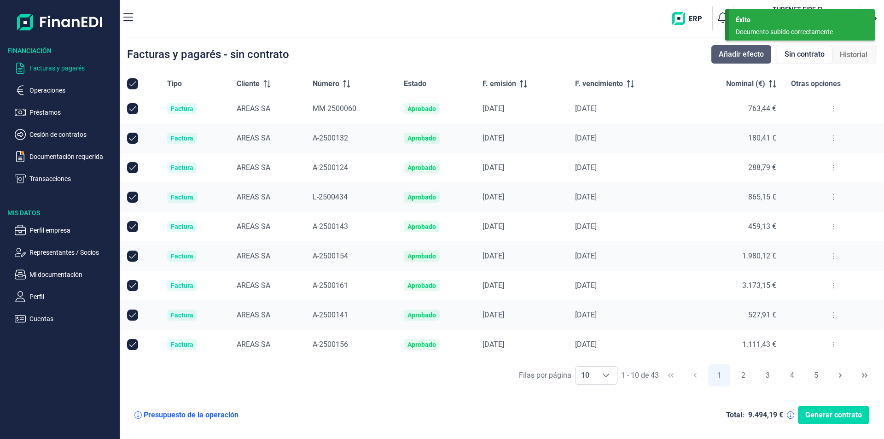
click at [724, 52] on span "Añadir efecto" at bounding box center [741, 54] width 45 height 11
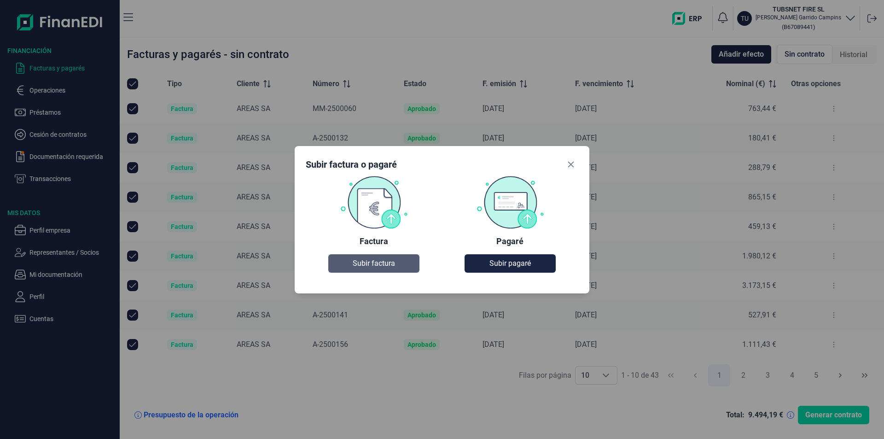
click at [386, 259] on span "Subir factura" at bounding box center [374, 263] width 42 height 11
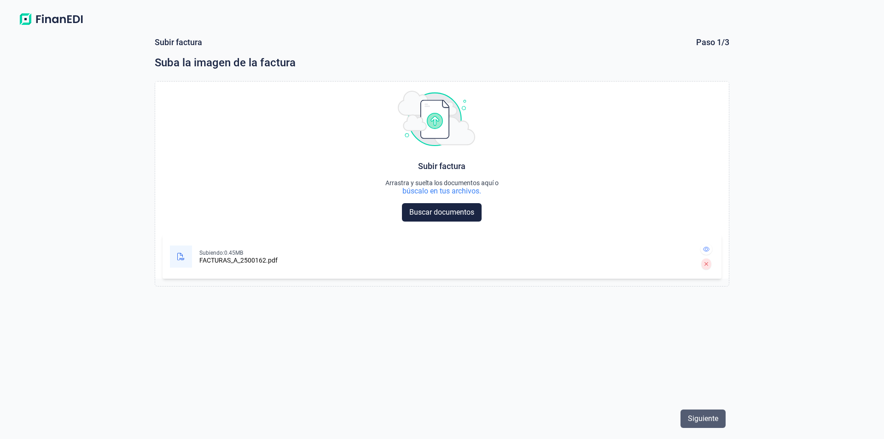
click at [708, 416] on span "Siguiente" at bounding box center [703, 418] width 30 height 11
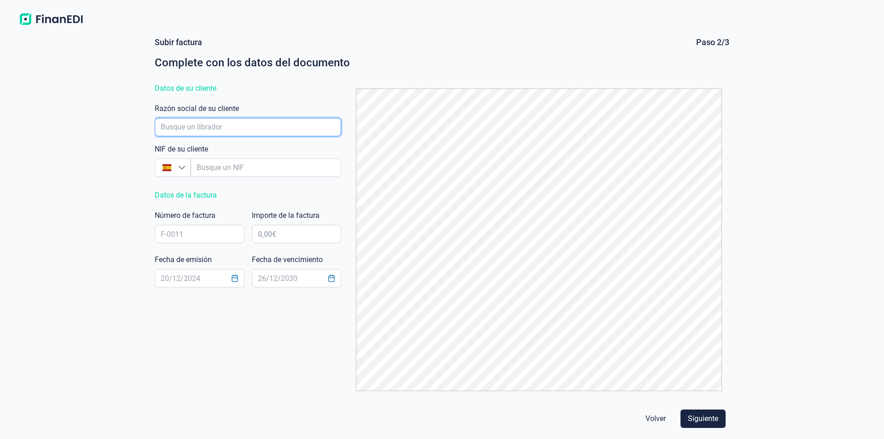
click at [193, 127] on input "empresaAutocomplete" at bounding box center [248, 127] width 186 height 18
type input "A08225013"
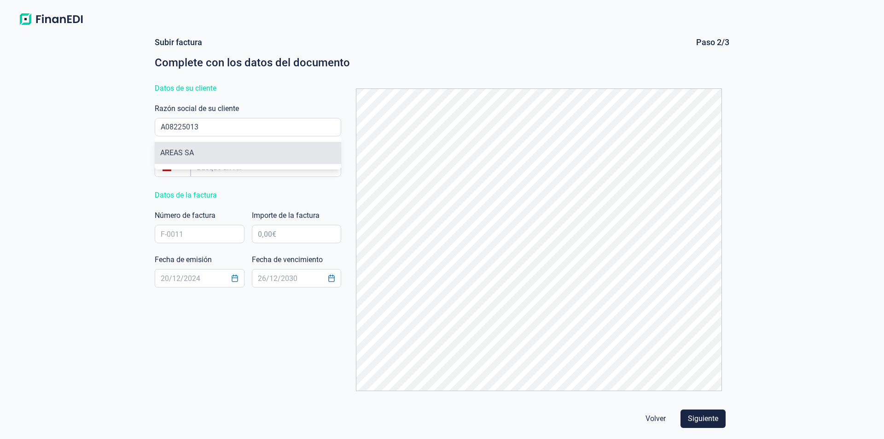
click at [199, 151] on li "AREAS SA" at bounding box center [248, 153] width 186 height 22
type input "A08225013"
type input "AREAS SA"
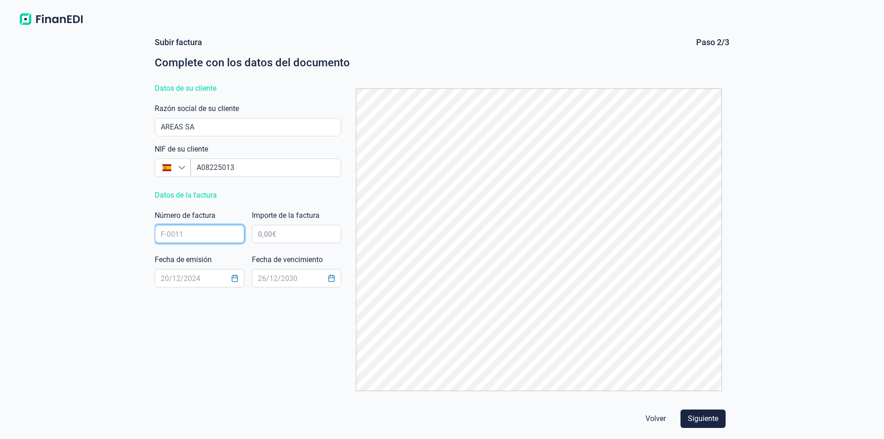
click at [199, 225] on input "text" at bounding box center [200, 234] width 90 height 18
type input "A-2500162"
type input "306,96 €"
type input "[DATE]"
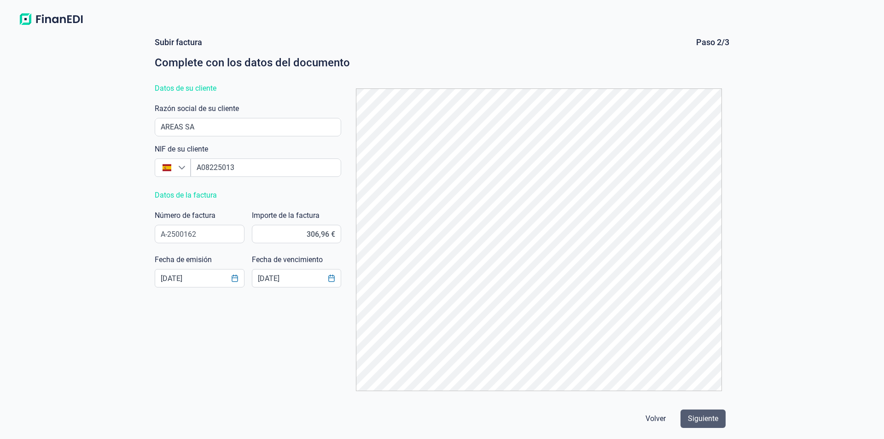
click at [690, 415] on span "Siguiente" at bounding box center [703, 418] width 30 height 11
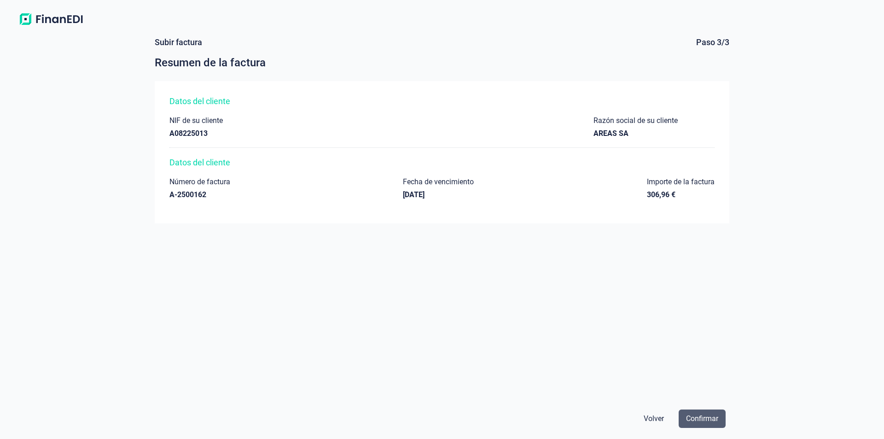
click at [717, 414] on span "Confirmar" at bounding box center [702, 418] width 32 height 11
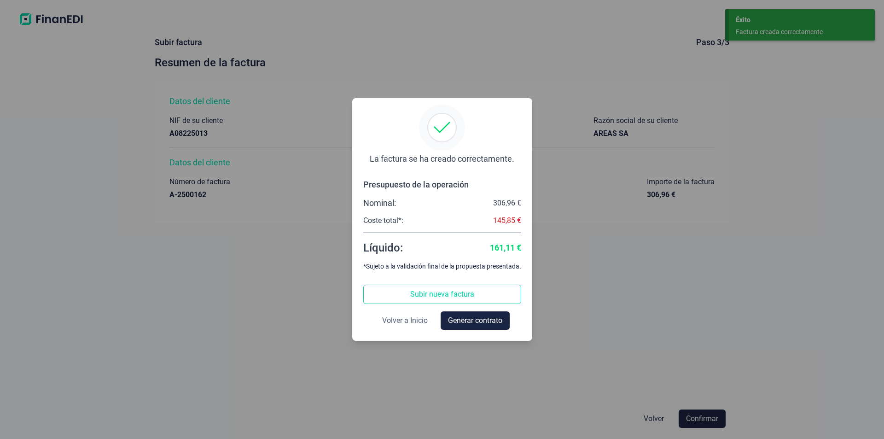
click at [412, 322] on span "Volver a Inicio" at bounding box center [405, 320] width 46 height 11
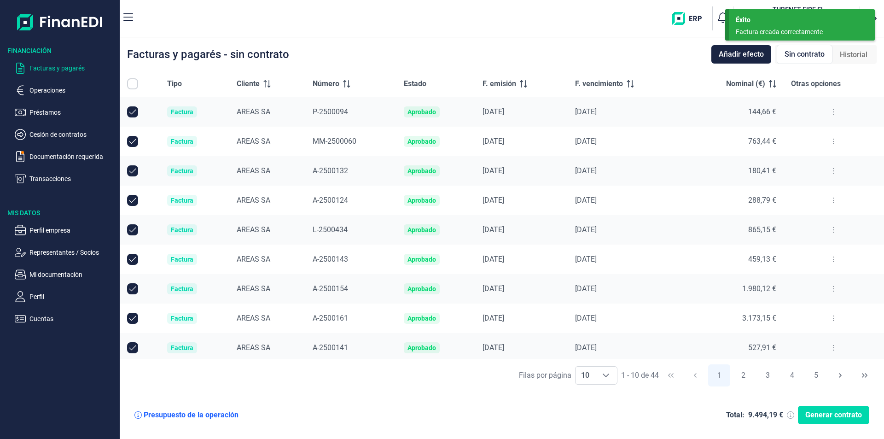
checkbox input "true"
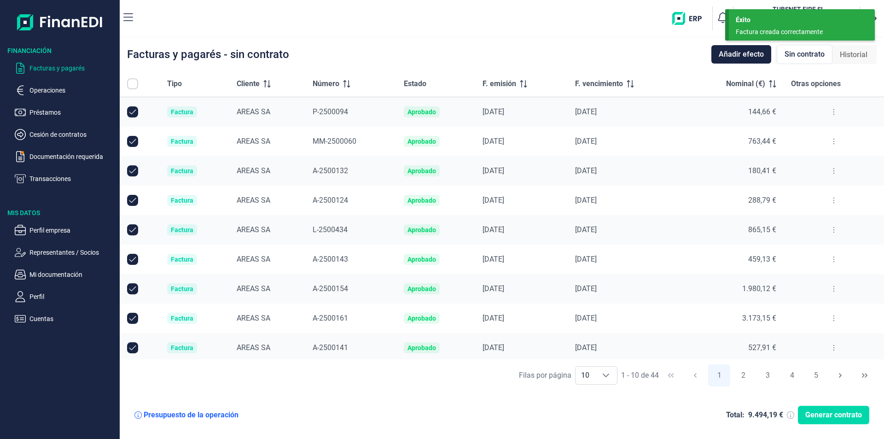
checkbox input "true"
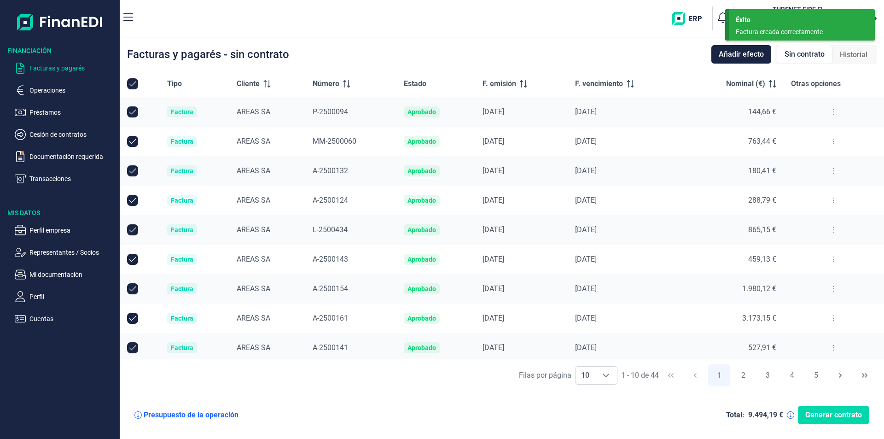
scroll to position [33, 0]
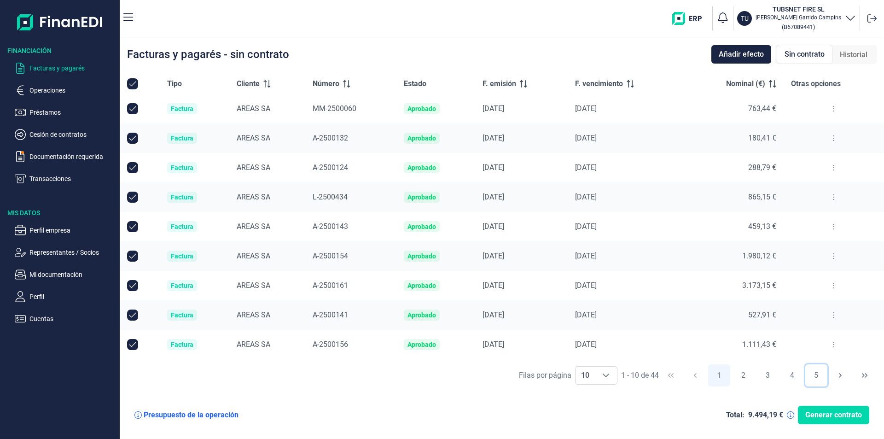
click at [817, 374] on button "5" at bounding box center [816, 375] width 22 height 22
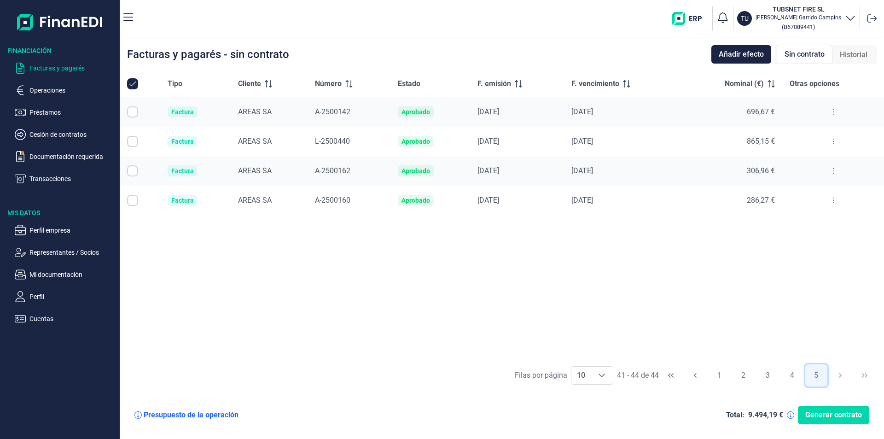
checkbox input "false"
click at [830, 170] on button at bounding box center [833, 170] width 17 height 15
click at [816, 194] on span "Ver detalle de la factura" at bounding box center [799, 193] width 67 height 9
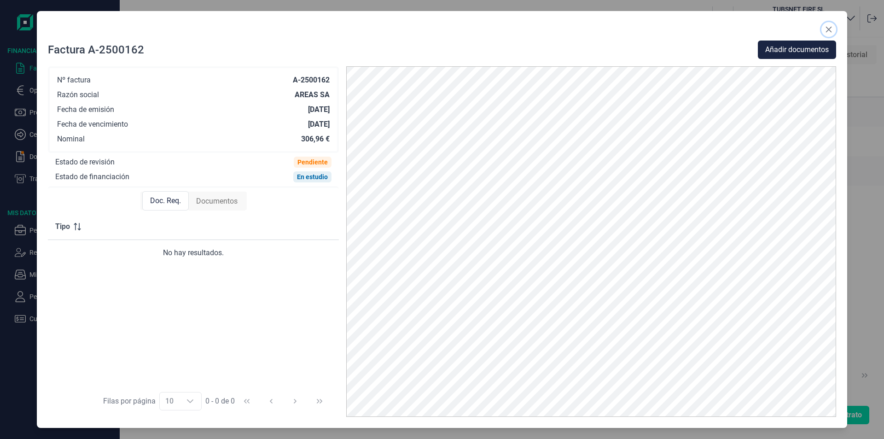
click at [827, 32] on icon "Close" at bounding box center [828, 29] width 7 height 7
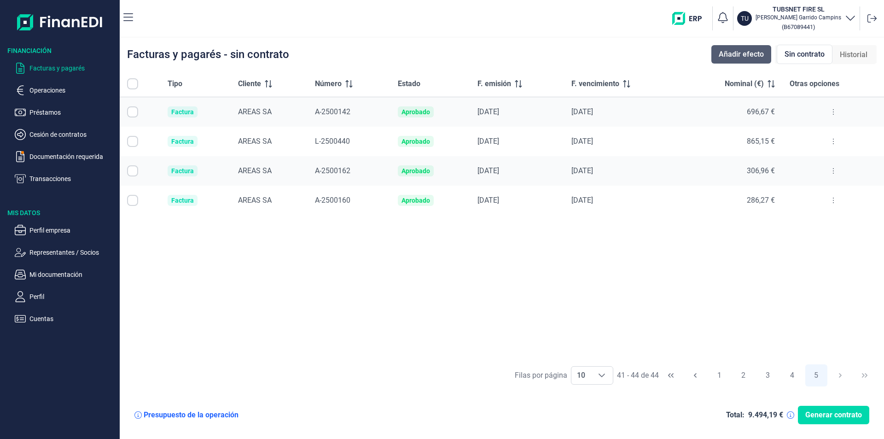
click at [740, 60] on button "Añadir efecto" at bounding box center [741, 54] width 60 height 18
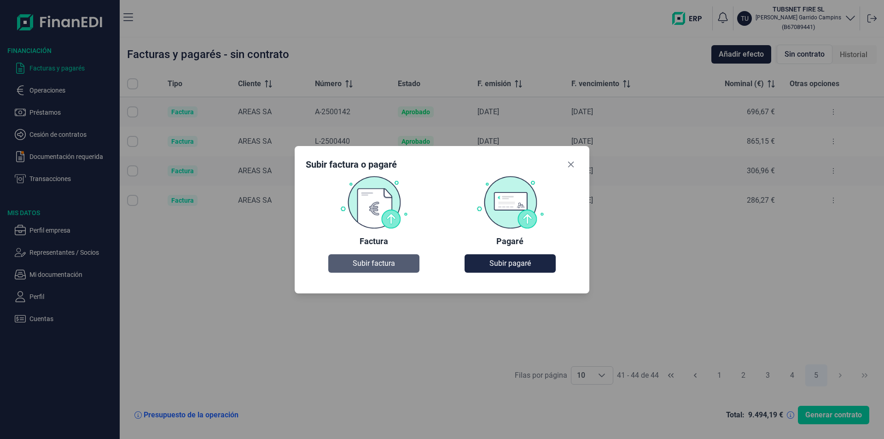
click at [367, 267] on span "Subir factura" at bounding box center [374, 263] width 42 height 11
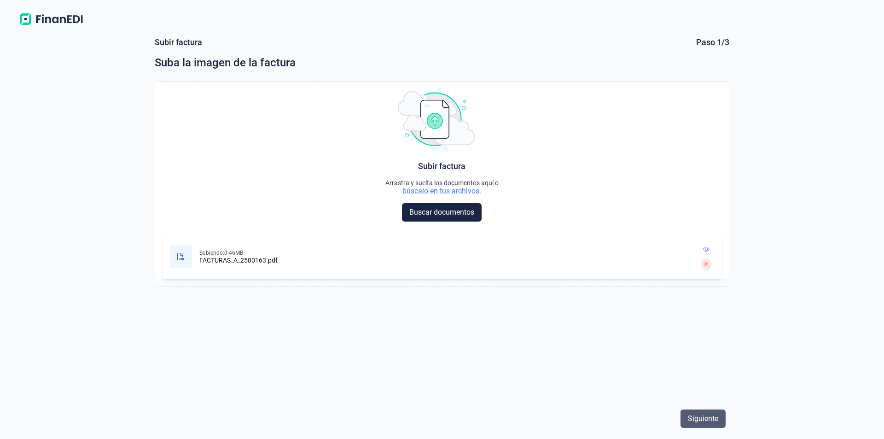
click at [697, 418] on span "Siguiente" at bounding box center [703, 418] width 30 height 11
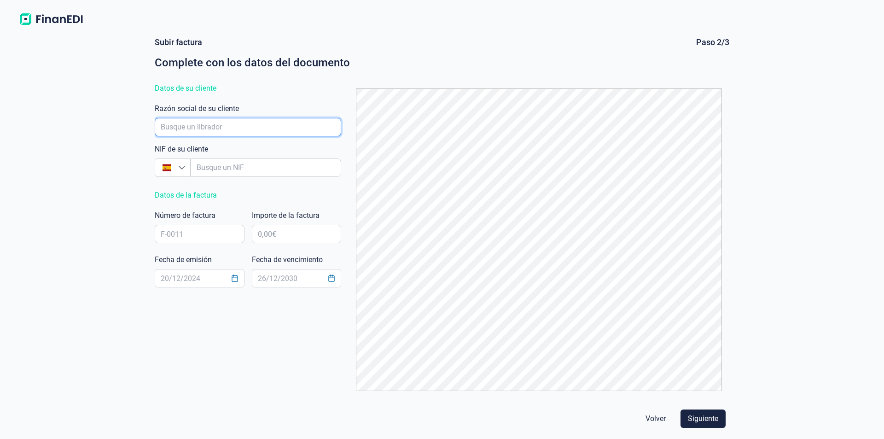
drag, startPoint x: 202, startPoint y: 122, endPoint x: 179, endPoint y: 136, distance: 26.2
click at [200, 123] on input "empresaAutocomplete" at bounding box center [248, 127] width 186 height 18
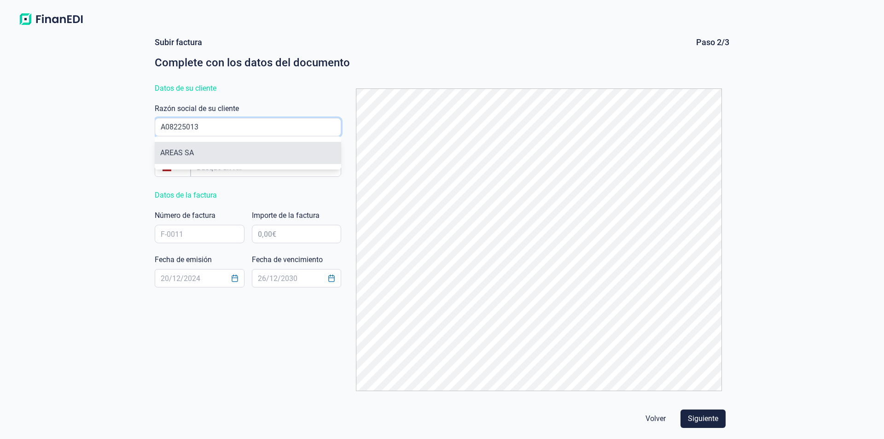
type input "A08225013"
click at [233, 160] on li "AREAS SA" at bounding box center [248, 153] width 186 height 22
type input "A08225013"
type input "AREAS SA"
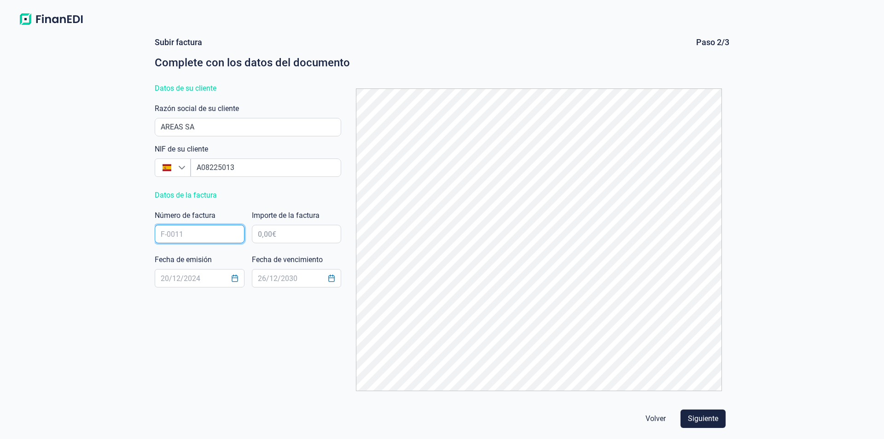
click at [184, 237] on input "text" at bounding box center [200, 234] width 90 height 18
type input "A-2500163"
click at [290, 233] on input "text" at bounding box center [297, 234] width 90 height 18
type input "24.704,00 €"
type input "3,00 €"
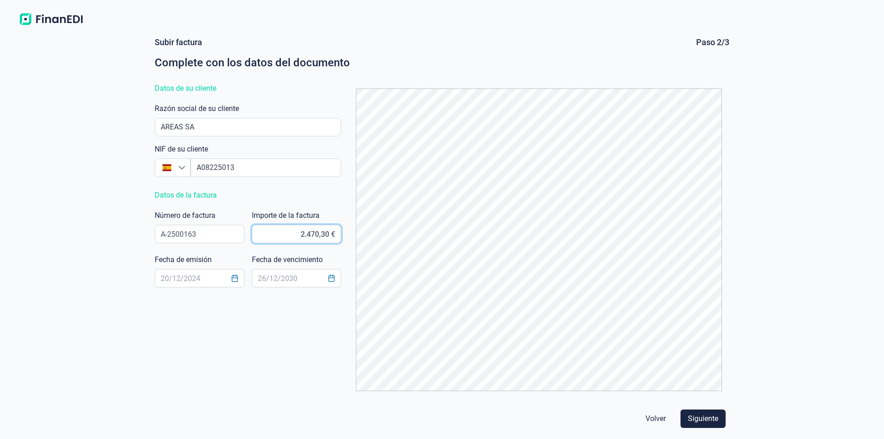
type input "2.470,32 €"
type input "[DATE]"
click at [704, 416] on span "Siguiente" at bounding box center [703, 418] width 30 height 11
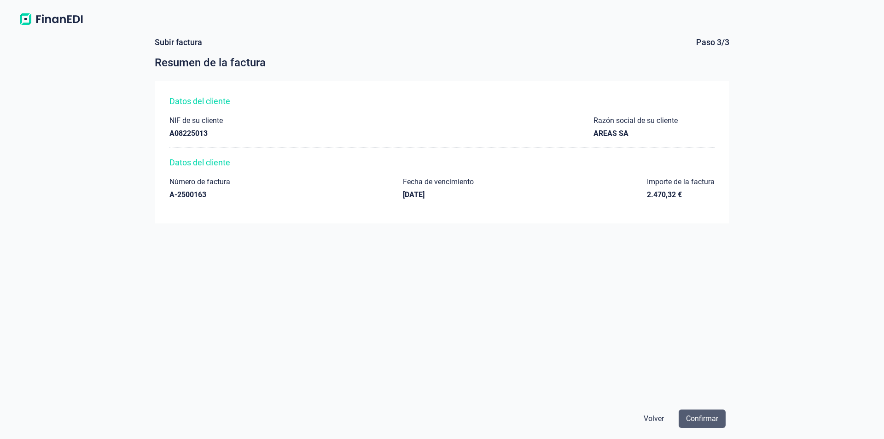
click at [707, 415] on span "Confirmar" at bounding box center [702, 418] width 32 height 11
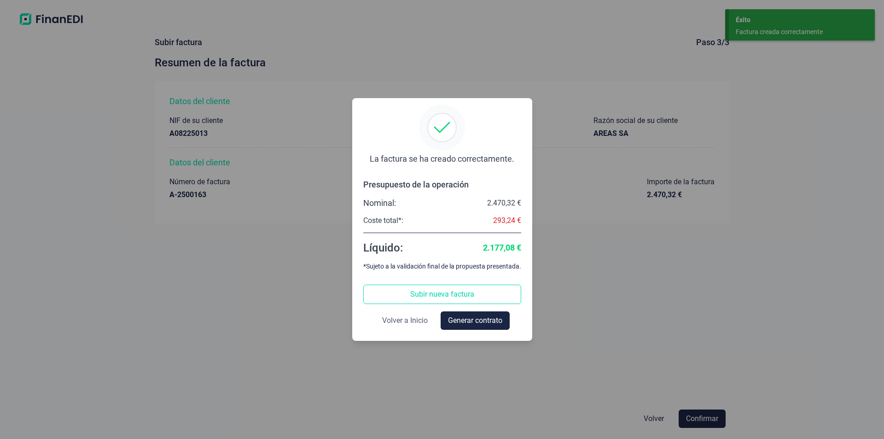
click at [402, 321] on span "Volver a Inicio" at bounding box center [405, 320] width 46 height 11
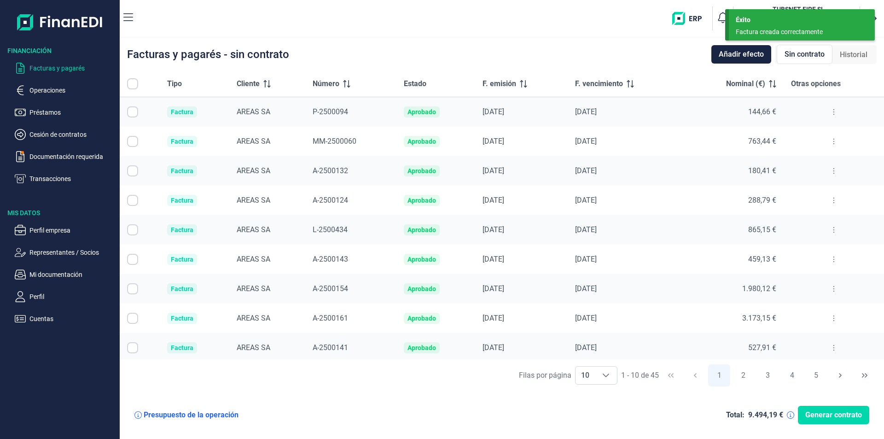
checkbox input "true"
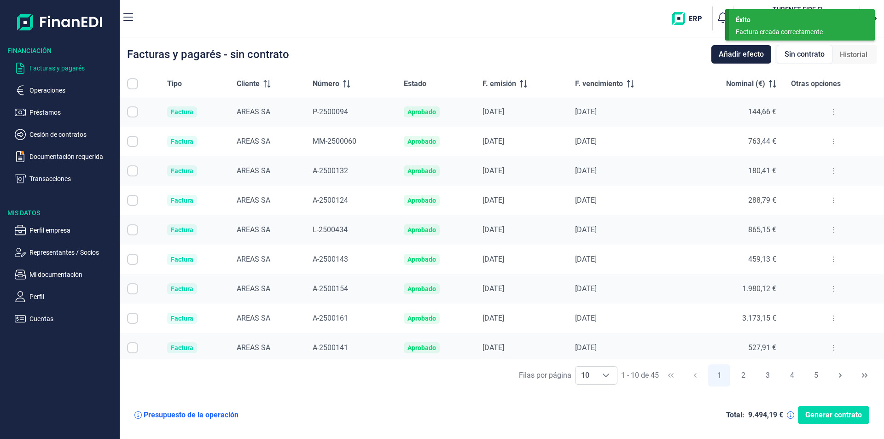
checkbox input "true"
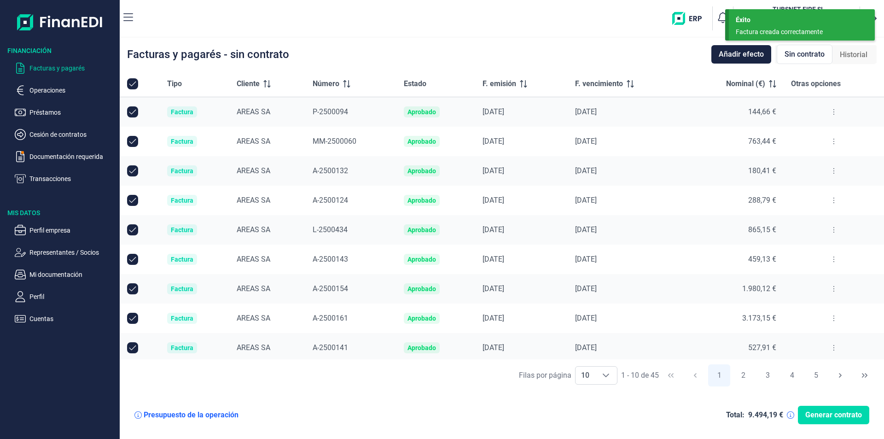
scroll to position [33, 0]
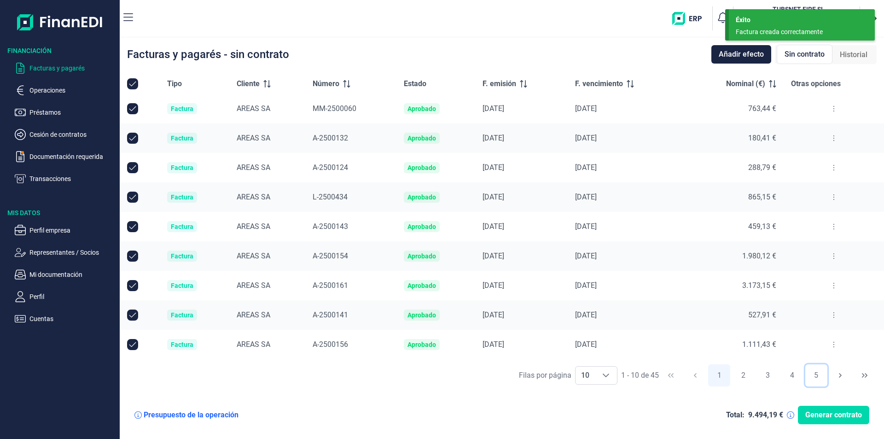
click at [817, 373] on button "5" at bounding box center [816, 375] width 22 height 22
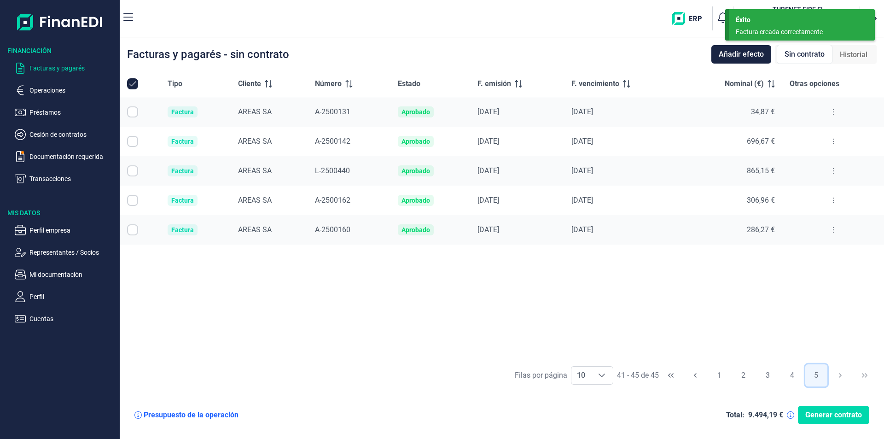
scroll to position [0, 0]
checkbox input "false"
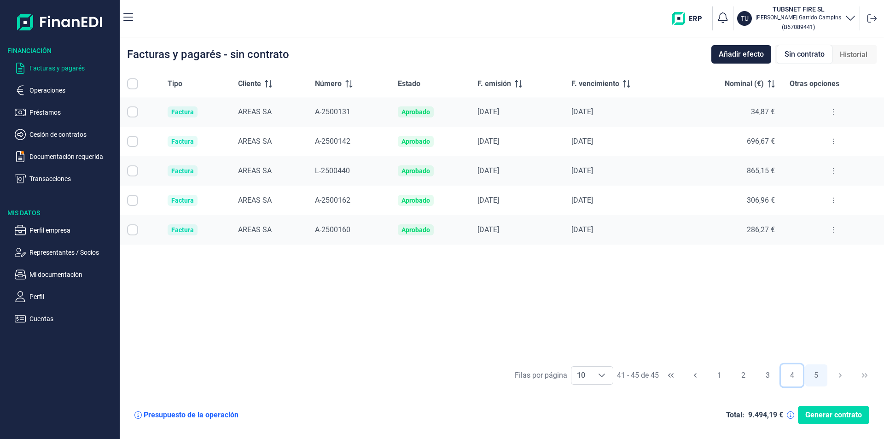
click at [793, 376] on button "4" at bounding box center [792, 375] width 22 height 22
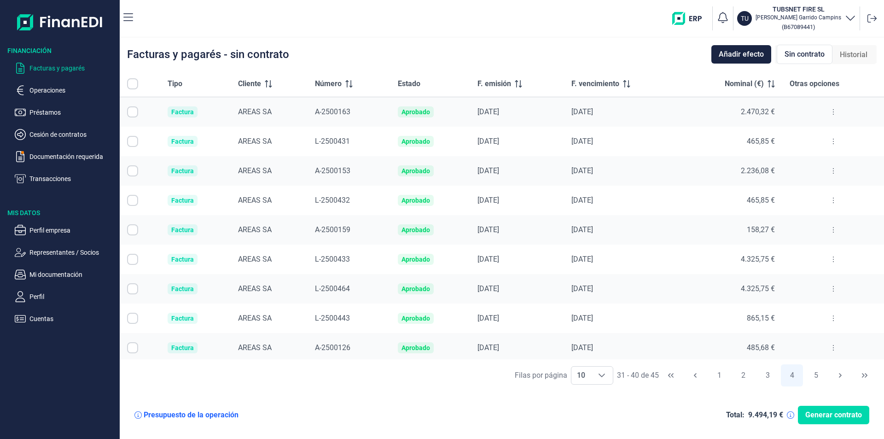
click at [827, 111] on button at bounding box center [833, 112] width 17 height 15
click at [815, 134] on span "Ver detalle de la factura" at bounding box center [796, 134] width 67 height 9
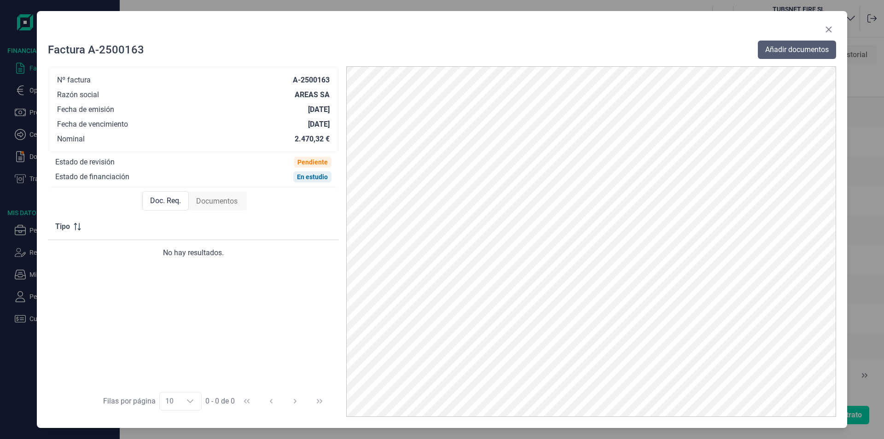
click at [815, 47] on span "Añadir documentos" at bounding box center [797, 49] width 64 height 11
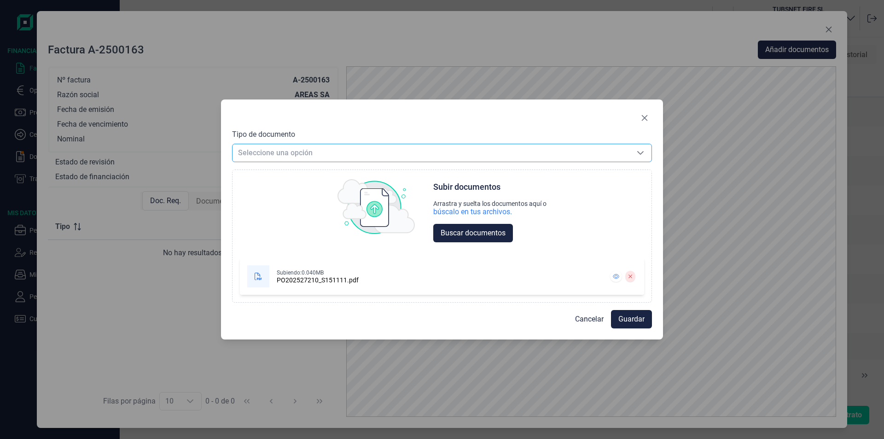
click at [305, 144] on div "Seleccione una opción Seleccione una opción" at bounding box center [442, 153] width 420 height 18
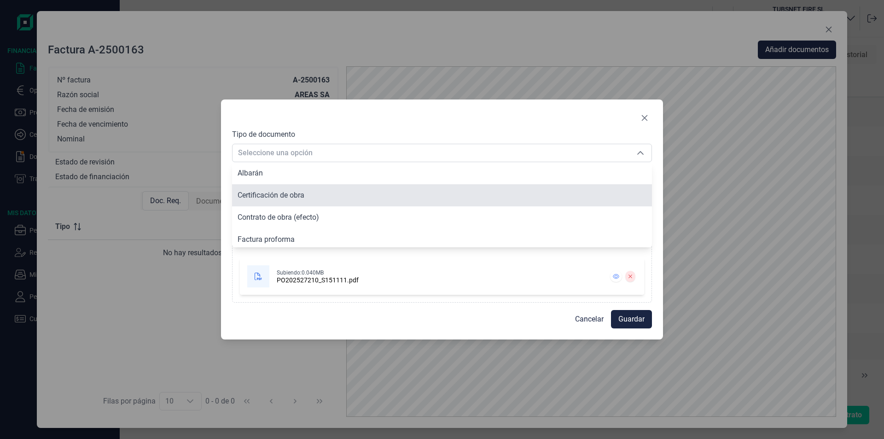
scroll to position [70, 0]
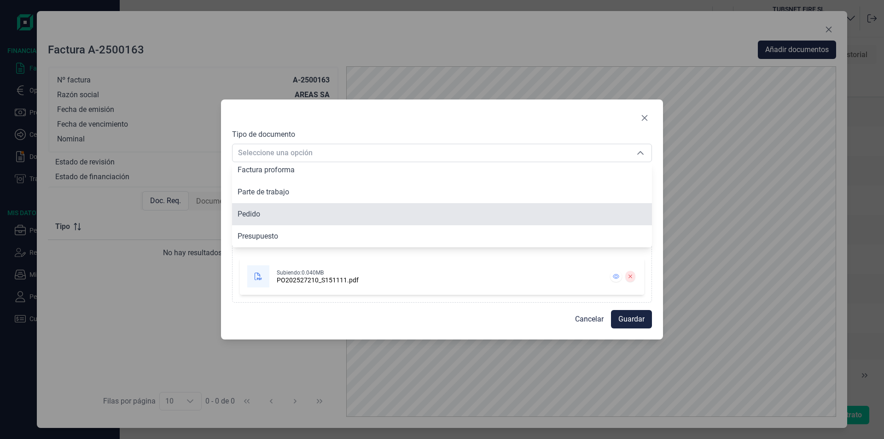
click at [254, 214] on span "Pedido" at bounding box center [249, 214] width 23 height 9
type input "Pedido"
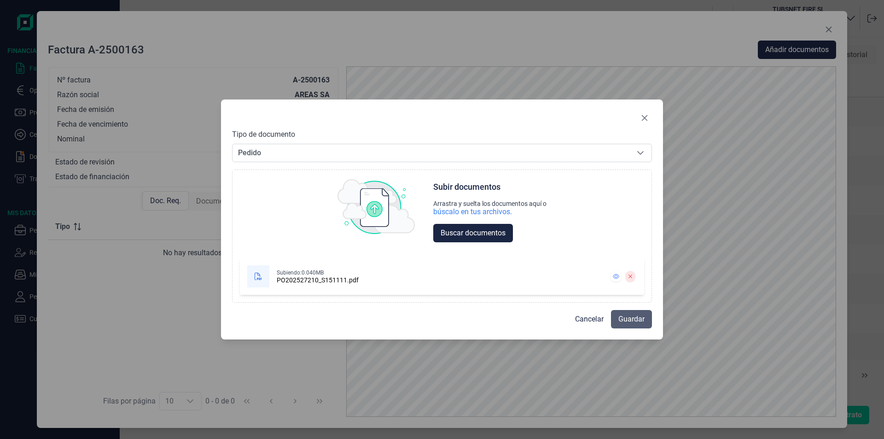
click at [637, 319] on span "Guardar" at bounding box center [631, 319] width 26 height 11
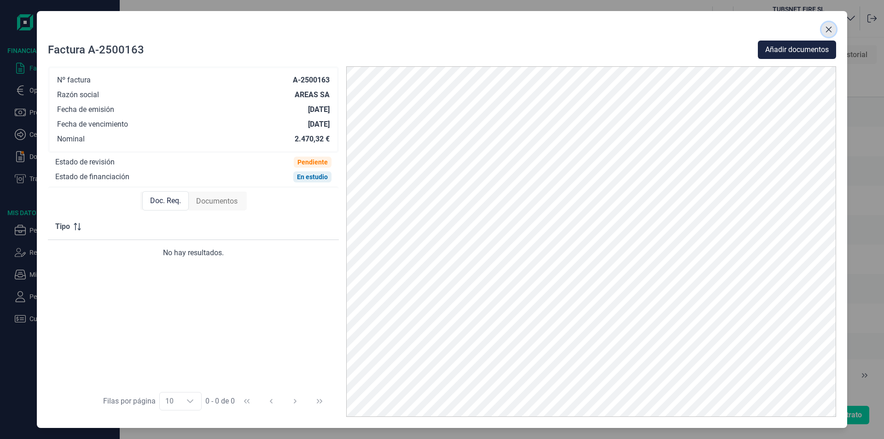
click at [829, 29] on icon "Close" at bounding box center [829, 30] width 6 height 6
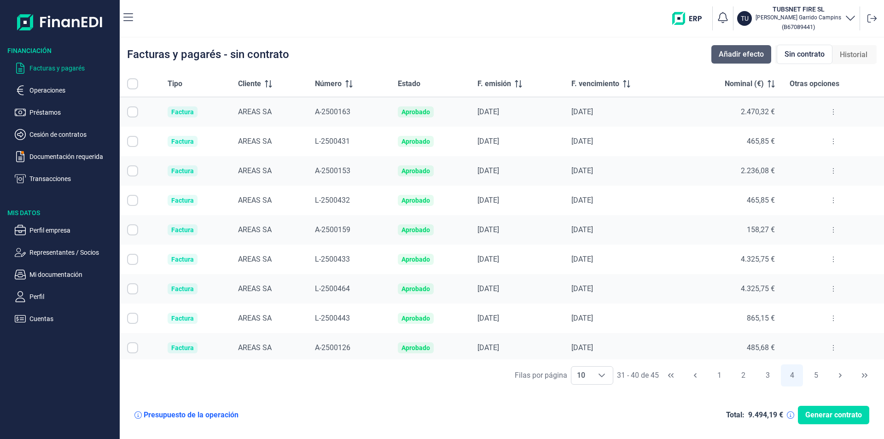
click at [745, 50] on span "Añadir efecto" at bounding box center [741, 54] width 45 height 11
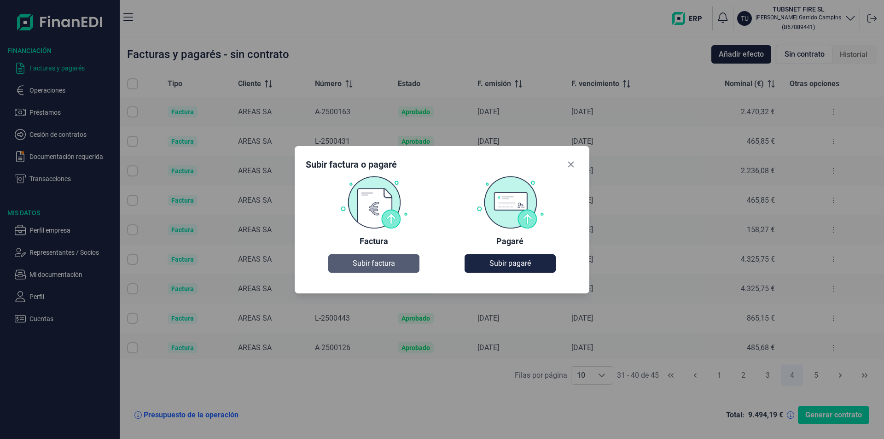
click at [368, 270] on button "Subir factura" at bounding box center [373, 263] width 91 height 18
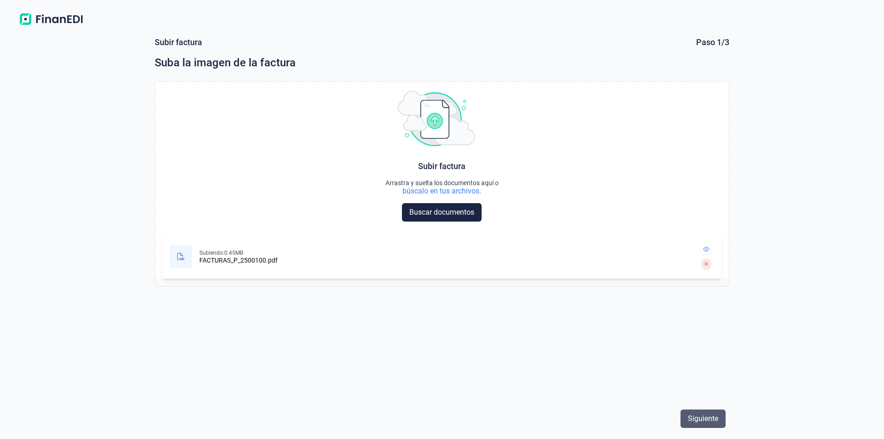
click at [709, 413] on button "Siguiente" at bounding box center [703, 418] width 45 height 18
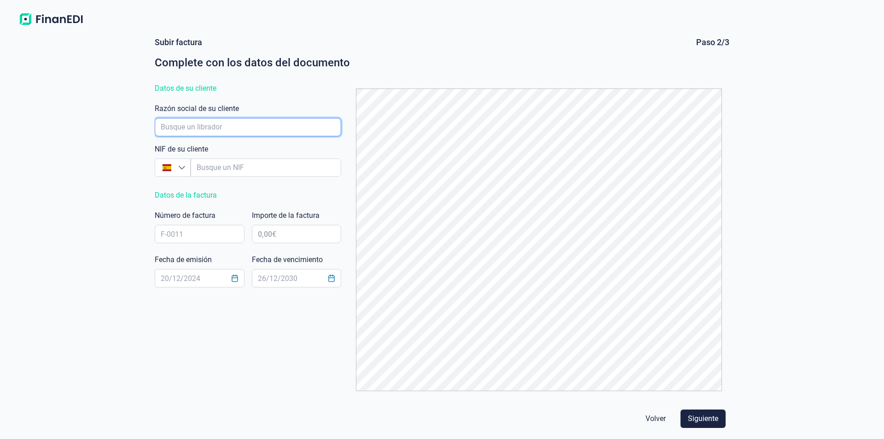
click at [242, 125] on input "empresaAutocomplete" at bounding box center [248, 127] width 186 height 18
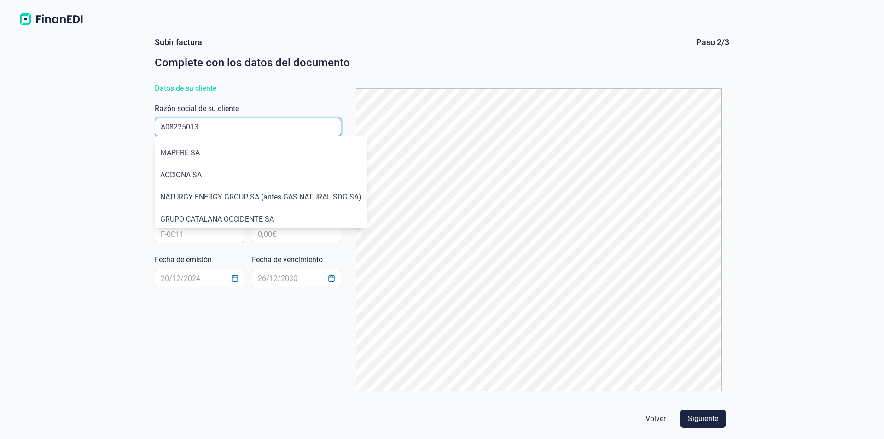
type input "A08225013"
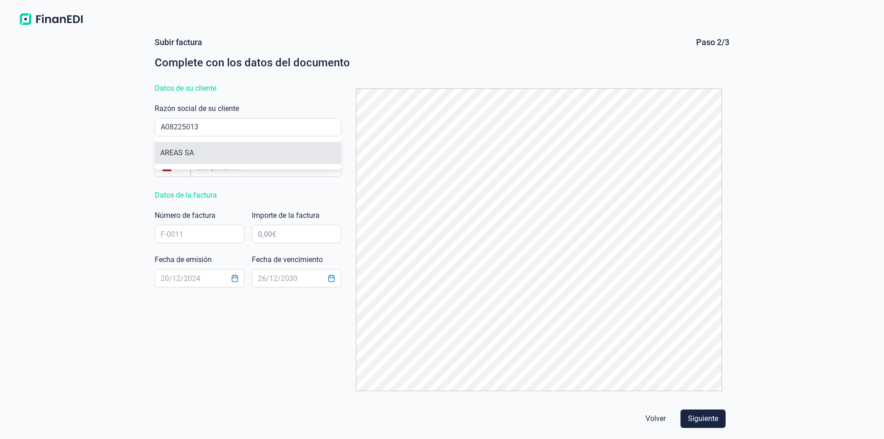
click at [171, 152] on li "AREAS SA" at bounding box center [248, 153] width 186 height 22
type input "A08225013"
type input "AREAS SA"
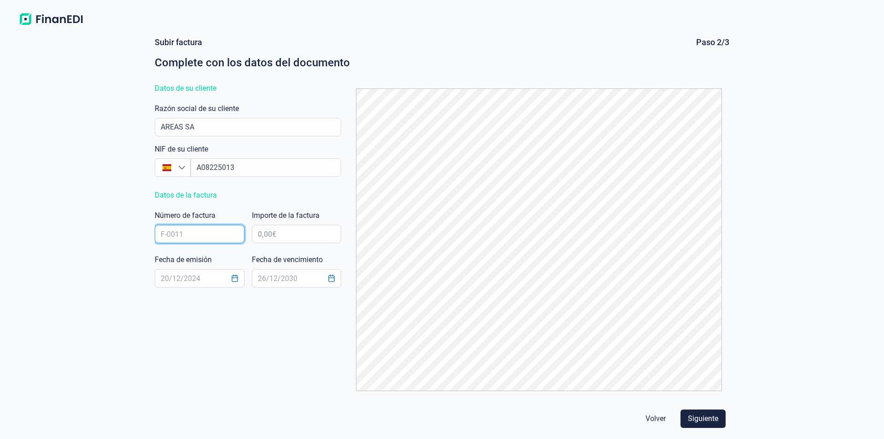
click at [203, 239] on input "text" at bounding box center [200, 234] width 90 height 18
type input "P-2500100"
click at [287, 238] on input "text" at bounding box center [297, 234] width 90 height 18
type input "2.487,76 €"
click at [707, 419] on span "Siguiente" at bounding box center [703, 418] width 30 height 11
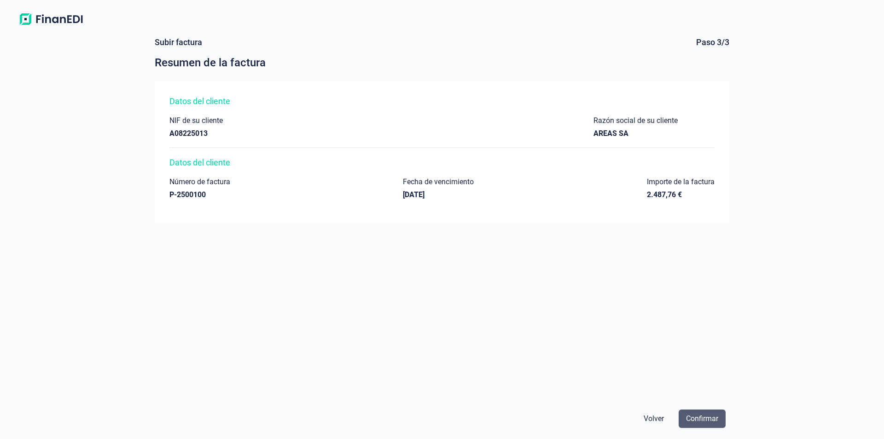
click at [710, 416] on span "Confirmar" at bounding box center [702, 418] width 32 height 11
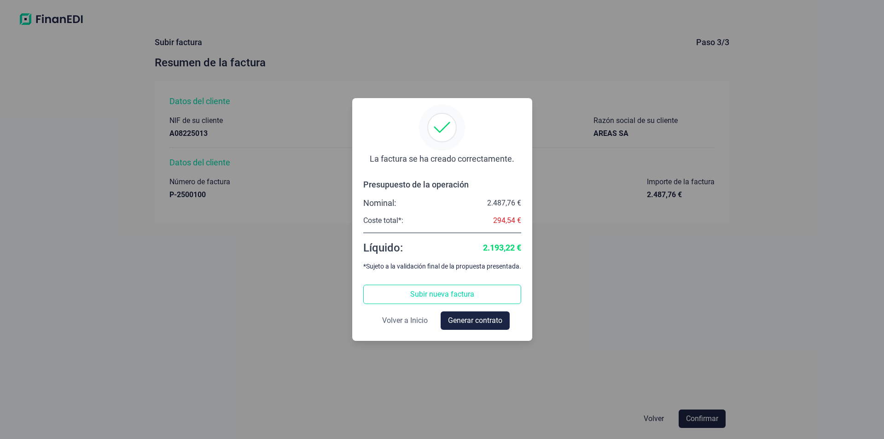
click at [402, 320] on span "Volver a Inicio" at bounding box center [405, 320] width 46 height 11
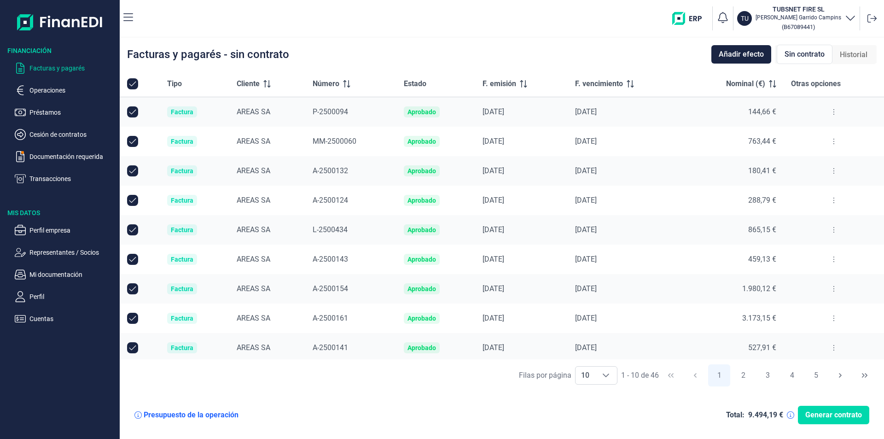
scroll to position [33, 0]
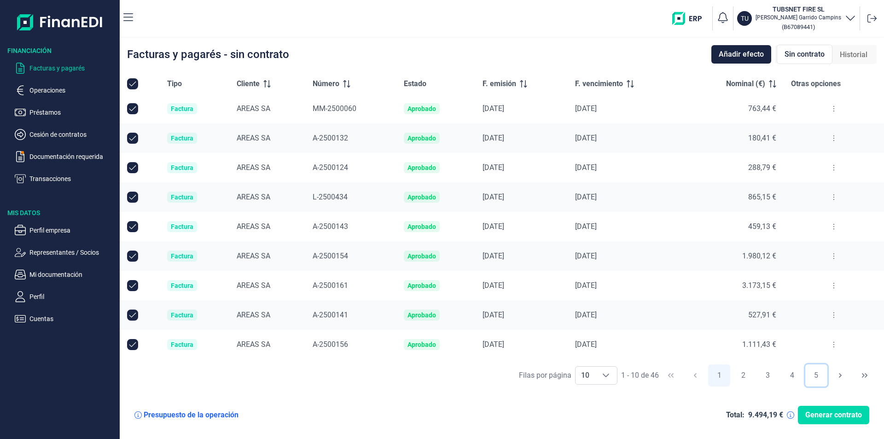
click at [815, 374] on button "5" at bounding box center [816, 375] width 22 height 22
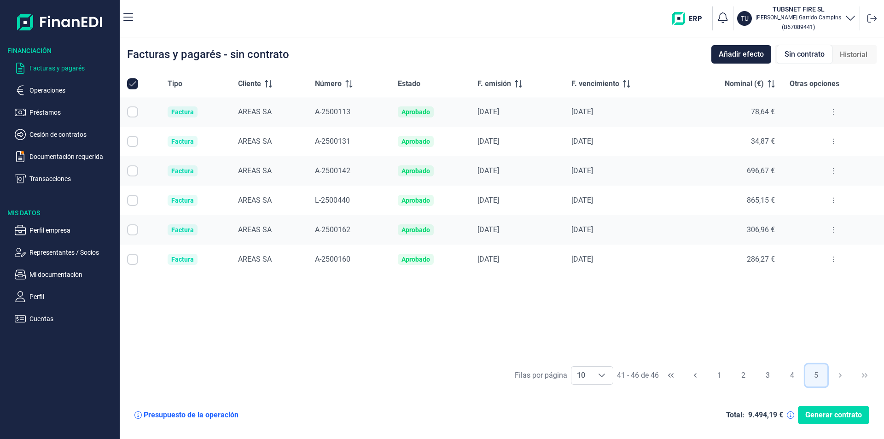
scroll to position [0, 0]
click at [790, 374] on button "4" at bounding box center [792, 375] width 22 height 22
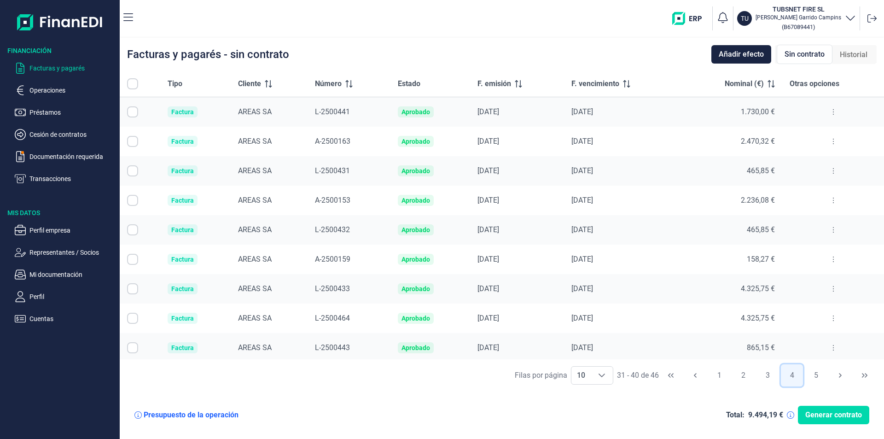
scroll to position [33, 0]
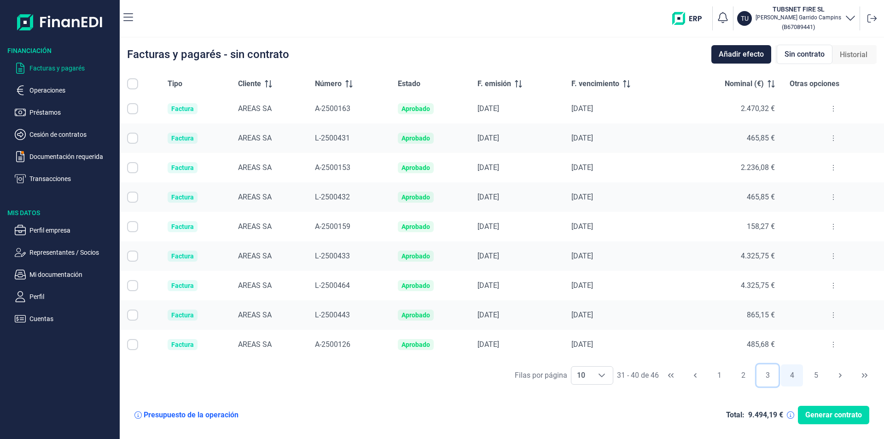
click at [771, 373] on button "3" at bounding box center [768, 375] width 22 height 22
click at [831, 346] on button at bounding box center [834, 344] width 17 height 15
click at [771, 366] on span "Ver detalle de la factura" at bounding box center [796, 367] width 67 height 9
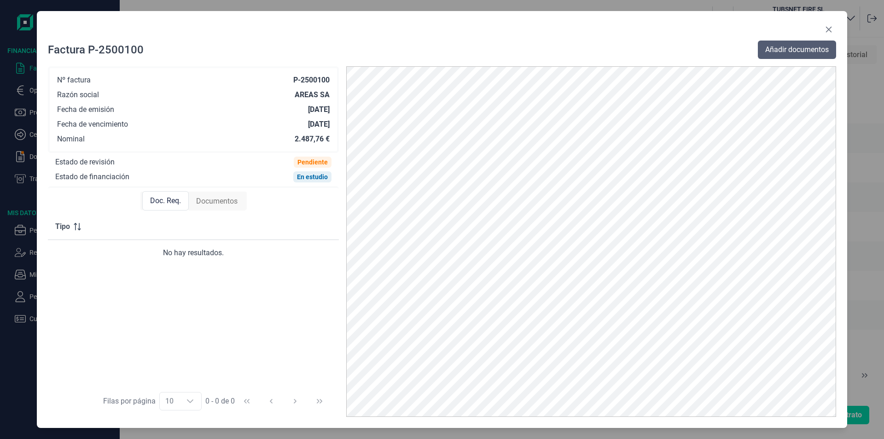
click at [808, 48] on span "Añadir documentos" at bounding box center [797, 49] width 64 height 11
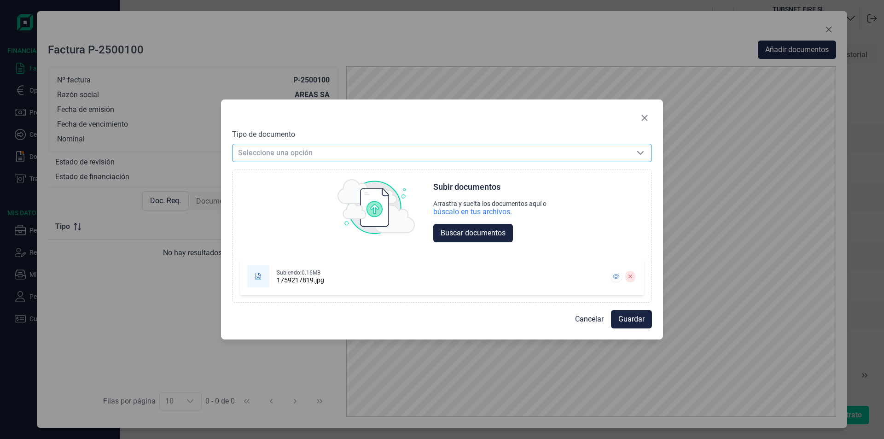
click at [272, 146] on span "Seleccione una opción" at bounding box center [431, 152] width 397 height 17
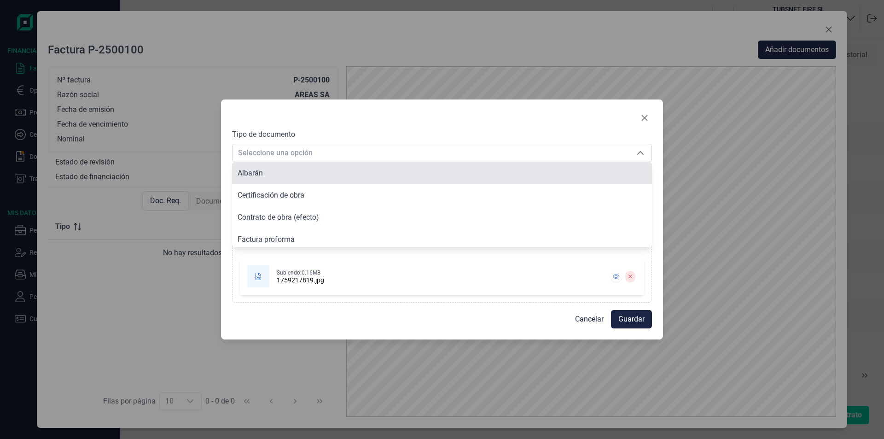
click at [267, 175] on li "Albarán" at bounding box center [442, 173] width 420 height 22
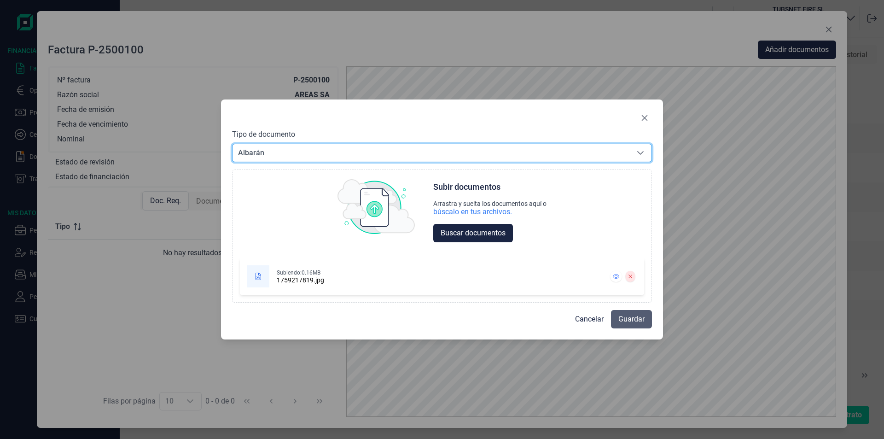
click at [630, 316] on span "Guardar" at bounding box center [631, 319] width 26 height 11
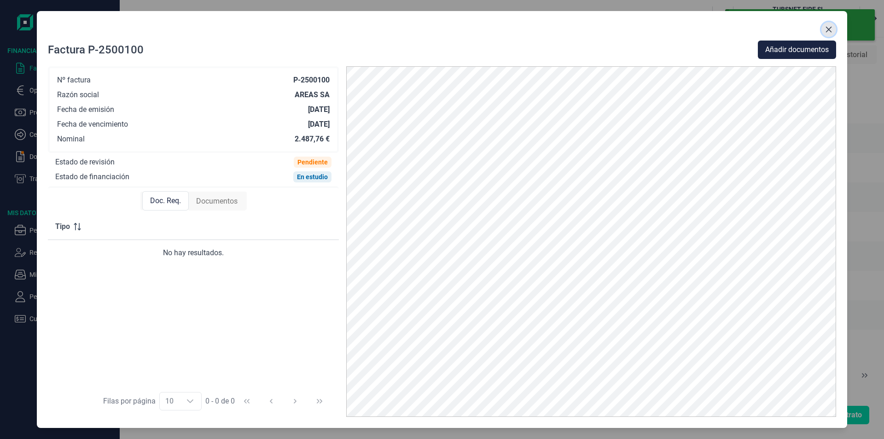
click at [827, 27] on icon "Close" at bounding box center [828, 29] width 7 height 7
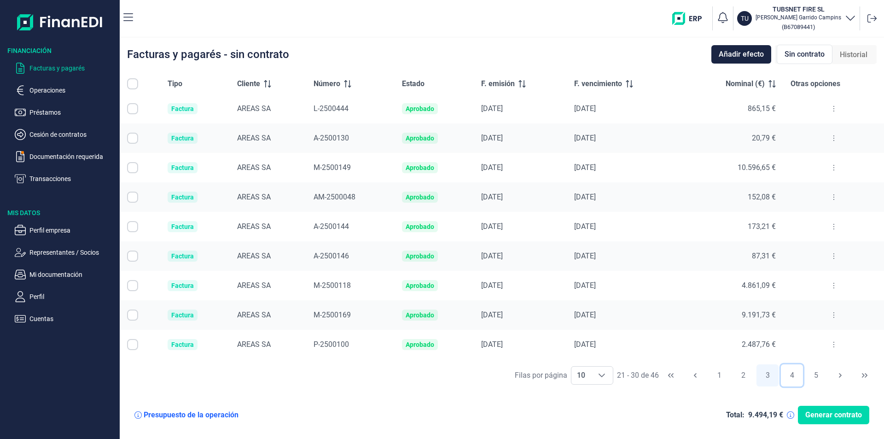
click at [784, 374] on button "4" at bounding box center [792, 375] width 22 height 22
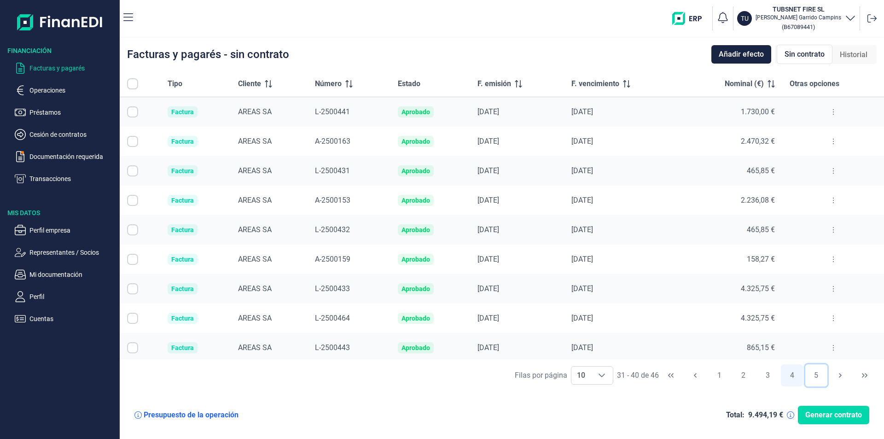
click at [811, 376] on button "5" at bounding box center [816, 375] width 22 height 22
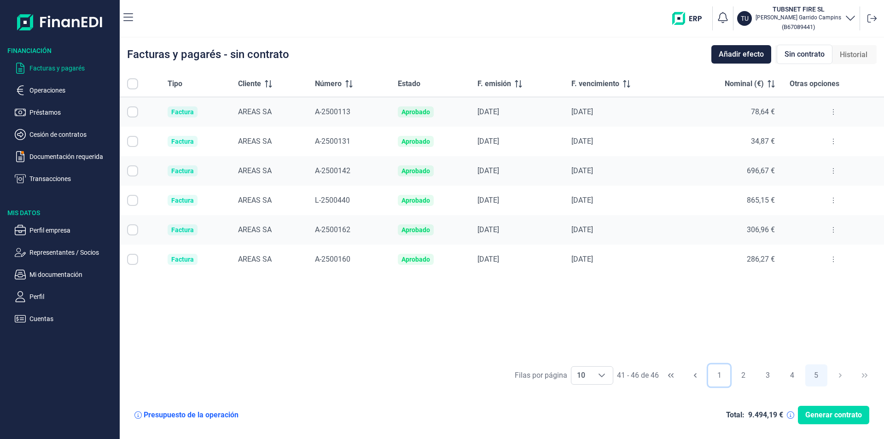
click at [717, 376] on button "1" at bounding box center [719, 375] width 22 height 22
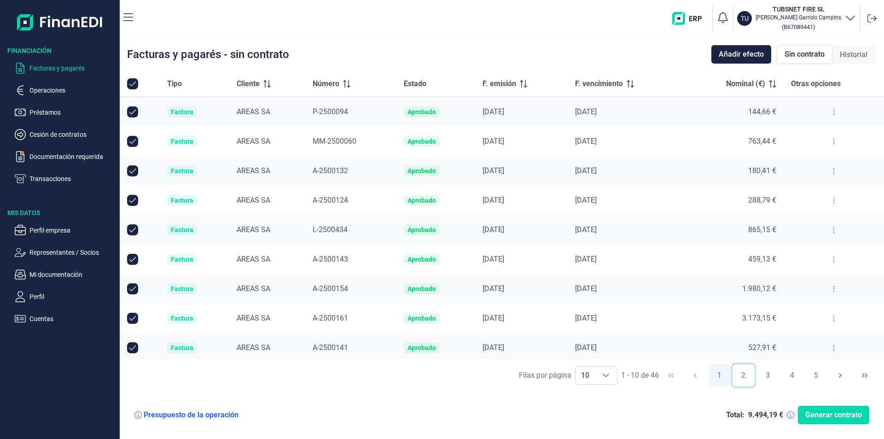
click at [744, 375] on button "2" at bounding box center [744, 375] width 22 height 22
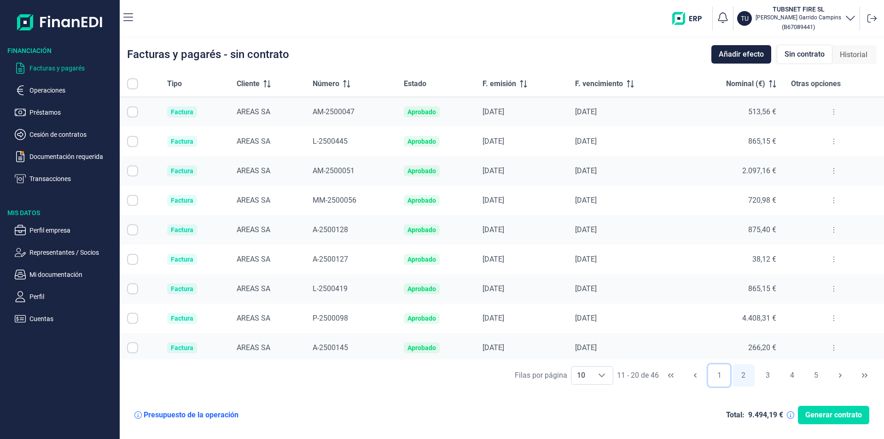
click at [722, 372] on button "1" at bounding box center [719, 375] width 22 height 22
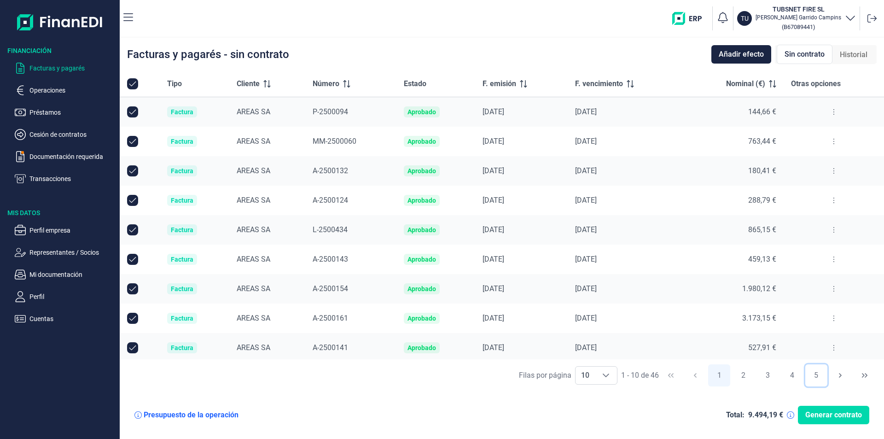
click at [809, 374] on button "5" at bounding box center [816, 375] width 22 height 22
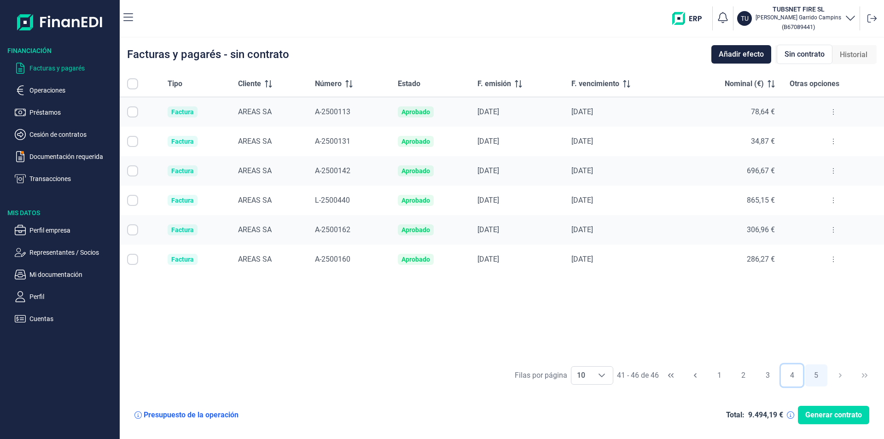
click at [789, 375] on button "4" at bounding box center [792, 375] width 22 height 22
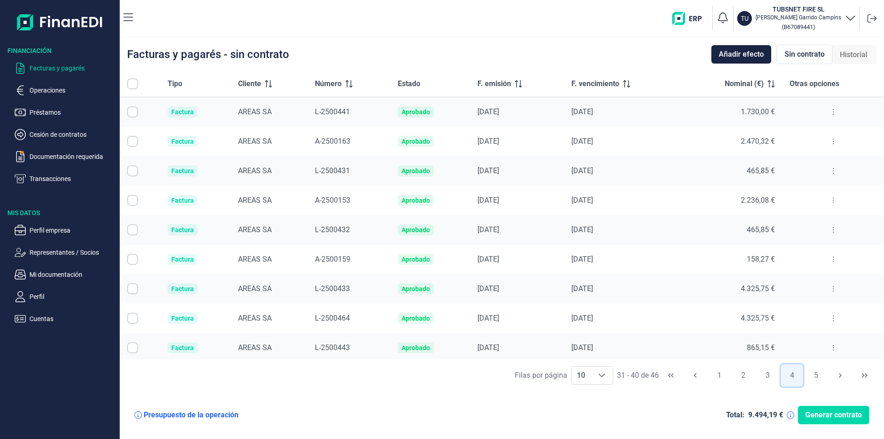
scroll to position [33, 0]
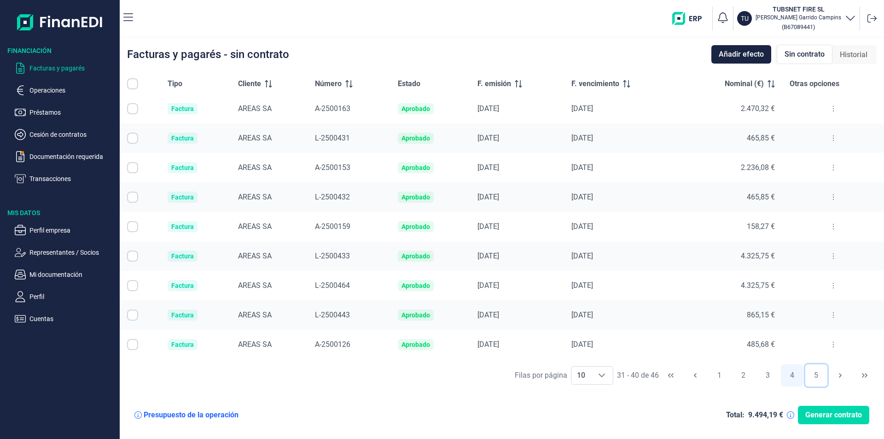
click at [811, 374] on button "5" at bounding box center [816, 375] width 22 height 22
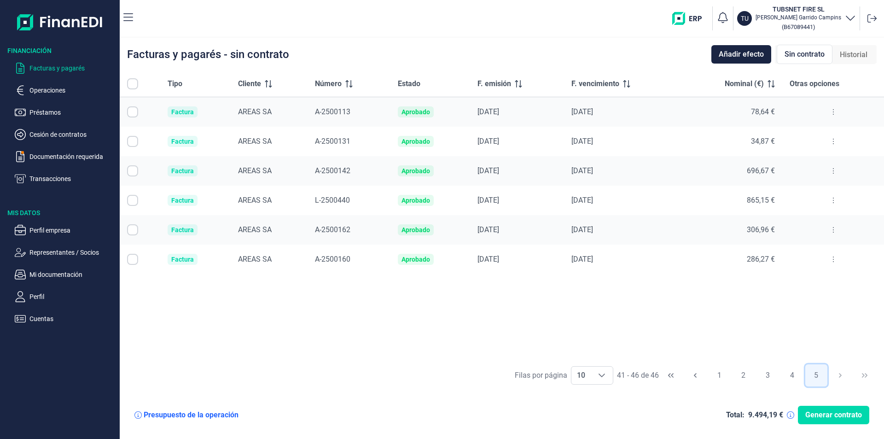
scroll to position [0, 0]
click at [802, 377] on button "4" at bounding box center [792, 375] width 22 height 22
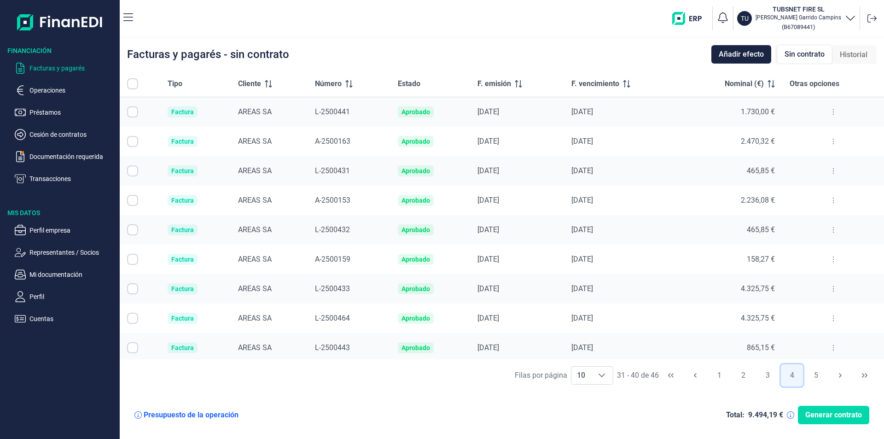
scroll to position [33, 0]
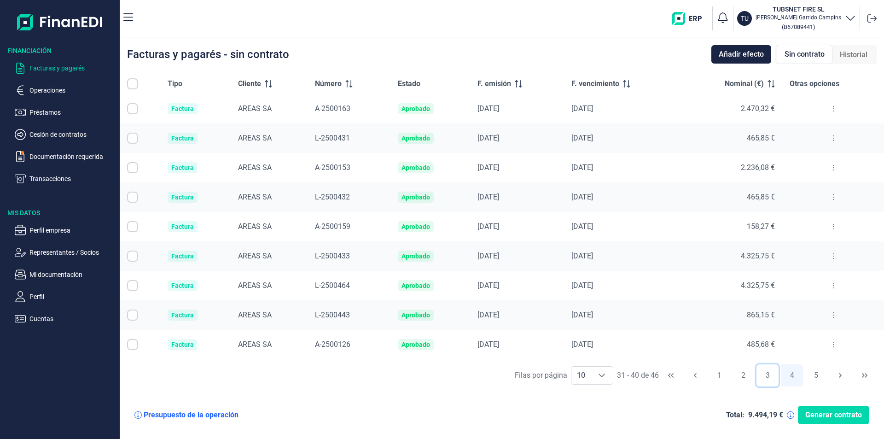
click at [765, 379] on button "3" at bounding box center [768, 375] width 22 height 22
click at [837, 346] on button at bounding box center [834, 344] width 17 height 15
click at [834, 346] on button at bounding box center [834, 344] width 17 height 15
click at [826, 347] on button at bounding box center [834, 344] width 17 height 15
drag, startPoint x: 810, startPoint y: 367, endPoint x: 666, endPoint y: 301, distance: 158.2
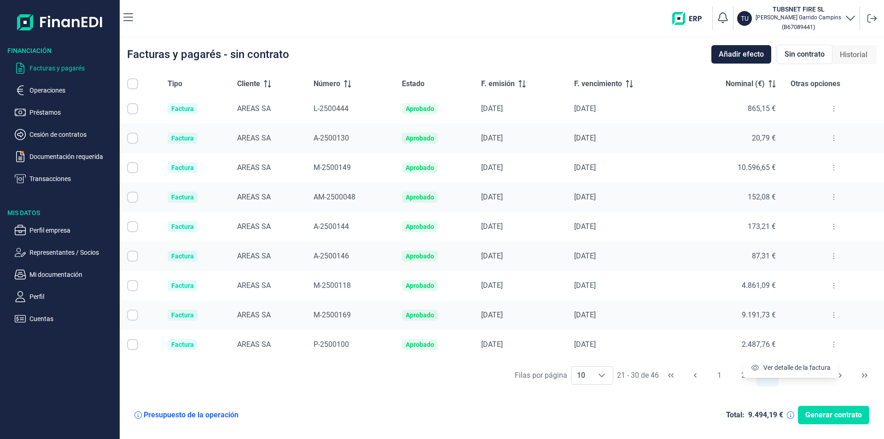
click at [810, 367] on span "Ver detalle de la factura" at bounding box center [796, 367] width 67 height 9
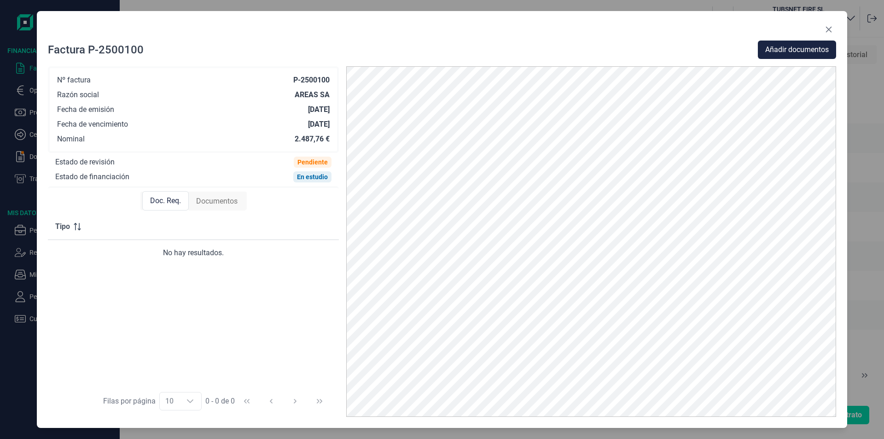
click at [222, 199] on span "Documentos" at bounding box center [216, 201] width 41 height 11
click at [831, 29] on icon "Close" at bounding box center [828, 29] width 7 height 7
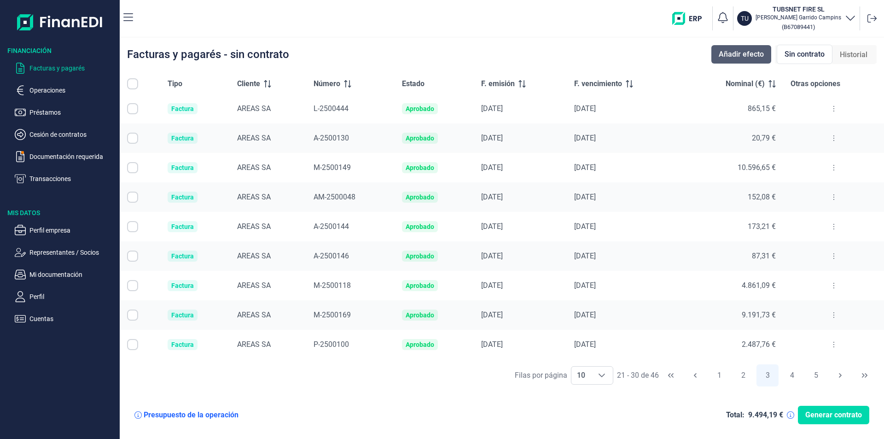
click at [732, 50] on span "Añadir efecto" at bounding box center [741, 54] width 45 height 11
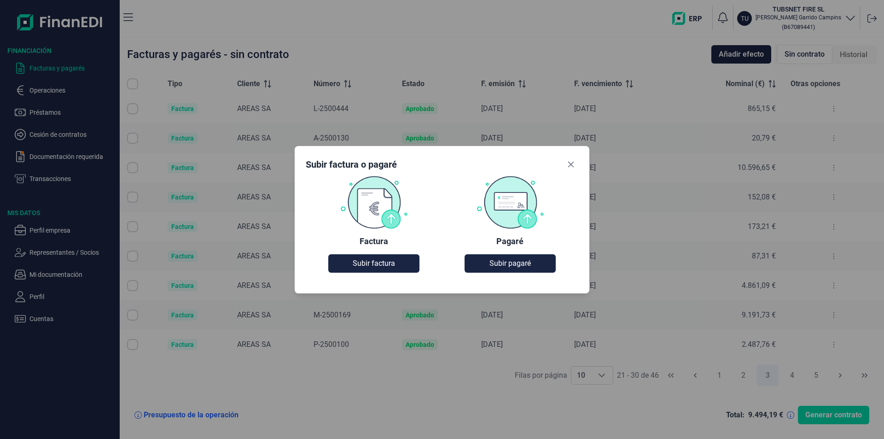
click at [402, 253] on div "Factura Subir factura" at bounding box center [374, 224] width 136 height 98
drag, startPoint x: 322, startPoint y: 267, endPoint x: 347, endPoint y: 262, distance: 24.8
click at [328, 267] on div "Factura Subir factura" at bounding box center [374, 224] width 136 height 98
click at [347, 262] on button "Subir factura" at bounding box center [373, 263] width 91 height 18
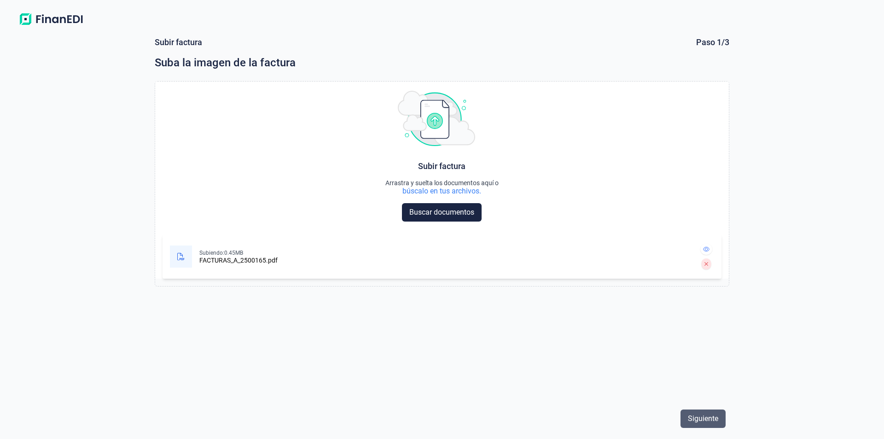
click at [706, 418] on span "Siguiente" at bounding box center [703, 418] width 30 height 11
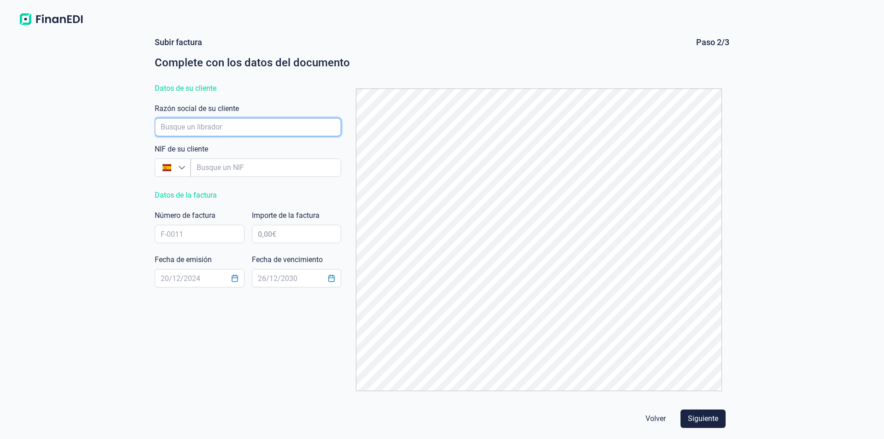
click at [268, 131] on input "empresaAutocomplete" at bounding box center [248, 127] width 186 height 18
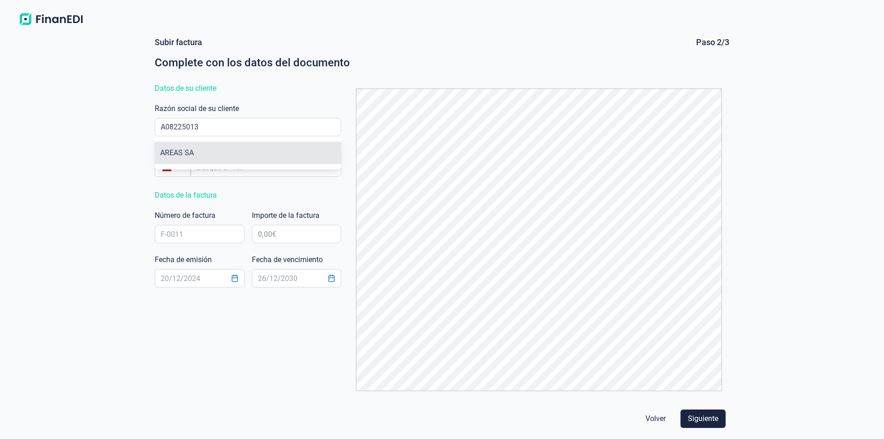
click at [192, 157] on li "AREAS SA" at bounding box center [248, 153] width 186 height 22
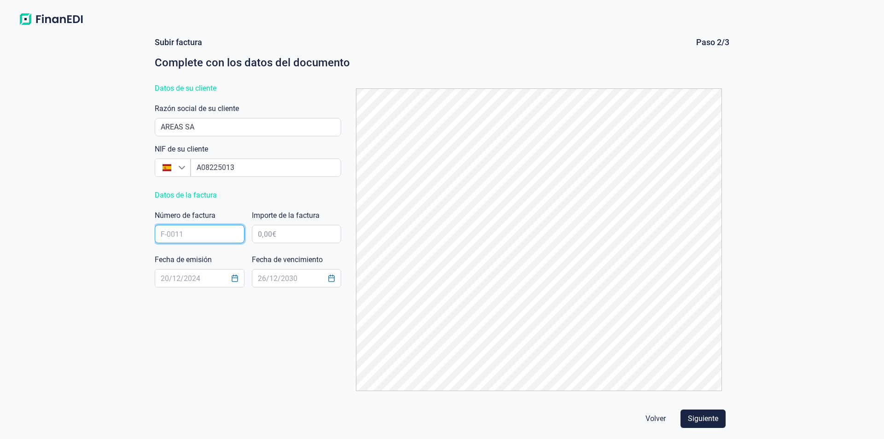
click at [178, 233] on input "text" at bounding box center [200, 234] width 90 height 18
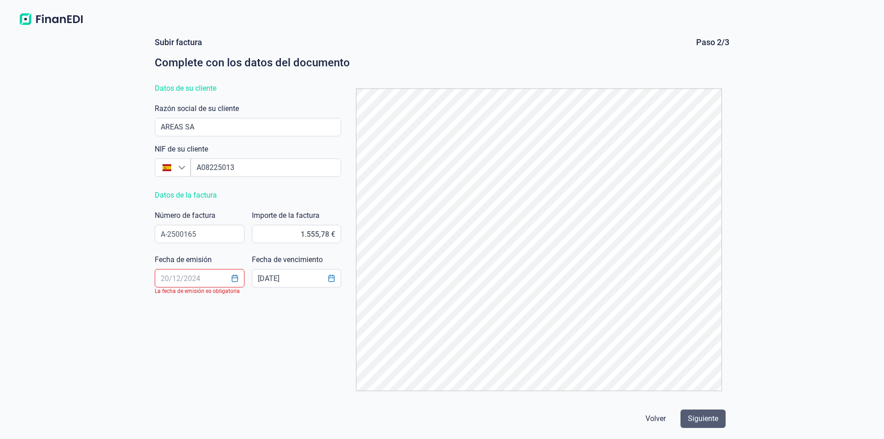
click at [711, 416] on span "Siguiente" at bounding box center [703, 418] width 30 height 11
click at [162, 279] on input "text" at bounding box center [200, 278] width 90 height 18
click at [714, 421] on span "Siguiente" at bounding box center [703, 418] width 30 height 11
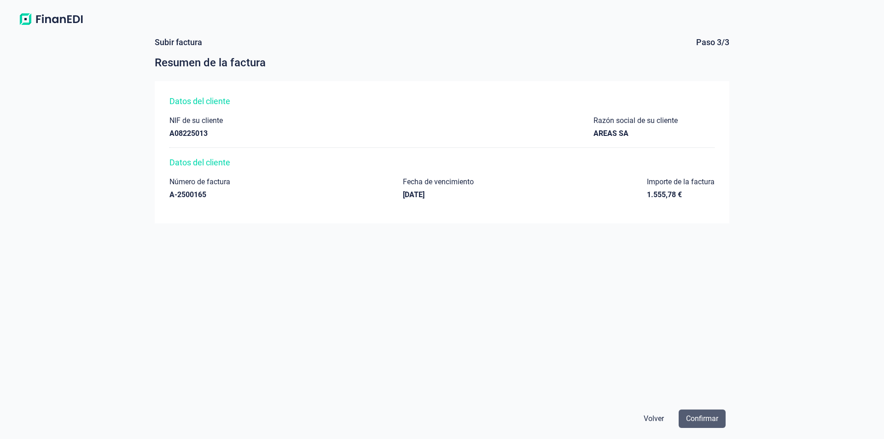
click at [710, 419] on span "Confirmar" at bounding box center [702, 418] width 32 height 11
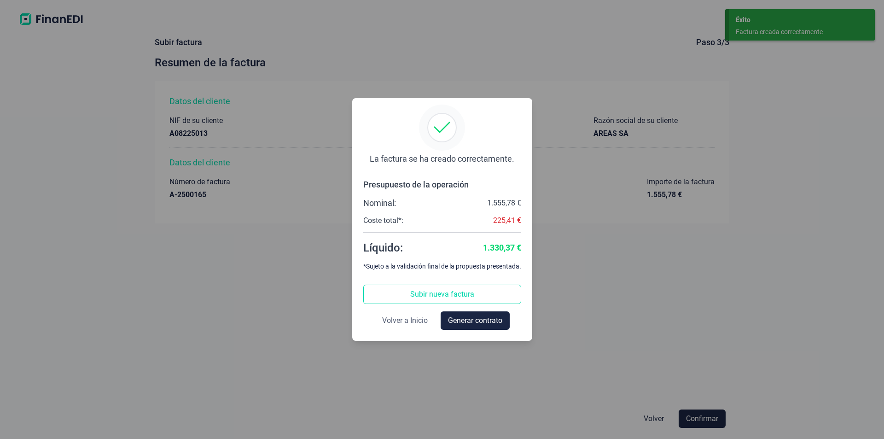
click at [396, 320] on span "Volver a Inicio" at bounding box center [405, 320] width 46 height 11
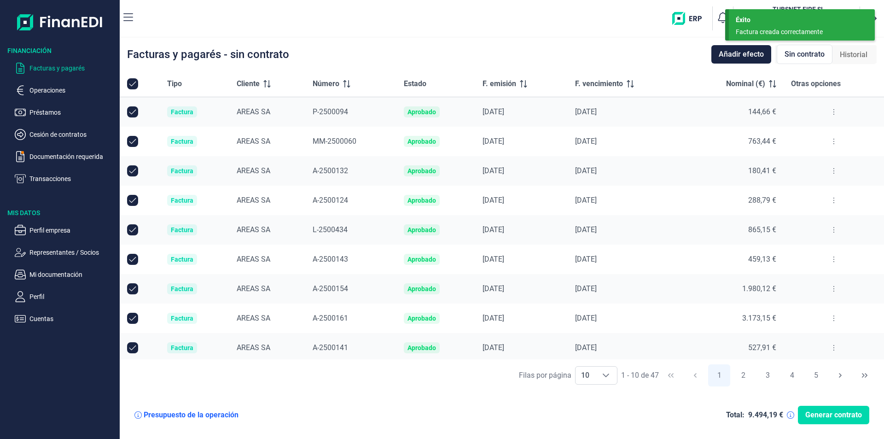
scroll to position [33, 0]
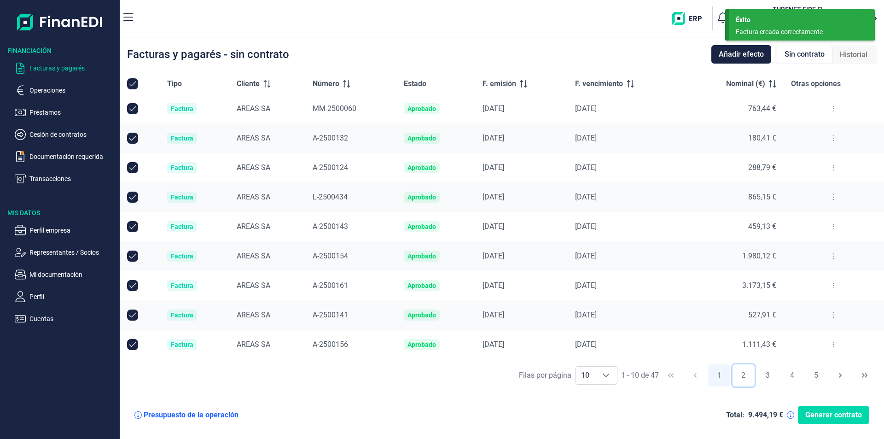
click at [747, 375] on button "2" at bounding box center [744, 375] width 22 height 22
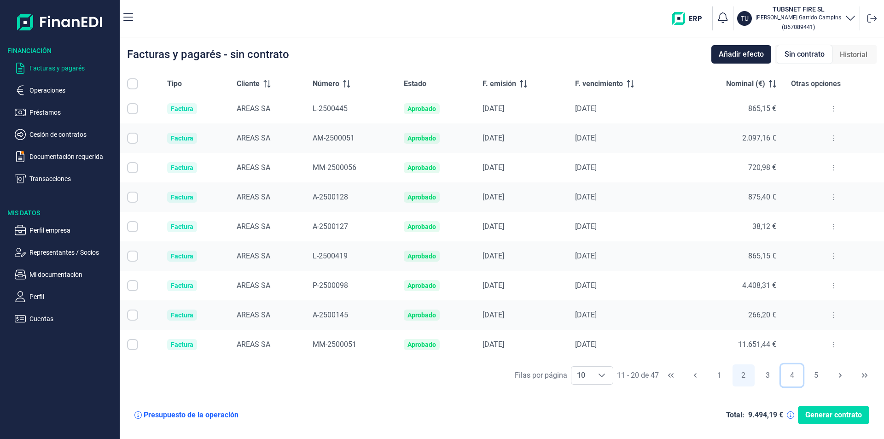
click at [789, 374] on button "4" at bounding box center [792, 375] width 22 height 22
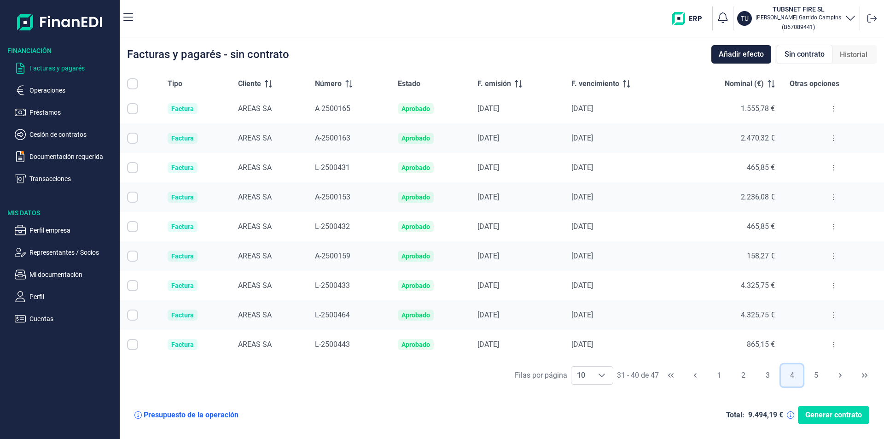
scroll to position [0, 0]
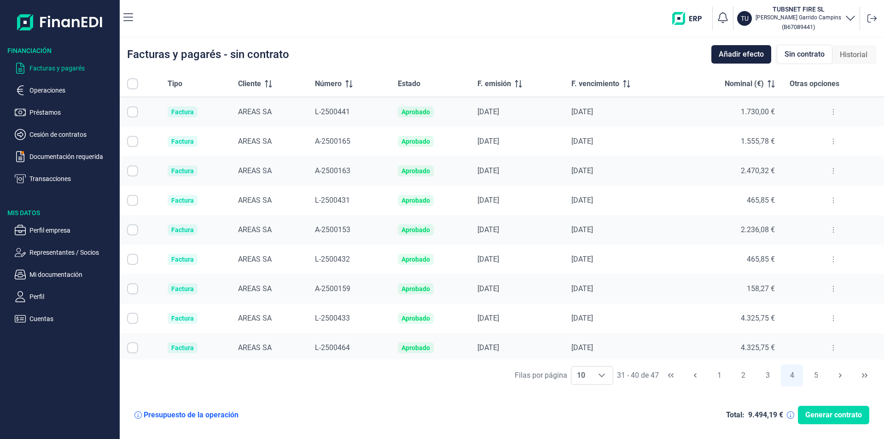
click at [833, 142] on icon at bounding box center [834, 141] width 2 height 7
click at [809, 164] on span "Ver detalle de la factura" at bounding box center [796, 164] width 67 height 9
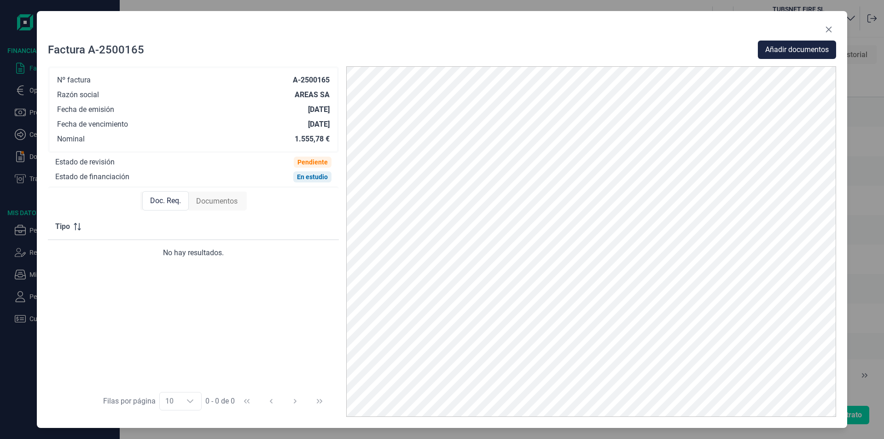
click at [837, 47] on div "Factura A-2500165 Añadir documentos Nº factura A-2500165 Razón social AREAS SA …" at bounding box center [442, 219] width 810 height 417
click at [811, 53] on span "Añadir documentos" at bounding box center [797, 49] width 64 height 11
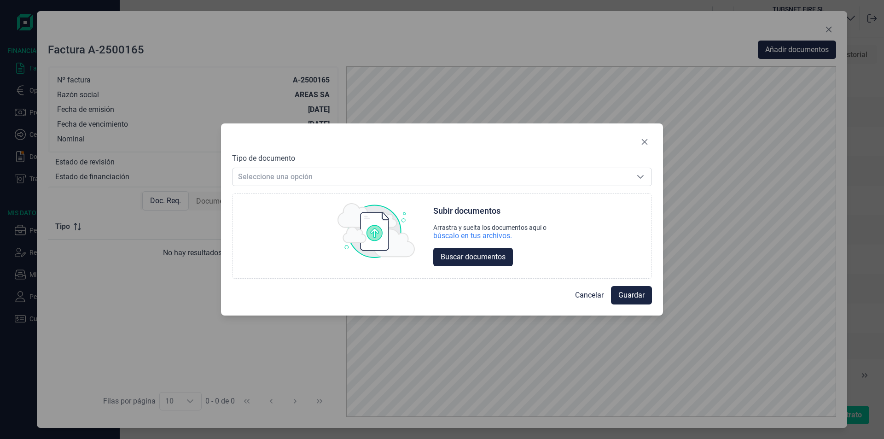
click at [379, 157] on div "Tipo de documento Seleccione una opción Seleccione una opción" at bounding box center [442, 169] width 420 height 33
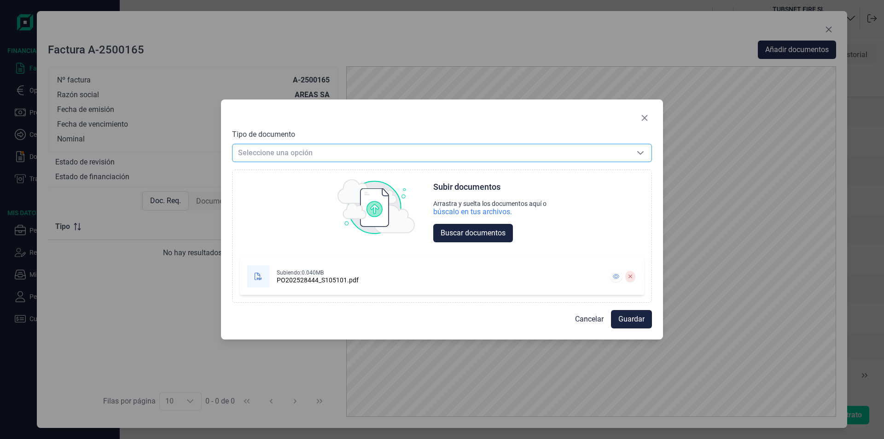
click at [269, 154] on span "Seleccione una opción" at bounding box center [431, 152] width 397 height 17
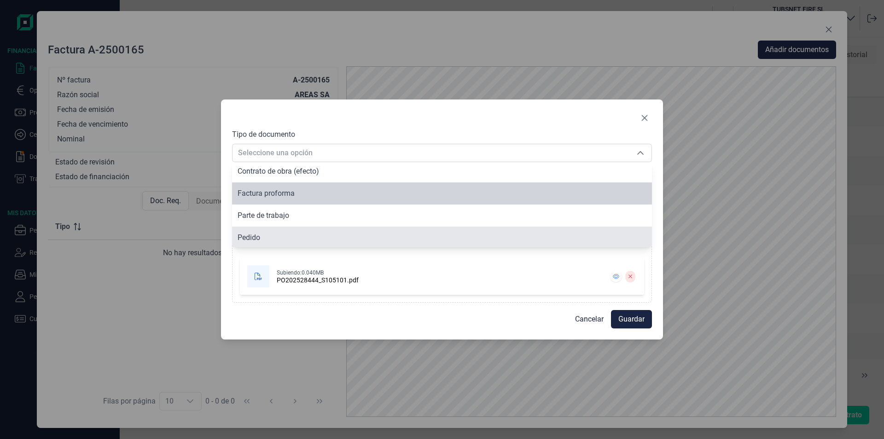
scroll to position [47, 0]
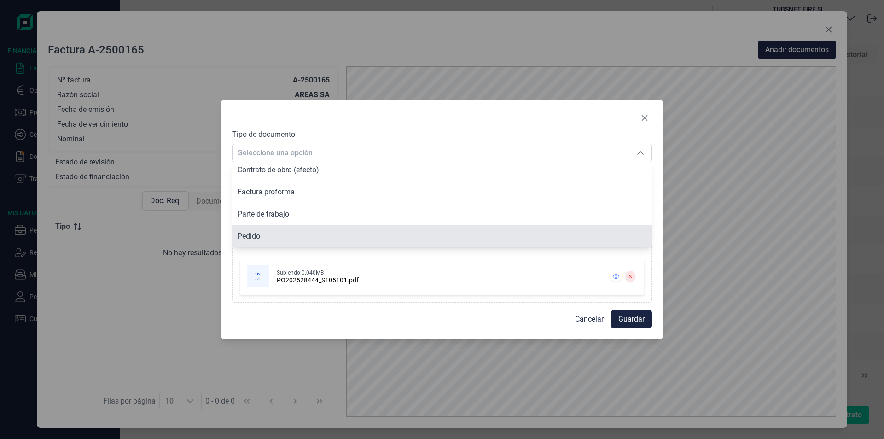
click at [263, 235] on li "Pedido" at bounding box center [442, 236] width 420 height 22
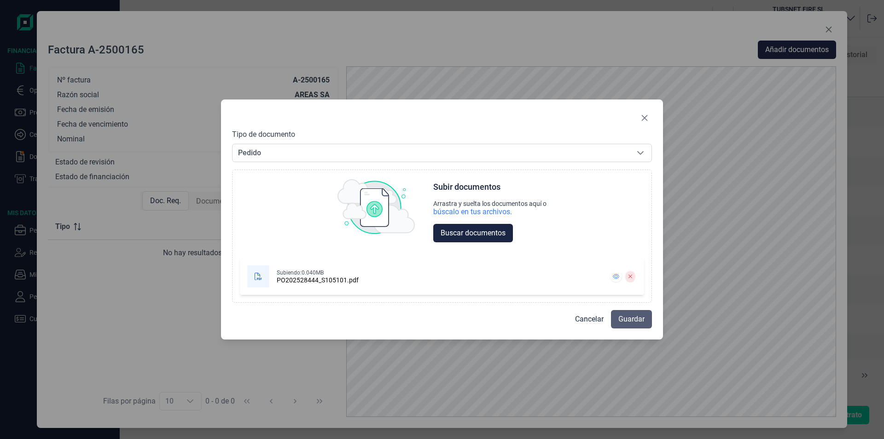
click at [636, 314] on span "Guardar" at bounding box center [631, 319] width 26 height 11
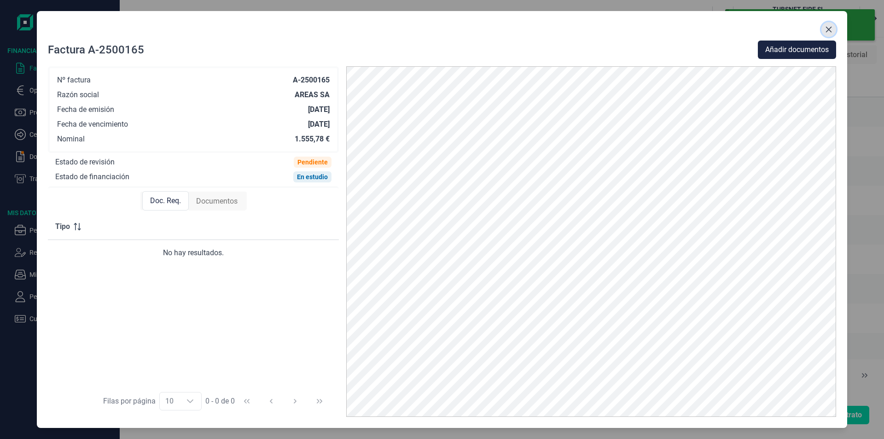
click at [828, 29] on icon "Close" at bounding box center [829, 30] width 6 height 6
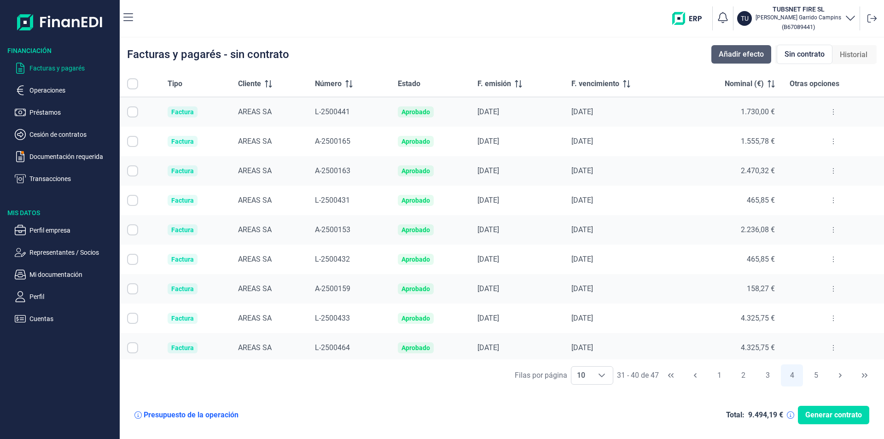
click at [727, 51] on span "Añadir efecto" at bounding box center [741, 54] width 45 height 11
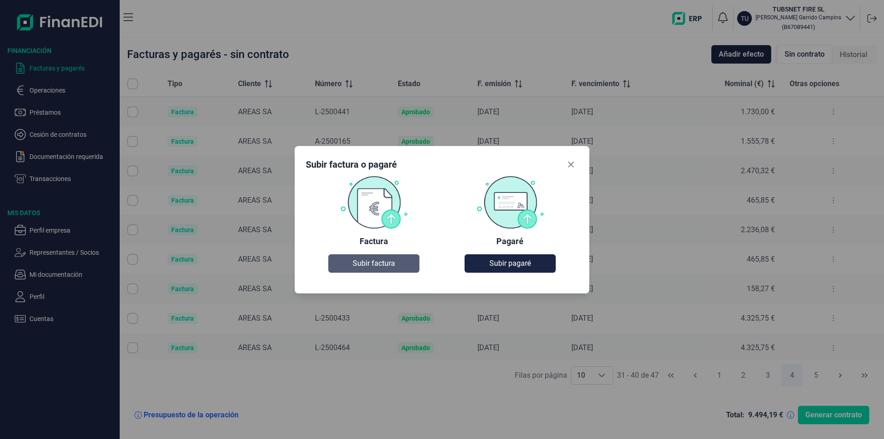
drag, startPoint x: 284, startPoint y: 274, endPoint x: 335, endPoint y: 265, distance: 51.8
click at [312, 268] on div "Subir factura [PERSON_NAME] Factura Subir factura [PERSON_NAME] [PERSON_NAME]" at bounding box center [442, 219] width 884 height 439
click at [345, 265] on button "Subir factura" at bounding box center [373, 263] width 91 height 18
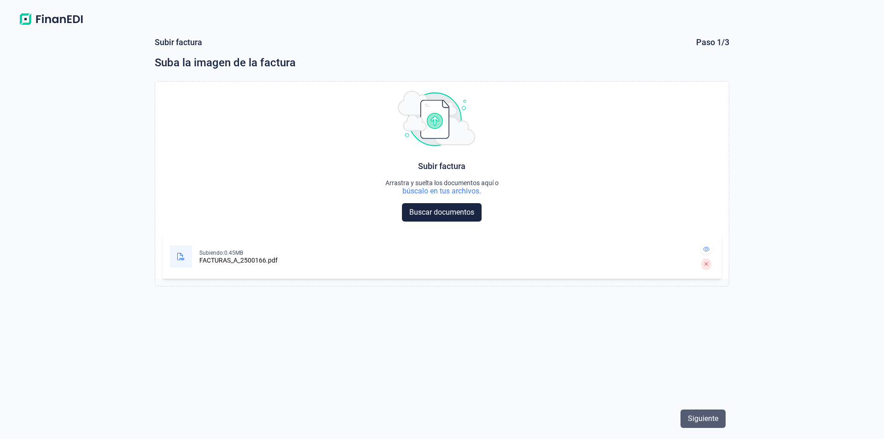
click at [715, 416] on span "Siguiente" at bounding box center [703, 418] width 30 height 11
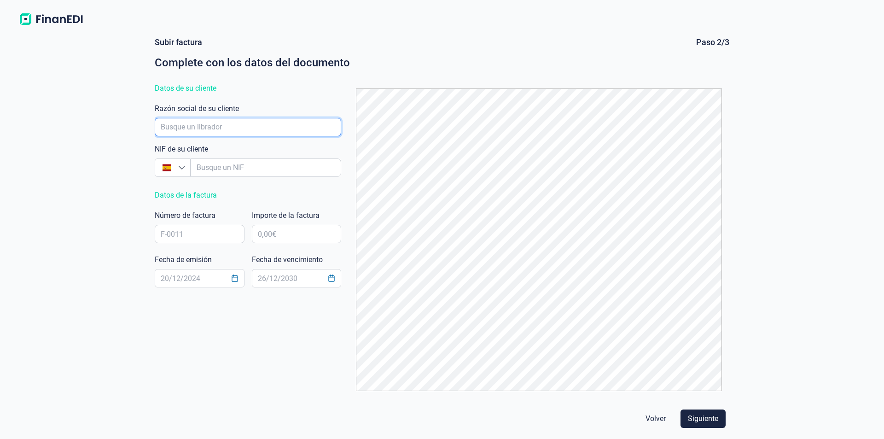
click at [240, 128] on input "empresaAutocomplete" at bounding box center [248, 127] width 186 height 18
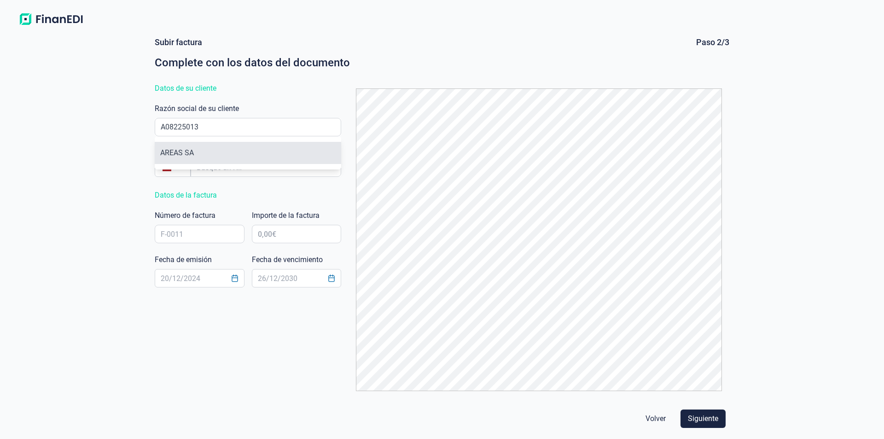
click at [215, 152] on li "AREAS SA" at bounding box center [248, 153] width 186 height 22
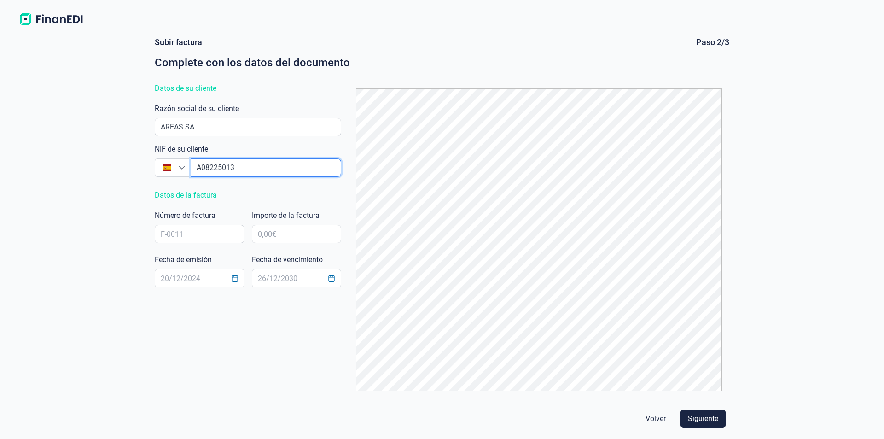
click at [237, 170] on input "empresaAutocomplete" at bounding box center [266, 167] width 151 height 18
click at [208, 234] on input "text" at bounding box center [200, 234] width 90 height 18
click at [320, 239] on input "text" at bounding box center [297, 234] width 90 height 18
click at [268, 278] on input "[DATE]" at bounding box center [297, 278] width 90 height 18
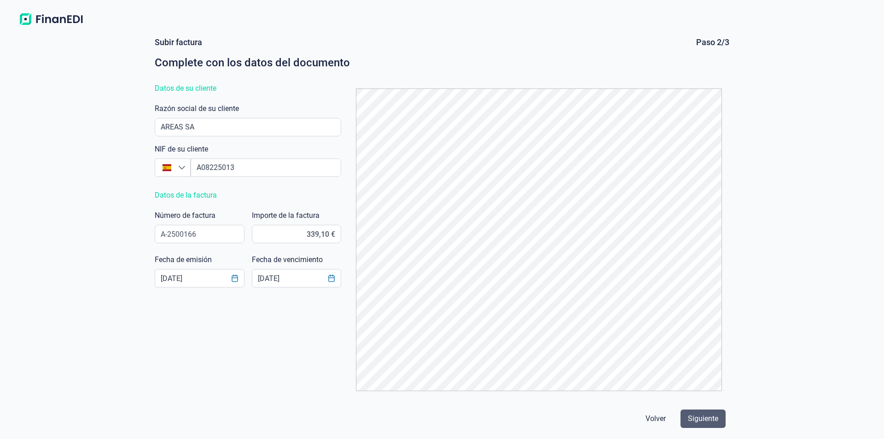
click at [697, 418] on span "Siguiente" at bounding box center [703, 418] width 30 height 11
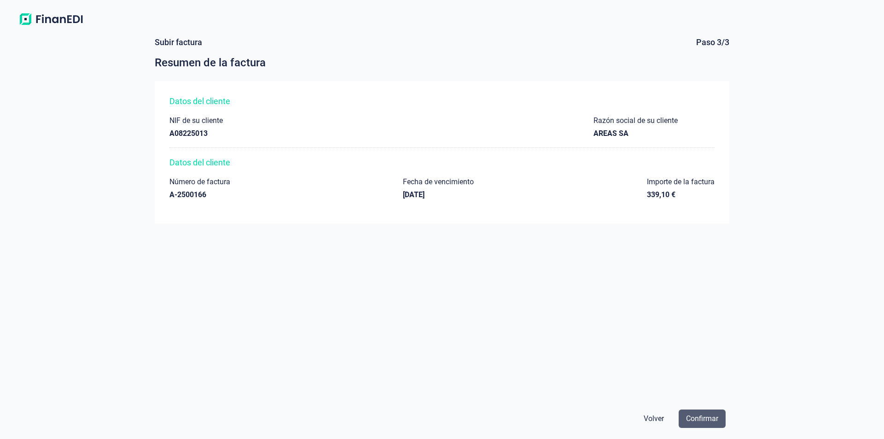
drag, startPoint x: 724, startPoint y: 410, endPoint x: 719, endPoint y: 413, distance: 6.0
click at [719, 413] on button "Confirmar" at bounding box center [702, 418] width 47 height 18
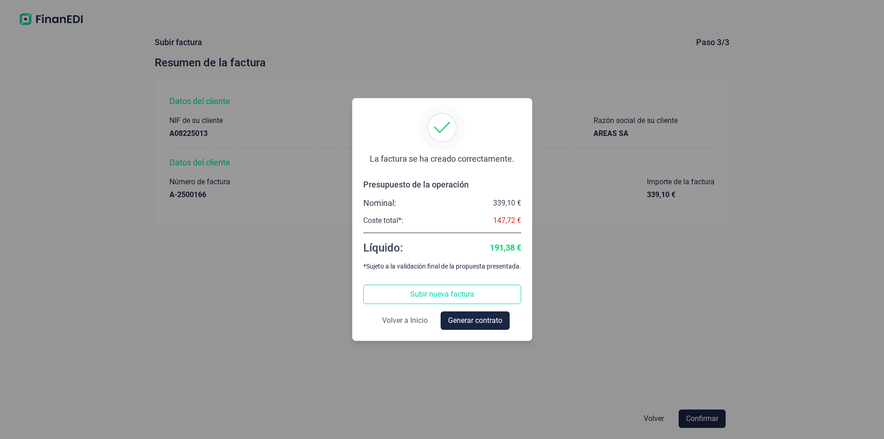
drag, startPoint x: 431, startPoint y: 313, endPoint x: 408, endPoint y: 318, distance: 23.2
click at [408, 318] on button "Volver a Inicio" at bounding box center [405, 320] width 60 height 18
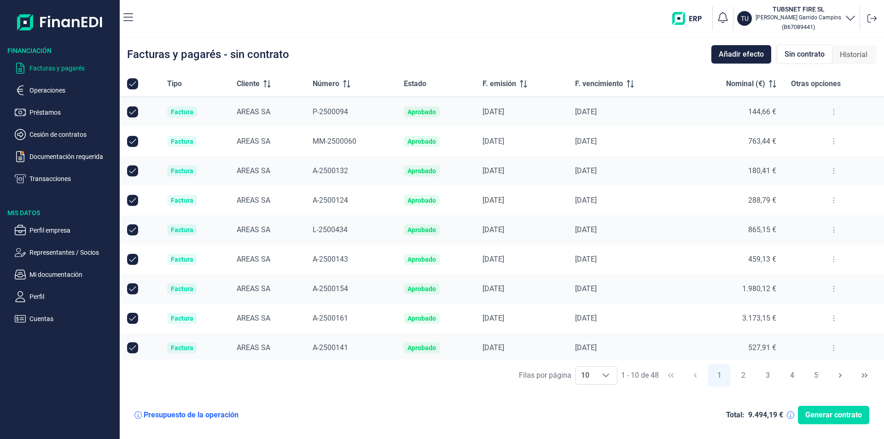
scroll to position [33, 0]
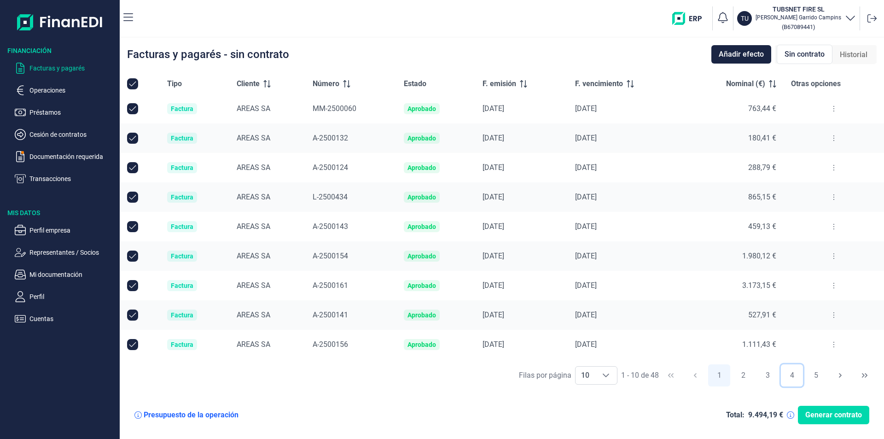
click at [795, 375] on button "4" at bounding box center [792, 375] width 22 height 22
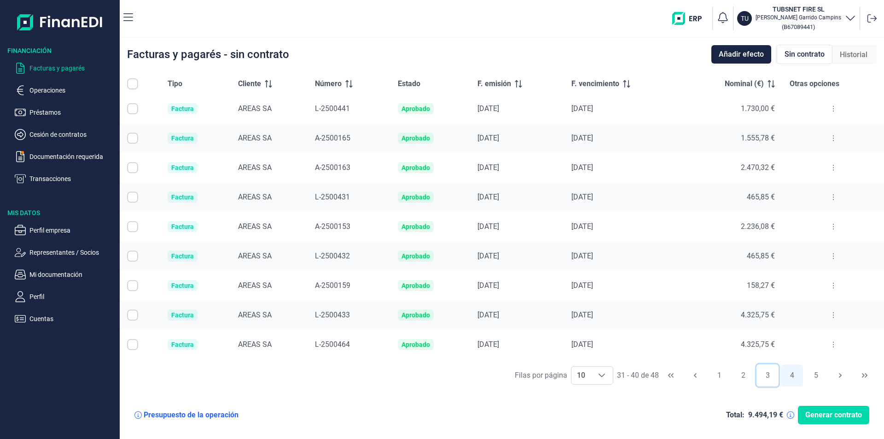
click at [764, 371] on button "3" at bounding box center [768, 375] width 22 height 22
click at [833, 318] on icon at bounding box center [834, 314] width 2 height 7
drag, startPoint x: 815, startPoint y: 336, endPoint x: 780, endPoint y: 314, distance: 40.6
click at [815, 337] on span "Ver detalle de la factura" at bounding box center [796, 337] width 67 height 9
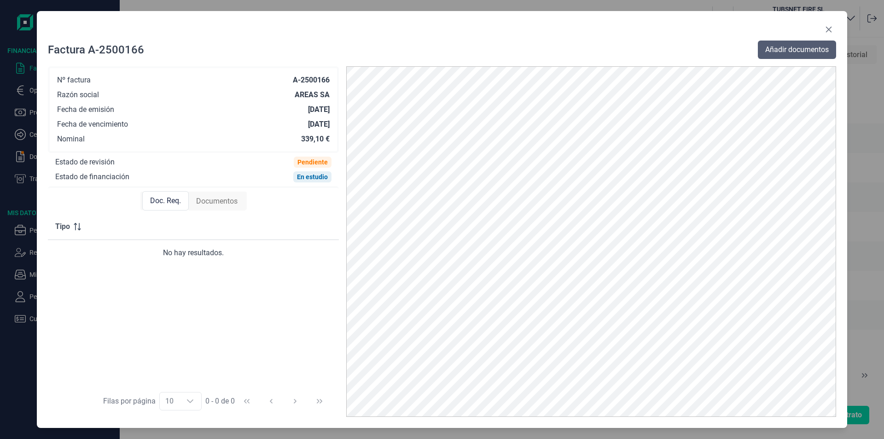
click at [768, 47] on span "Añadir documentos" at bounding box center [797, 49] width 64 height 11
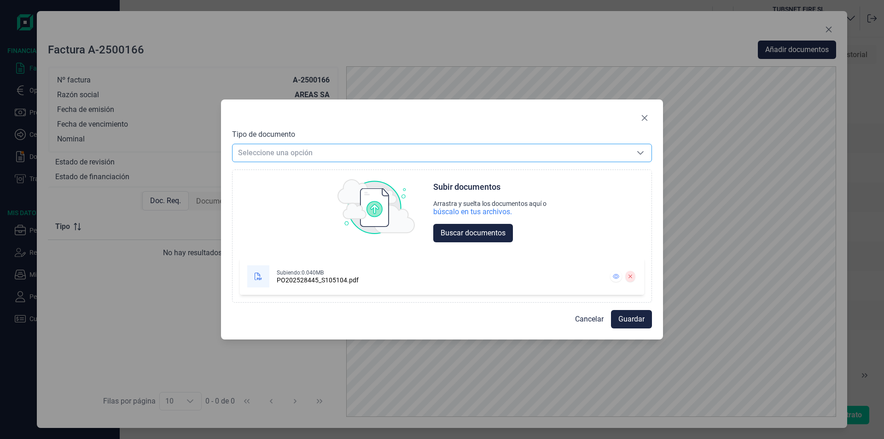
click at [303, 157] on span "Seleccione una opción" at bounding box center [431, 152] width 397 height 17
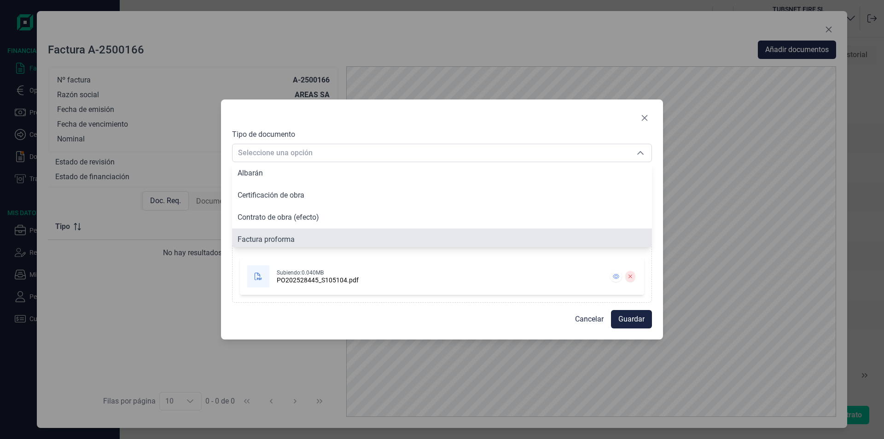
scroll to position [49, 0]
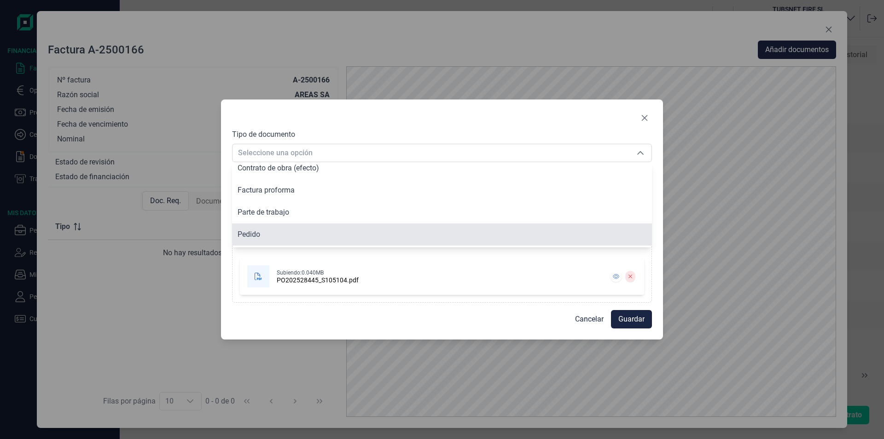
click at [277, 231] on li "Pedido" at bounding box center [442, 234] width 420 height 22
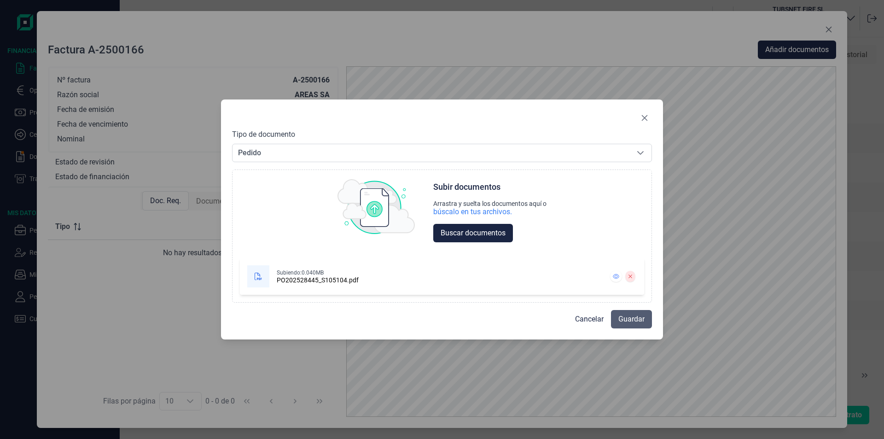
click at [646, 322] on button "Guardar" at bounding box center [631, 319] width 41 height 18
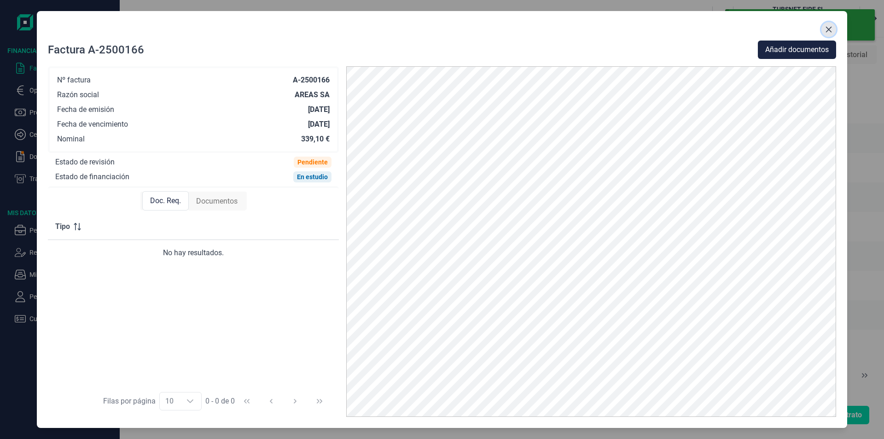
click at [829, 29] on icon "Close" at bounding box center [829, 30] width 6 height 6
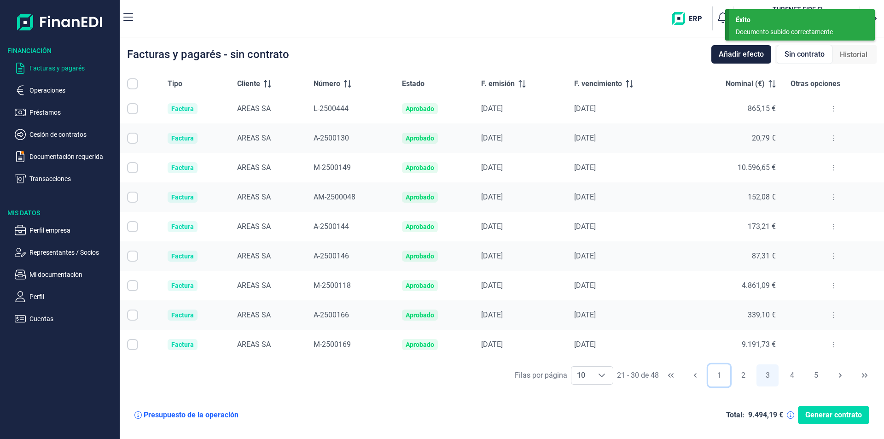
click at [722, 374] on button "1" at bounding box center [719, 375] width 22 height 22
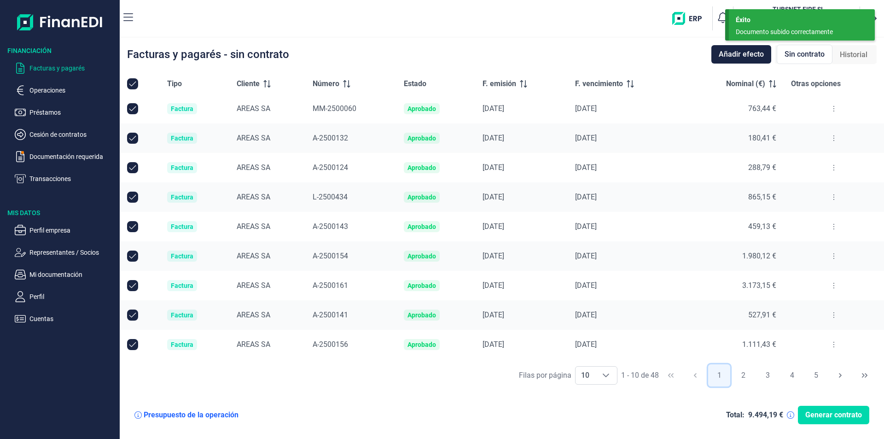
scroll to position [0, 0]
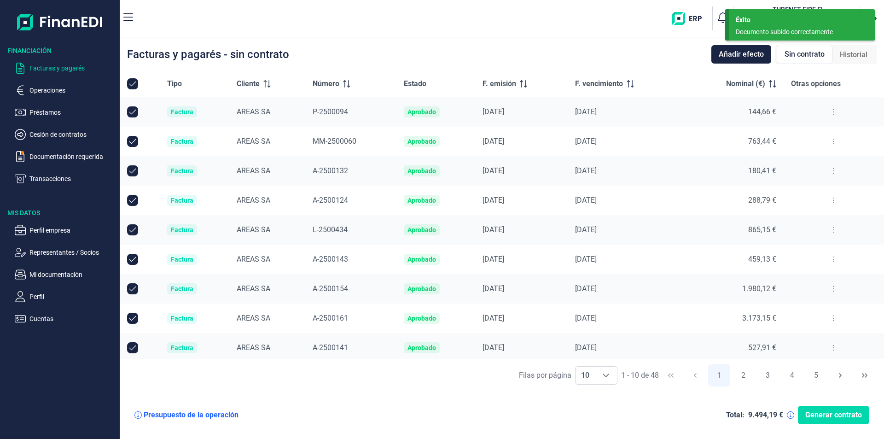
click at [136, 85] on input "All items selected" at bounding box center [132, 83] width 11 height 11
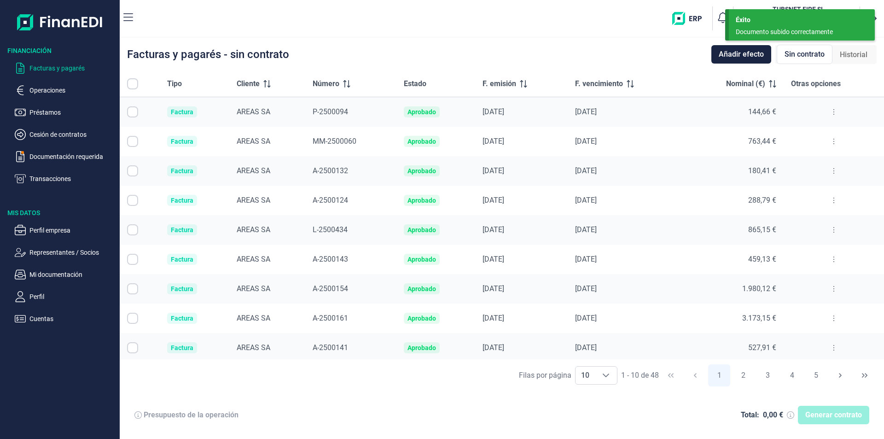
click at [135, 83] on input "All items unselected" at bounding box center [132, 83] width 11 height 11
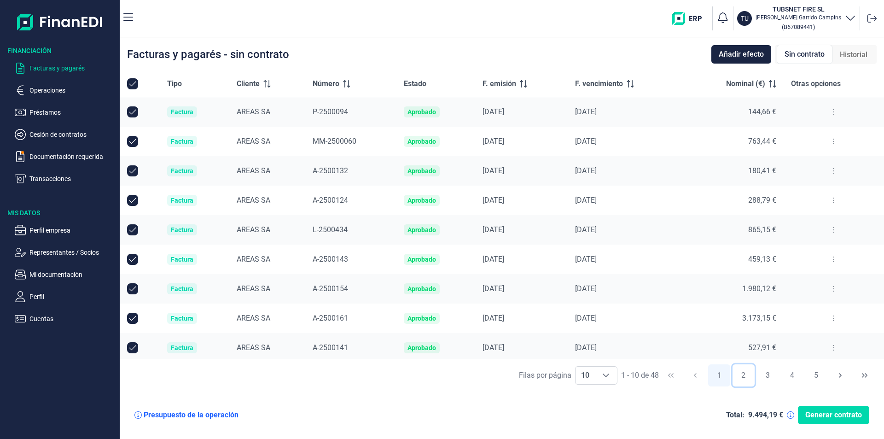
click at [744, 377] on button "2" at bounding box center [744, 375] width 22 height 22
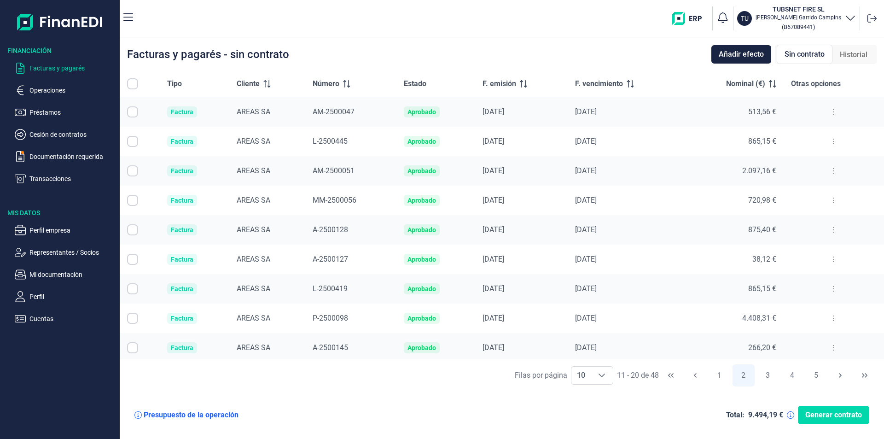
click at [133, 80] on input "All items unselected" at bounding box center [132, 83] width 11 height 11
click at [723, 373] on button "1" at bounding box center [719, 375] width 22 height 22
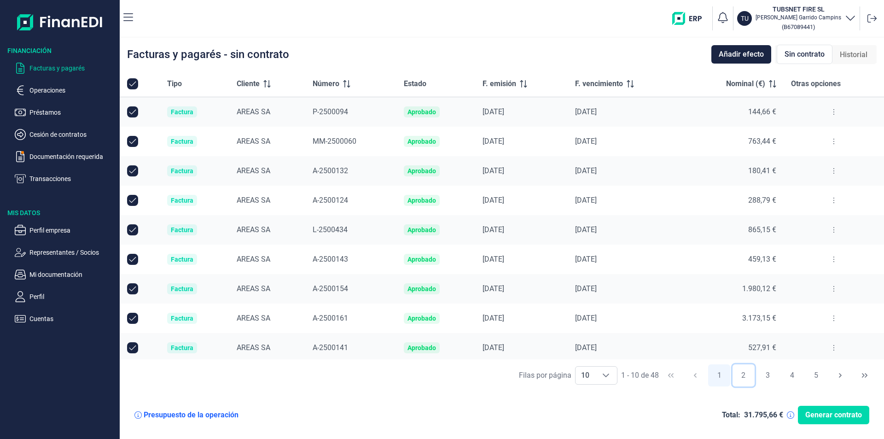
click at [744, 377] on button "2" at bounding box center [744, 375] width 22 height 22
click at [763, 375] on button "3" at bounding box center [768, 375] width 22 height 22
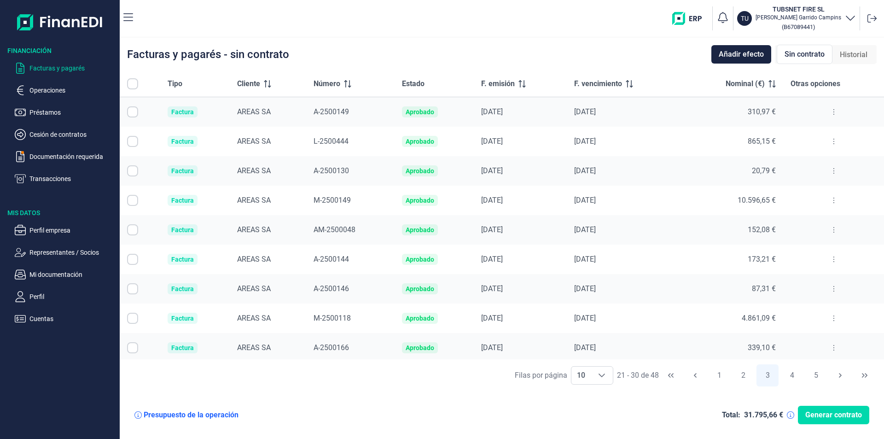
click at [133, 81] on input "All items unselected" at bounding box center [132, 83] width 11 height 11
click at [795, 376] on button "4" at bounding box center [792, 375] width 22 height 22
click at [134, 83] on input "All items unselected" at bounding box center [132, 83] width 11 height 11
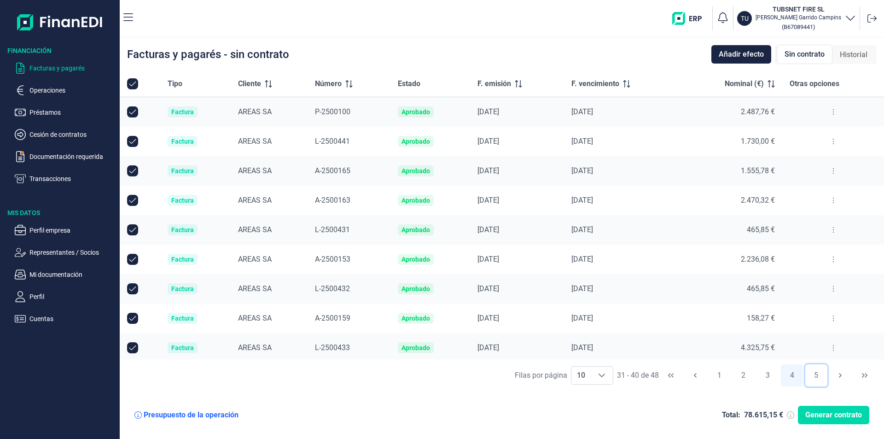
click at [813, 377] on button "5" at bounding box center [816, 375] width 22 height 22
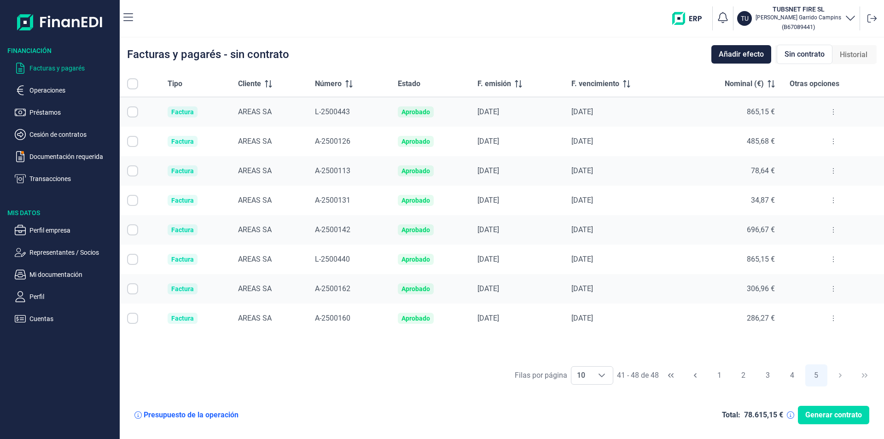
click at [131, 81] on input "All items unselected" at bounding box center [132, 83] width 11 height 11
click at [792, 374] on button "4" at bounding box center [792, 375] width 22 height 22
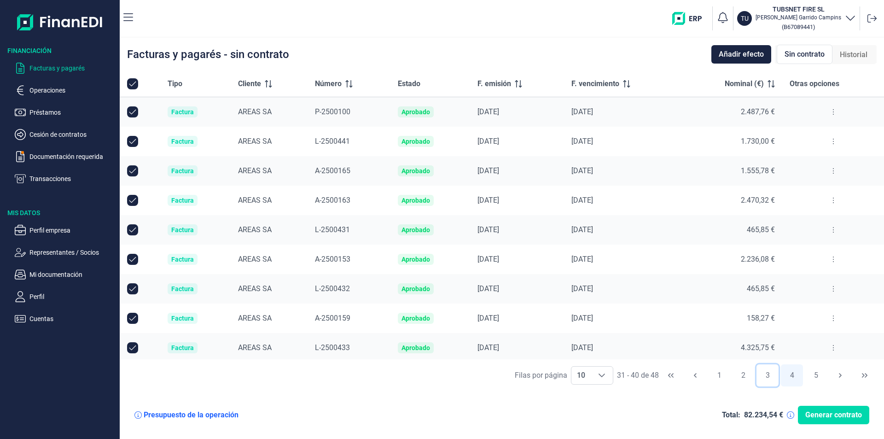
click at [769, 379] on button "3" at bounding box center [768, 375] width 22 height 22
